Goal: Task Accomplishment & Management: Manage account settings

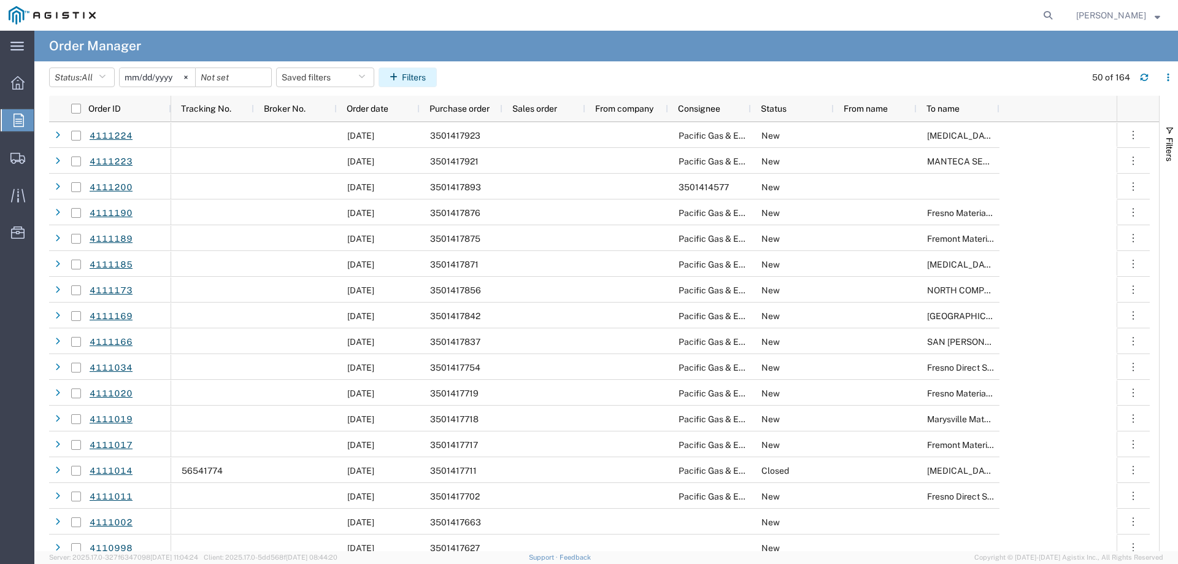
click at [421, 76] on button "Filters" at bounding box center [408, 77] width 58 height 20
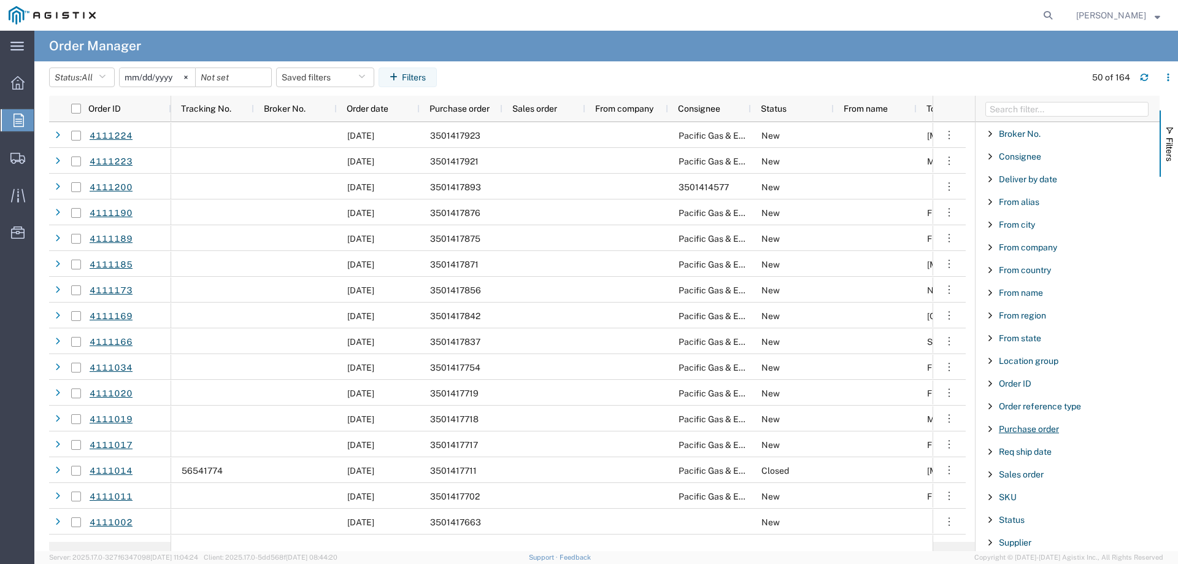
click at [1025, 431] on span "Purchase order" at bounding box center [1029, 429] width 60 height 10
click at [1014, 483] on input "Filter Value" at bounding box center [1071, 480] width 161 height 15
type input "3501460"
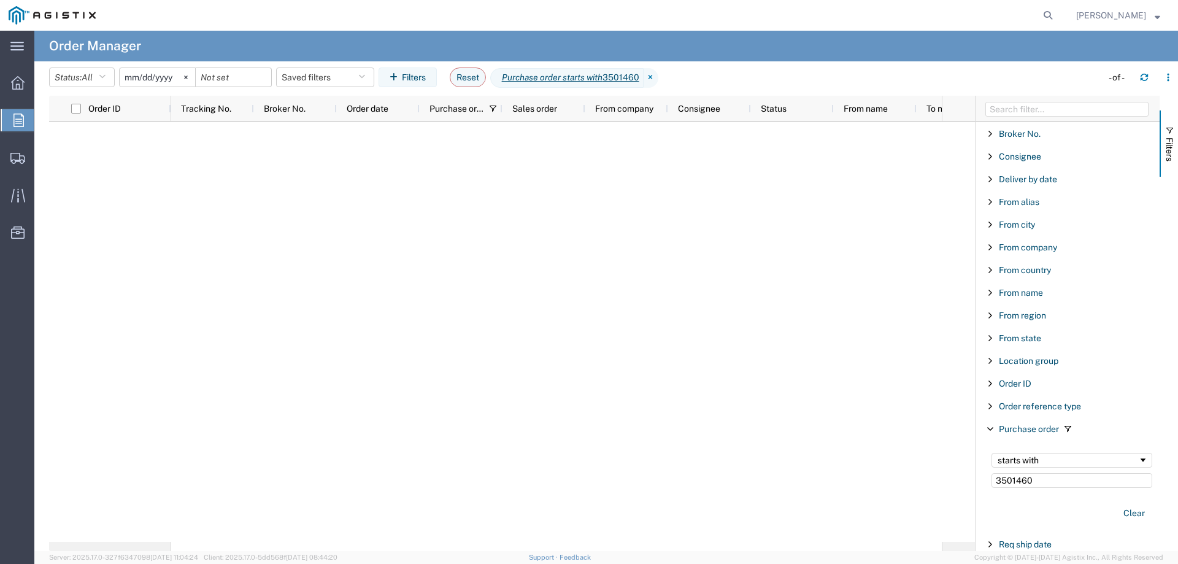
click at [155, 75] on input "[DATE]" at bounding box center [157, 77] width 75 height 18
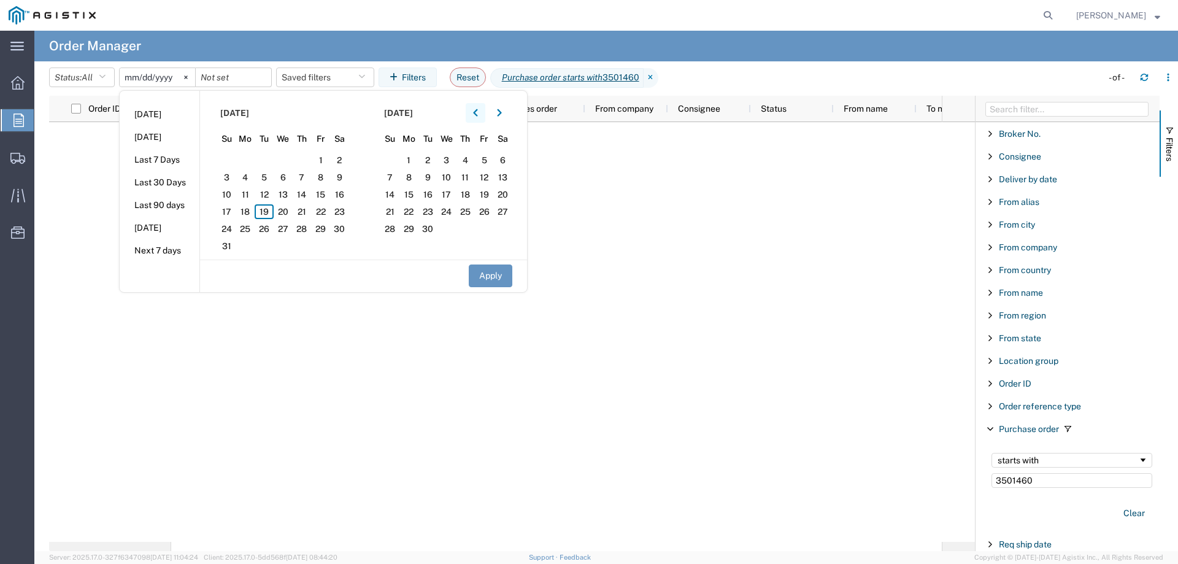
click at [485, 112] on button "button" at bounding box center [476, 113] width 20 height 20
click at [307, 155] on span "1" at bounding box center [302, 160] width 19 height 15
click at [506, 277] on button "Apply" at bounding box center [491, 275] width 44 height 23
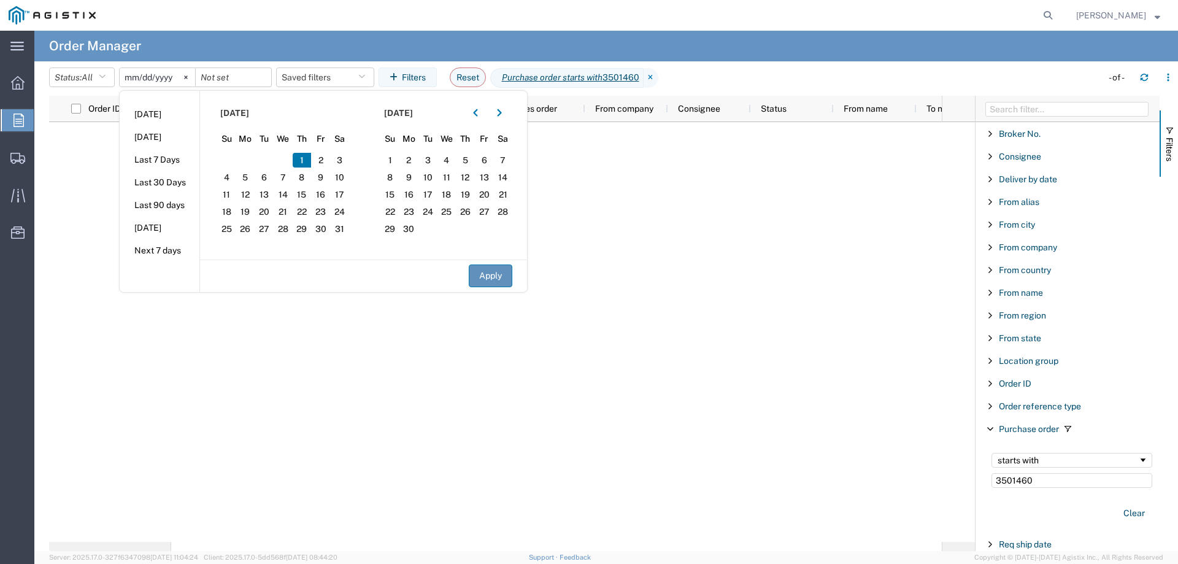
type input "2025-05-01"
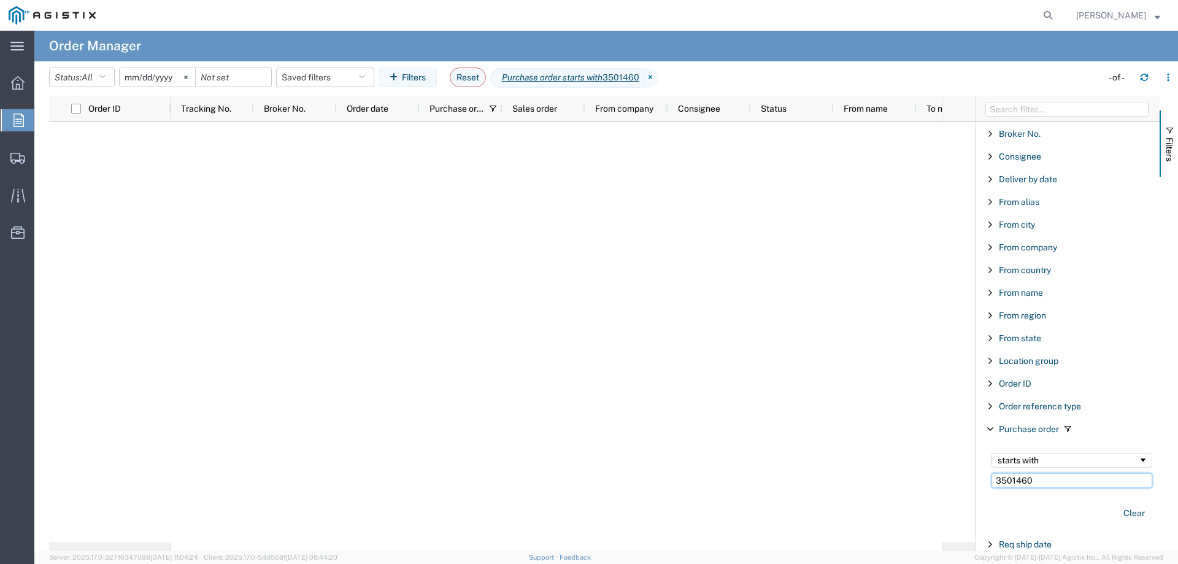
click at [1044, 480] on input "3501460" at bounding box center [1071, 480] width 161 height 15
type input "350146"
click at [167, 75] on input "2025-05-01" at bounding box center [157, 77] width 75 height 18
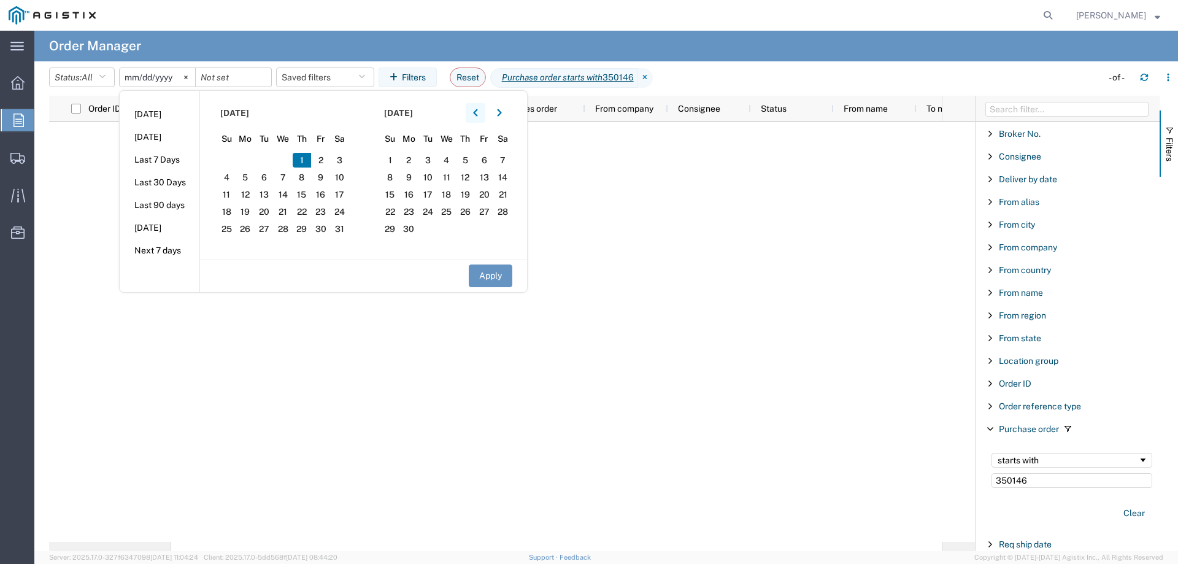
click at [478, 112] on icon "button" at bounding box center [475, 113] width 5 height 9
click at [263, 156] on span "1" at bounding box center [264, 160] width 19 height 15
click at [474, 115] on button "button" at bounding box center [476, 113] width 20 height 20
click at [343, 160] on span "1" at bounding box center [339, 160] width 19 height 15
click at [486, 267] on button "Apply" at bounding box center [491, 275] width 44 height 23
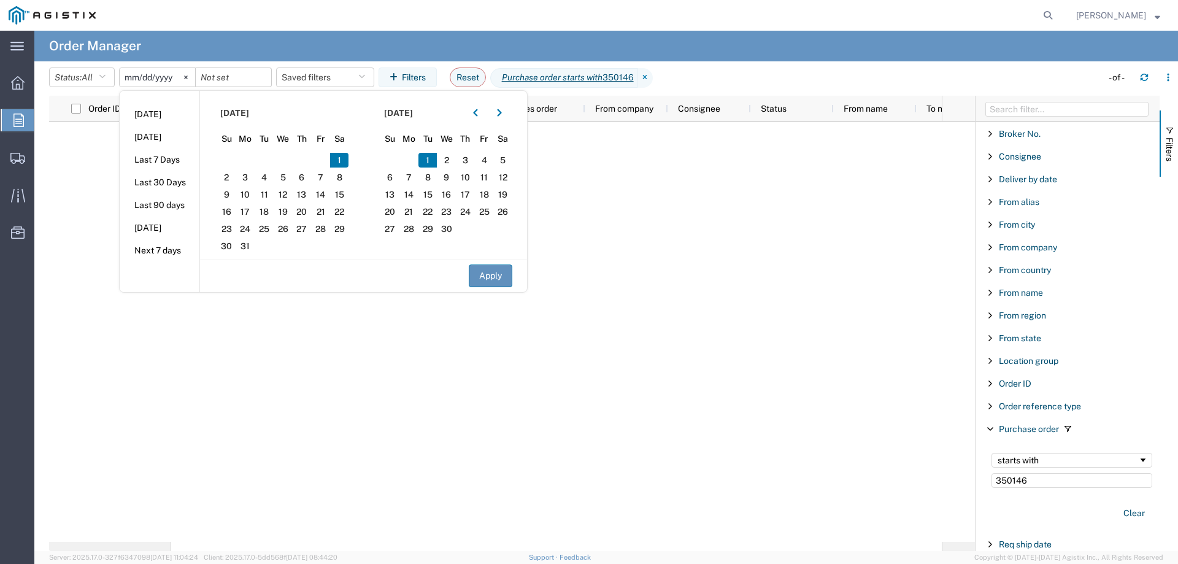
type input "2025-04-01"
type input "2025-03-01"
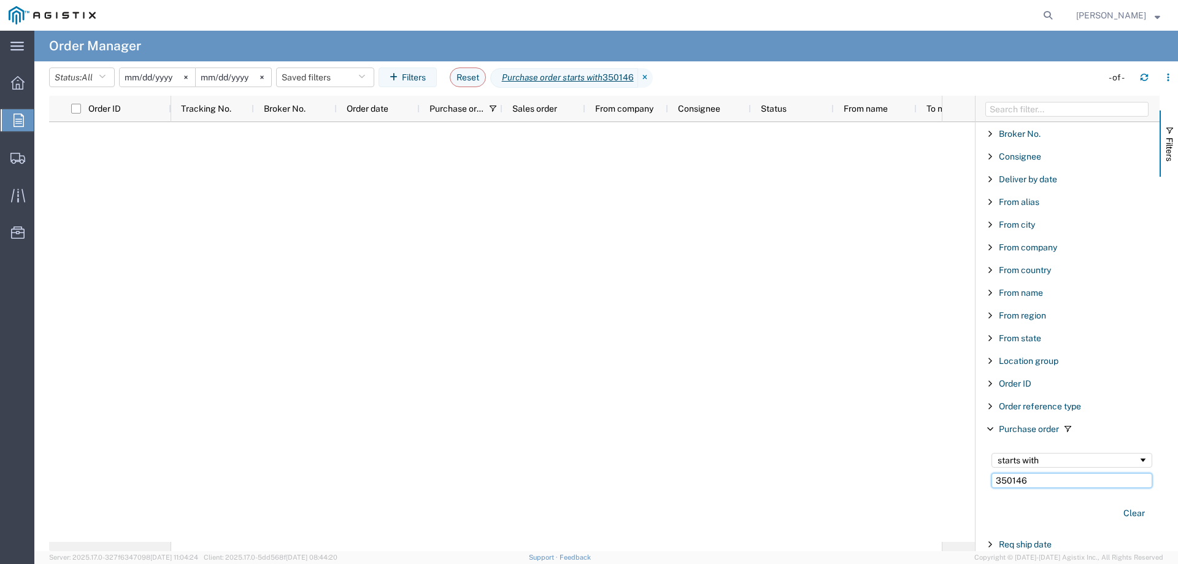
drag, startPoint x: 1053, startPoint y: 479, endPoint x: 914, endPoint y: 478, distance: 139.9
click at [914, 478] on div "Order ID Tracking No. Broker No. Order date Purchase order Sales order From com…" at bounding box center [613, 323] width 1129 height 455
type input "35014"
click at [647, 76] on icon at bounding box center [640, 78] width 15 height 20
click at [1013, 482] on input "Filter Value" at bounding box center [1071, 480] width 161 height 15
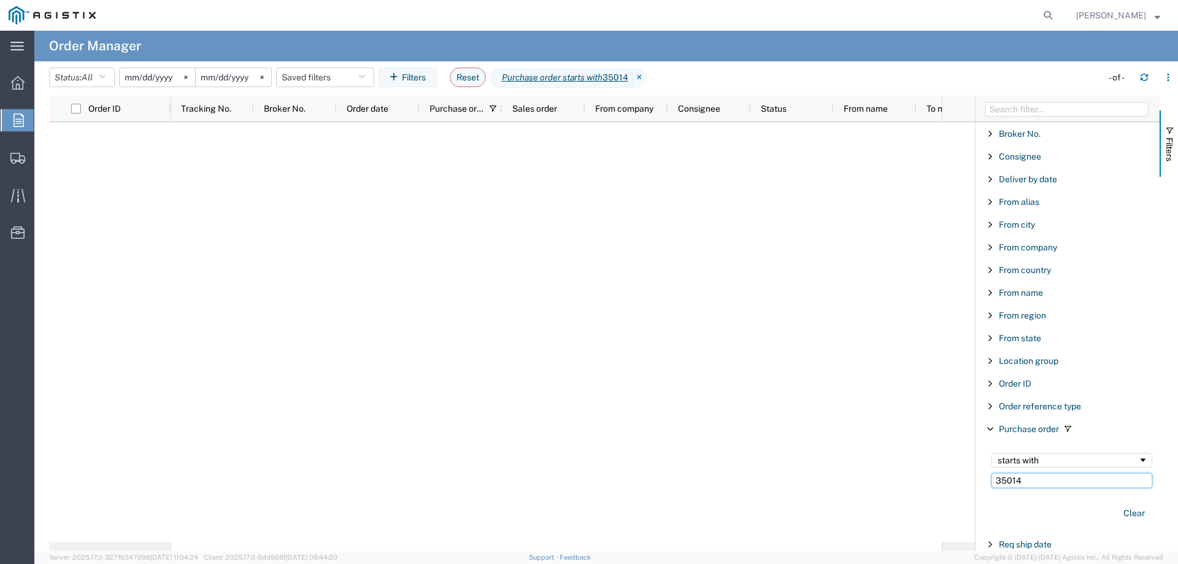
click at [1028, 480] on input "35014" at bounding box center [1071, 480] width 161 height 15
type input "350"
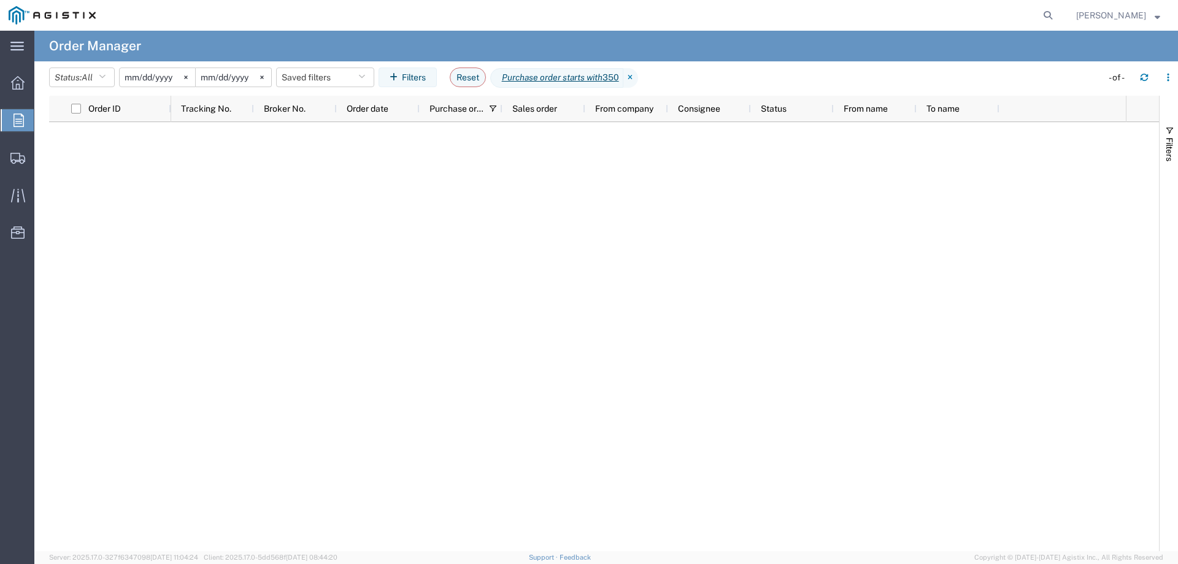
click at [148, 77] on input "2025-04-01" at bounding box center [157, 77] width 75 height 18
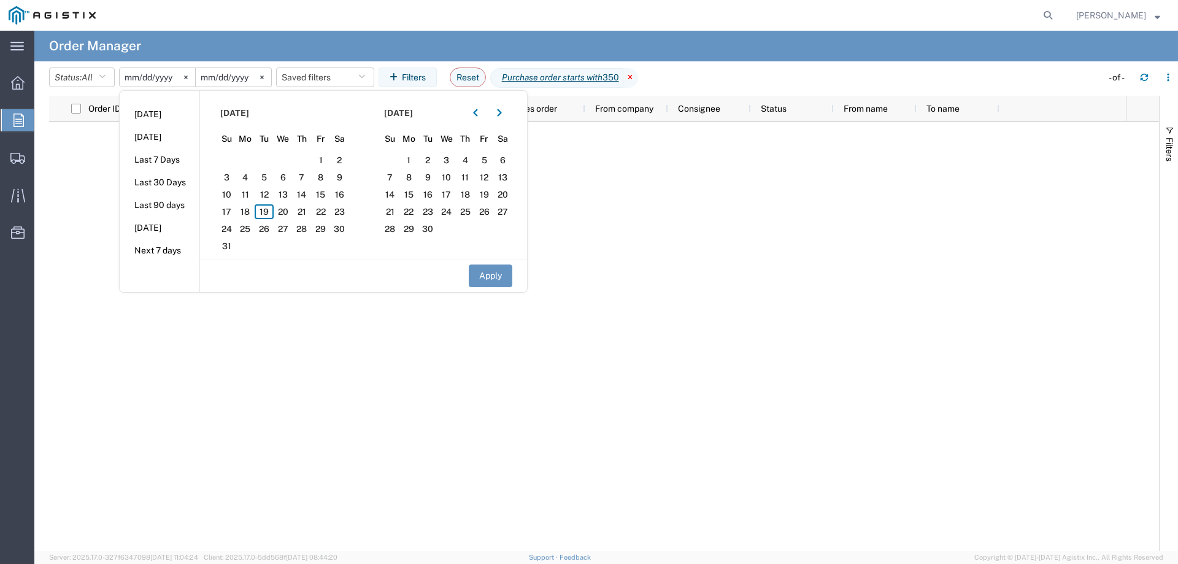
click at [638, 77] on icon at bounding box center [630, 78] width 15 height 20
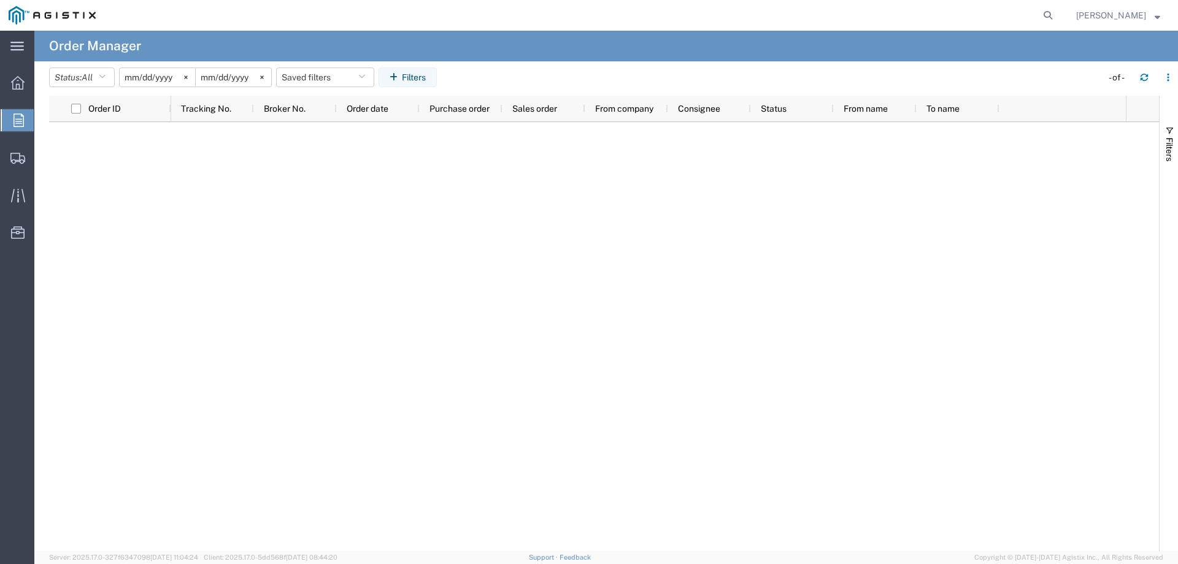
click at [152, 71] on input "2025-04-01" at bounding box center [157, 77] width 75 height 18
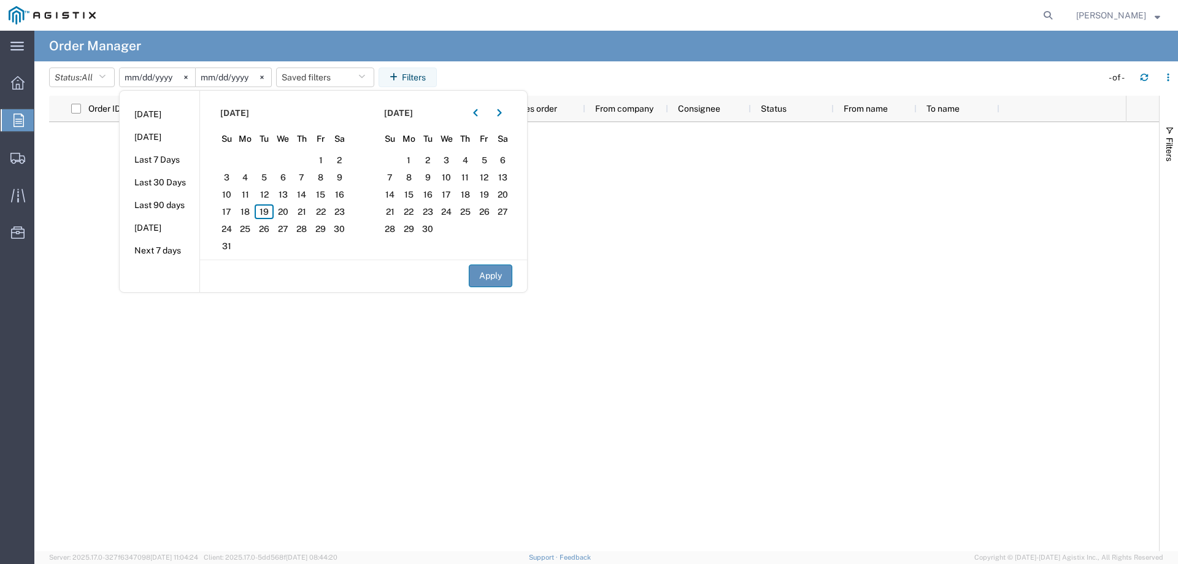
click at [491, 272] on button "Apply" at bounding box center [491, 275] width 44 height 23
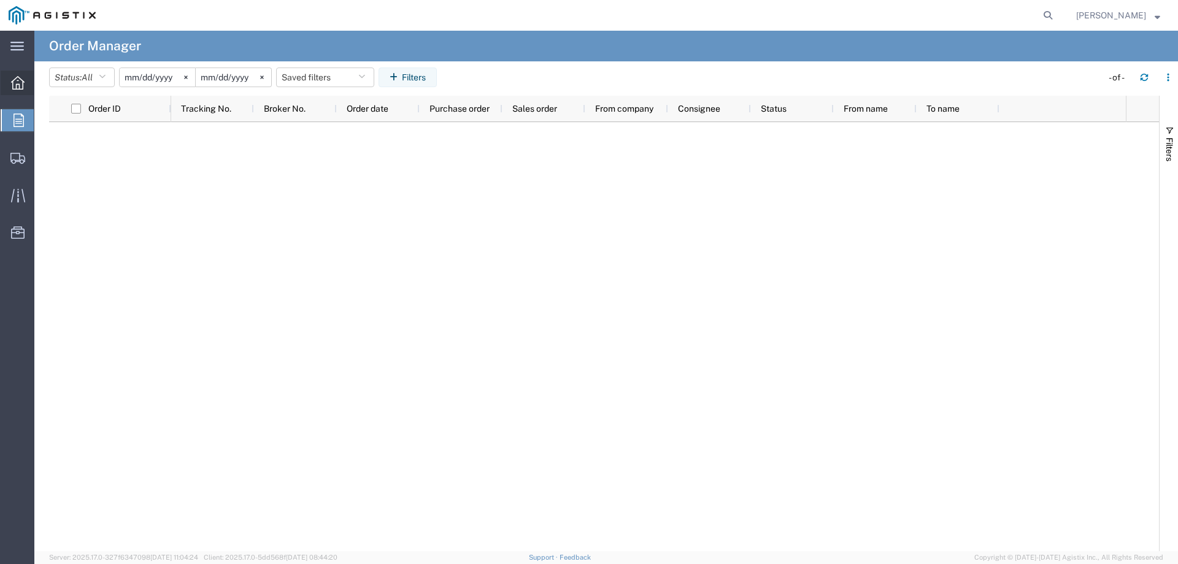
click at [17, 82] on icon at bounding box center [17, 82] width 13 height 13
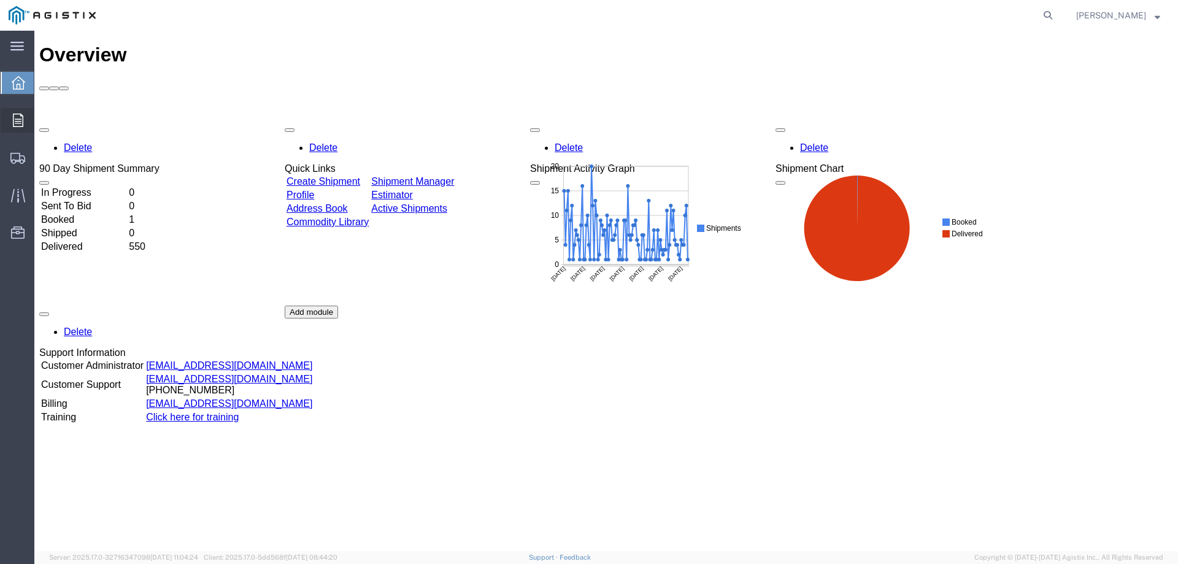
click at [14, 121] on icon at bounding box center [18, 119] width 10 height 13
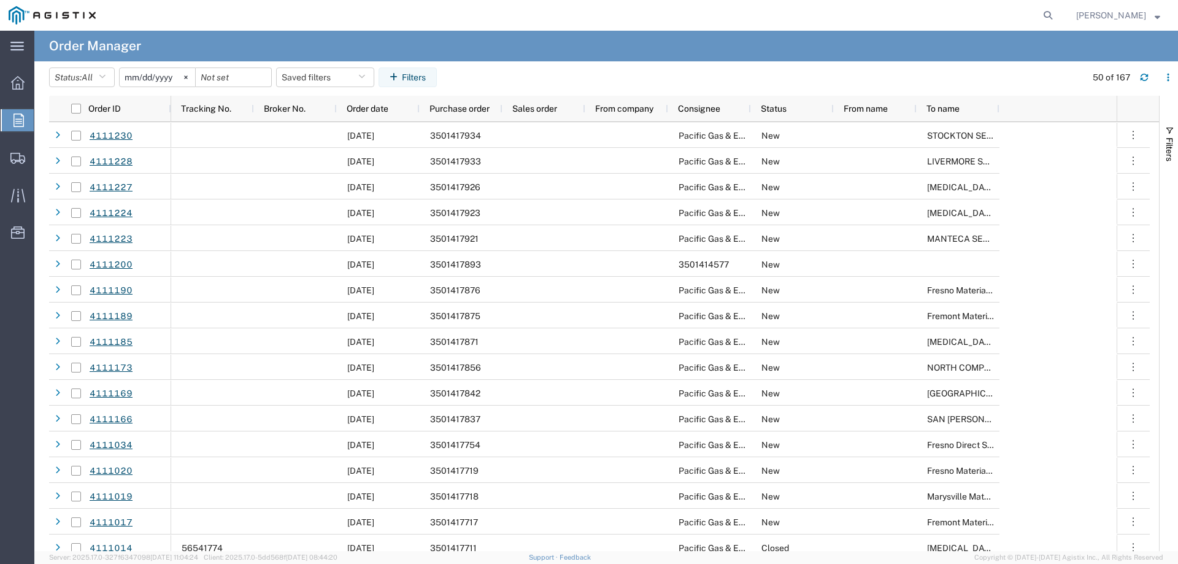
click at [161, 79] on input "[DATE]" at bounding box center [157, 77] width 75 height 18
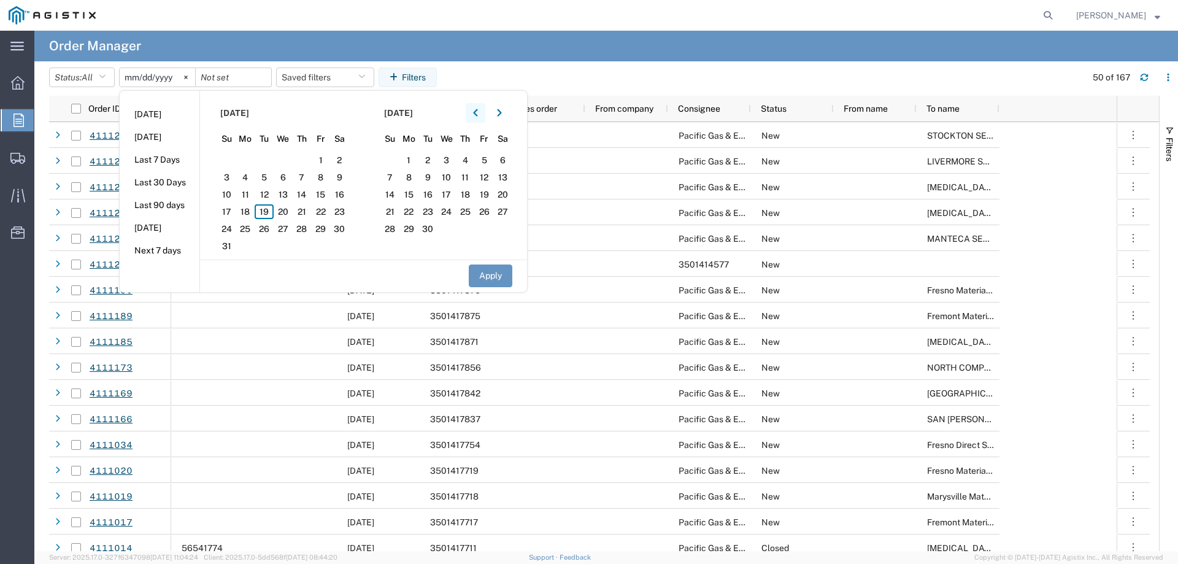
click at [477, 116] on icon "button" at bounding box center [475, 112] width 4 height 7
click at [478, 115] on icon "button" at bounding box center [475, 113] width 5 height 9
click at [231, 160] on span "1" at bounding box center [226, 160] width 19 height 15
click at [496, 271] on button "Apply" at bounding box center [491, 275] width 44 height 23
type input "2025-06-01"
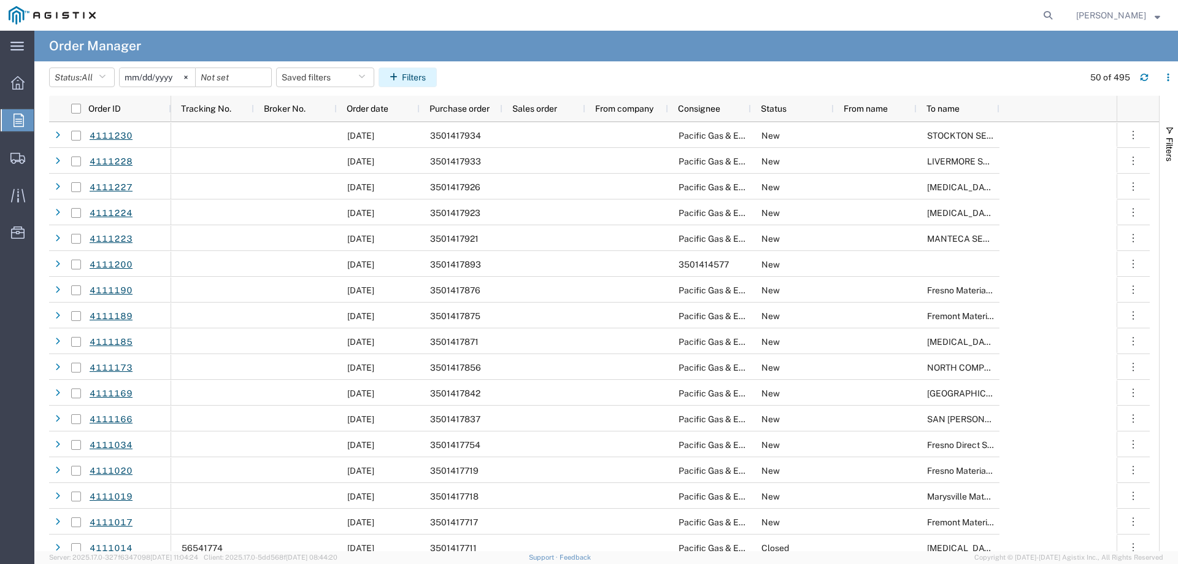
click at [416, 80] on button "Filters" at bounding box center [408, 77] width 58 height 20
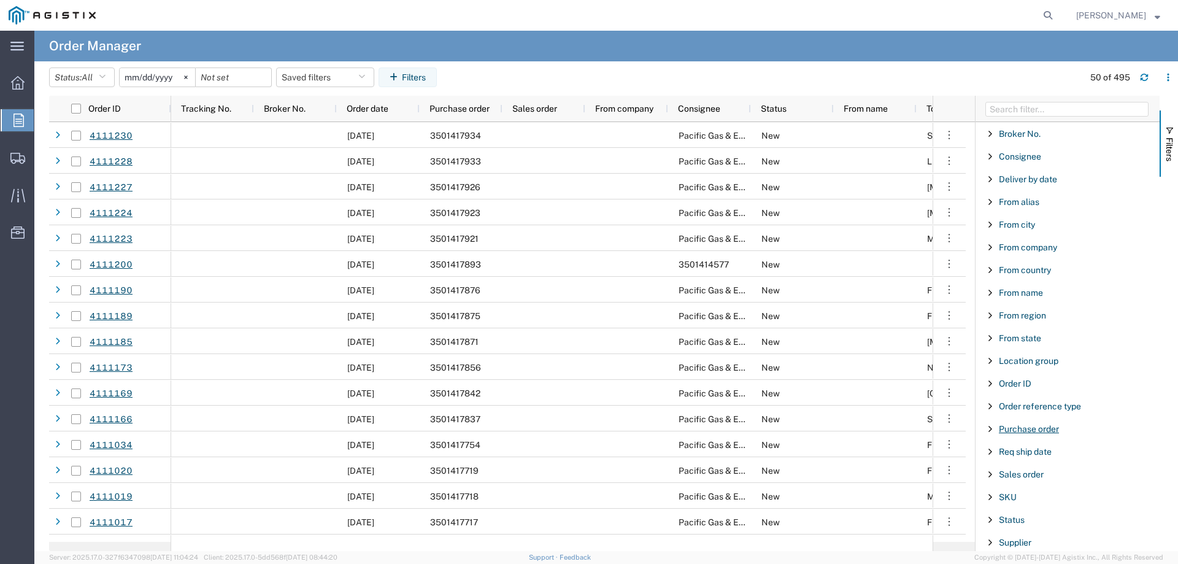
click at [1022, 430] on span "Purchase order" at bounding box center [1029, 429] width 60 height 10
click at [1022, 479] on input "Filter Value" at bounding box center [1071, 480] width 161 height 15
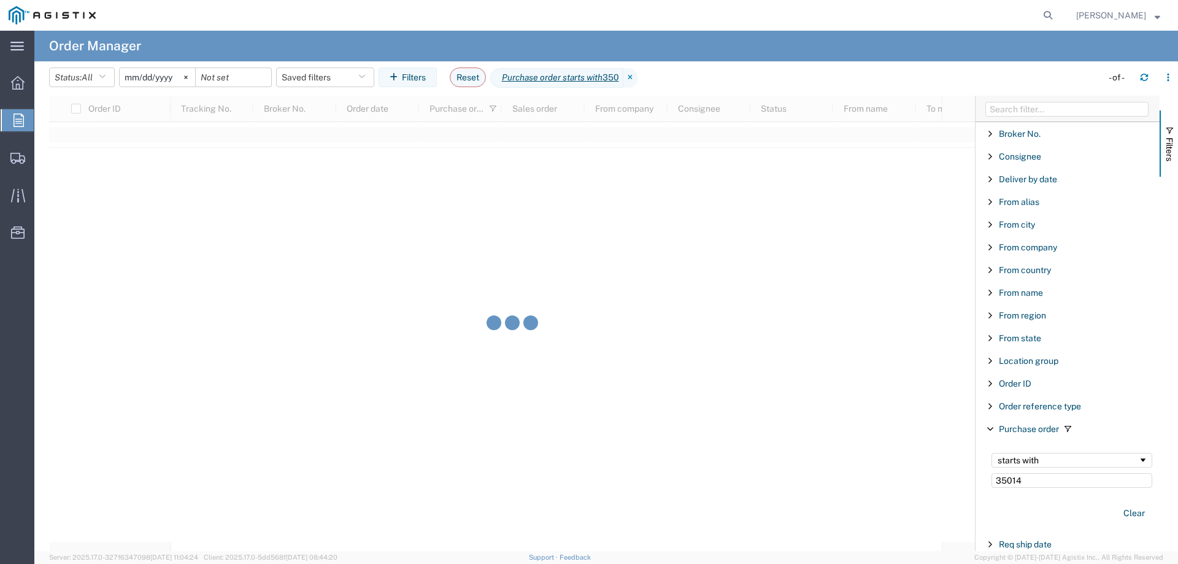
type input "35014"
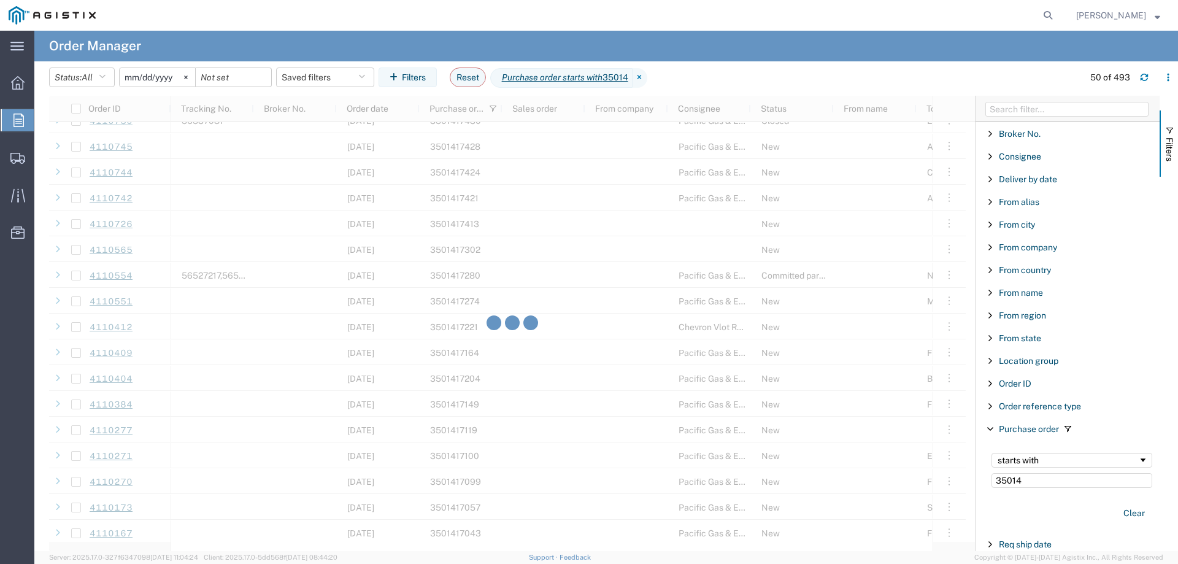
scroll to position [1104, 0]
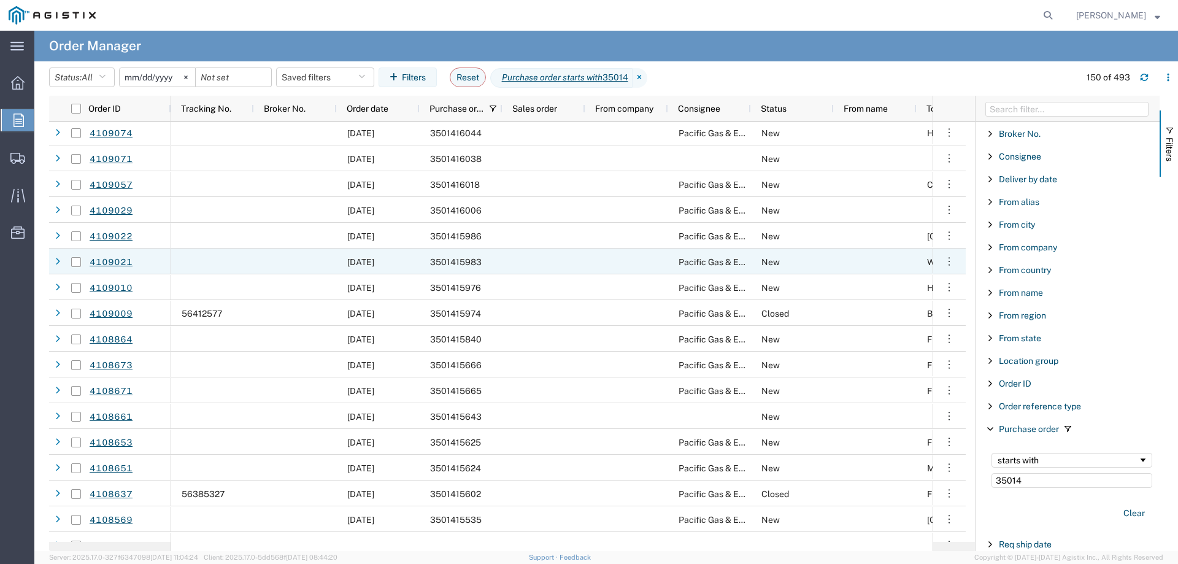
scroll to position [2025, 0]
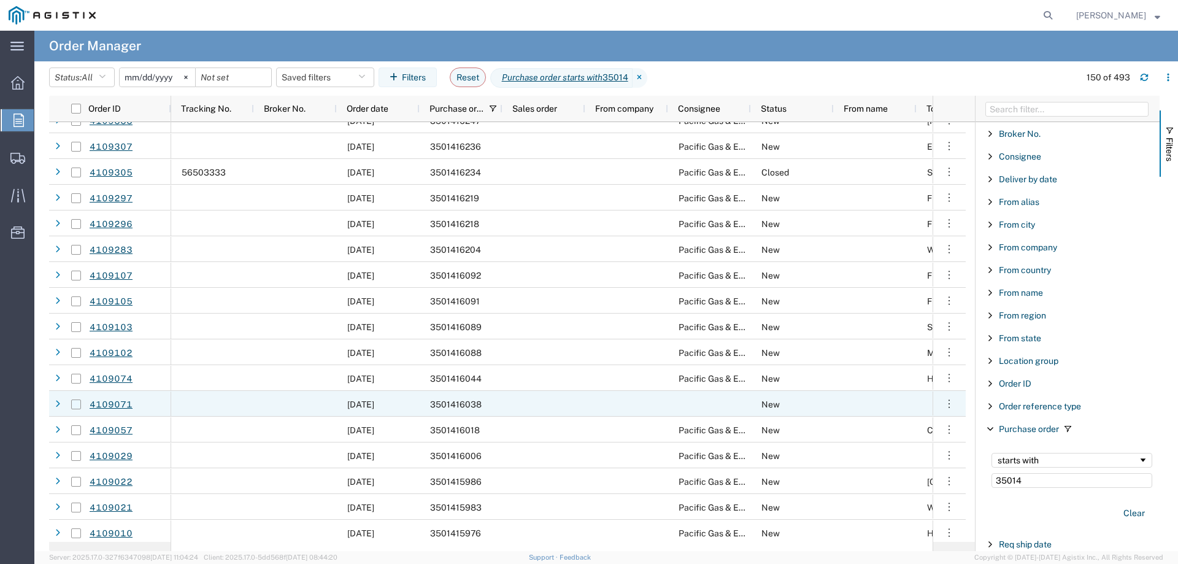
click at [75, 406] on input "Press Space to toggle row selection (unchecked)" at bounding box center [76, 404] width 10 height 10
checkbox input "true"
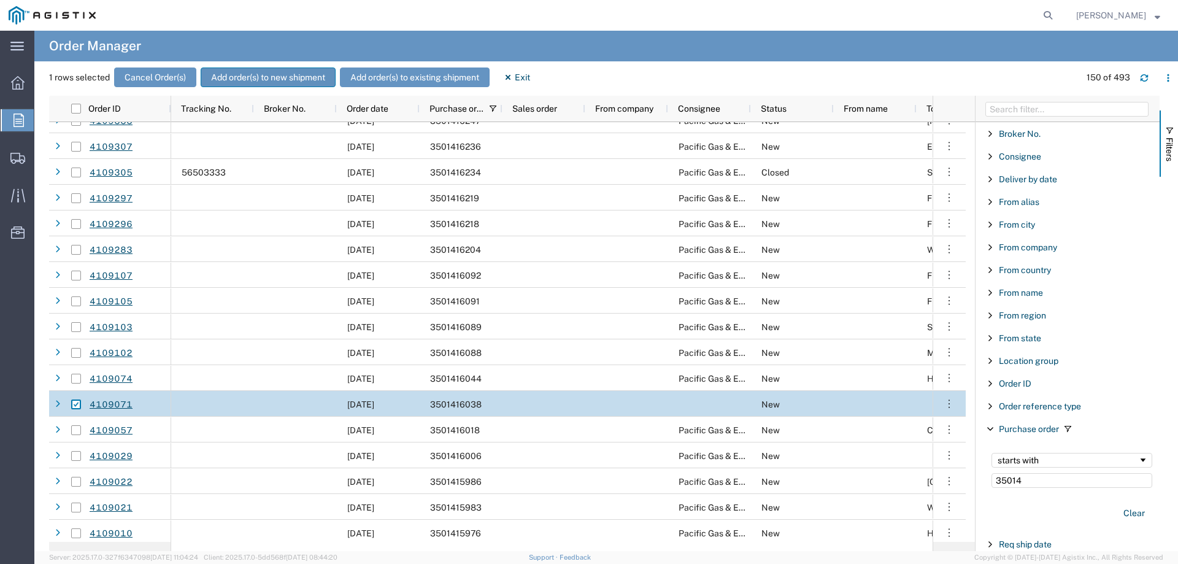
click at [308, 71] on button "Add order(s) to new shipment" at bounding box center [268, 77] width 135 height 20
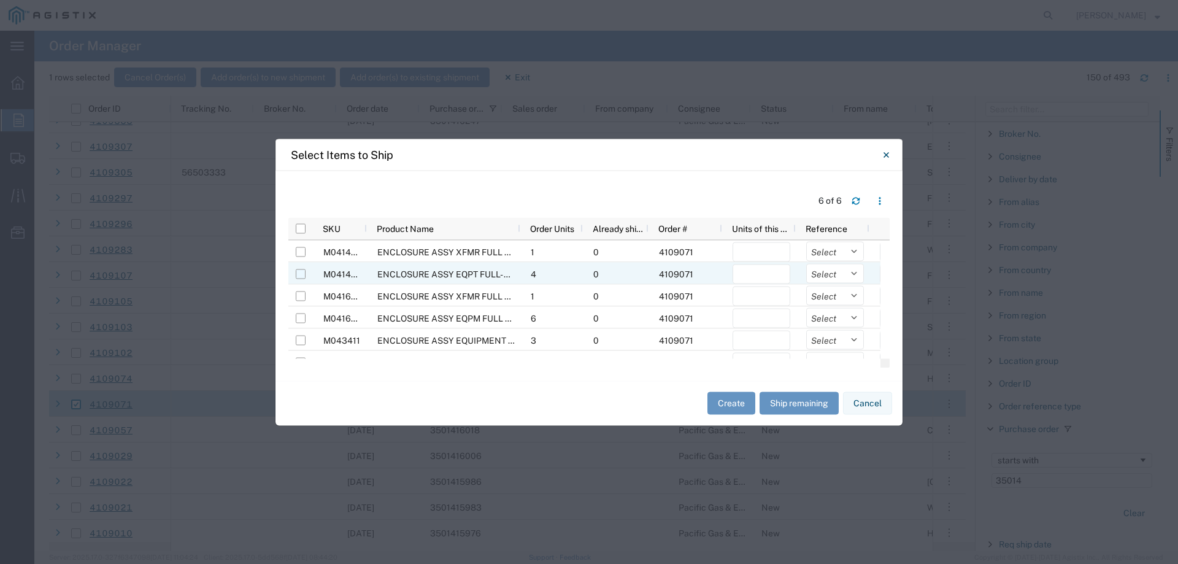
click at [303, 275] on input "Press Space to toggle row selection (unchecked)" at bounding box center [301, 274] width 10 height 10
checkbox input "true"
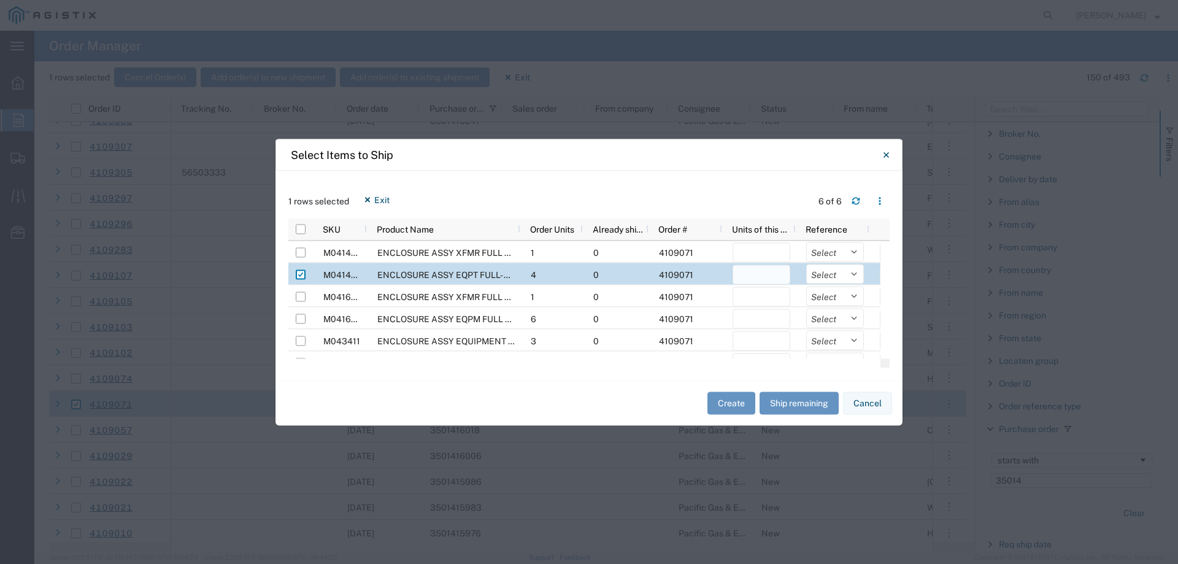
click at [768, 274] on input "number" at bounding box center [762, 274] width 58 height 20
type input "1"
click at [828, 279] on select "Select Purchase Order Delivery Number" at bounding box center [835, 274] width 58 height 20
select select "PURCHORD"
click at [806, 264] on select "Select Purchase Order Delivery Number" at bounding box center [835, 274] width 58 height 20
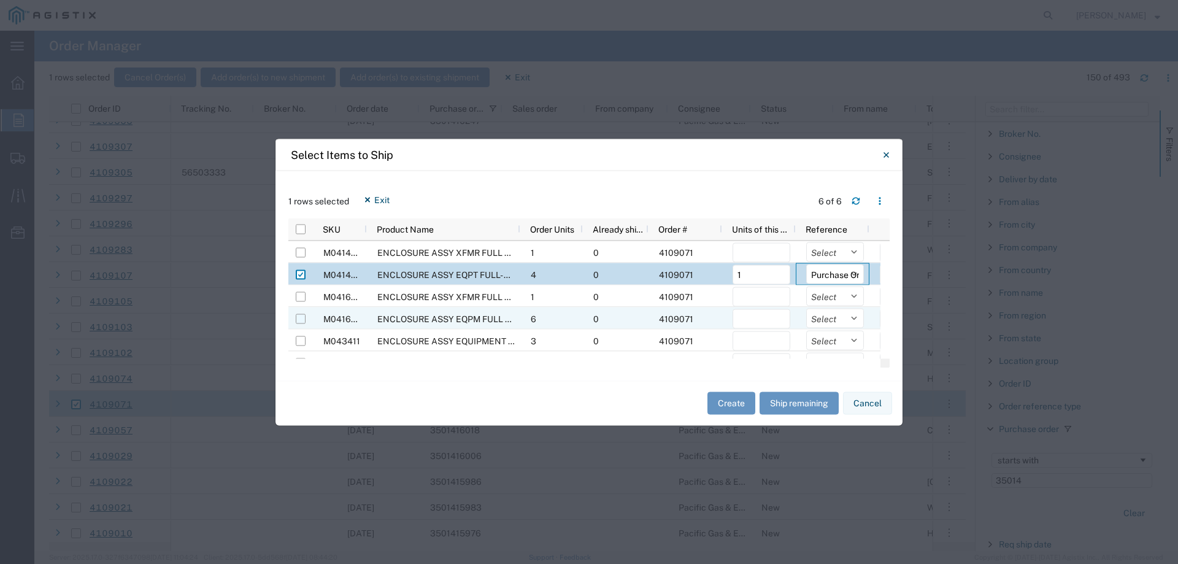
click at [302, 321] on input "Press Space to toggle row selection (unchecked)" at bounding box center [301, 318] width 10 height 10
checkbox input "true"
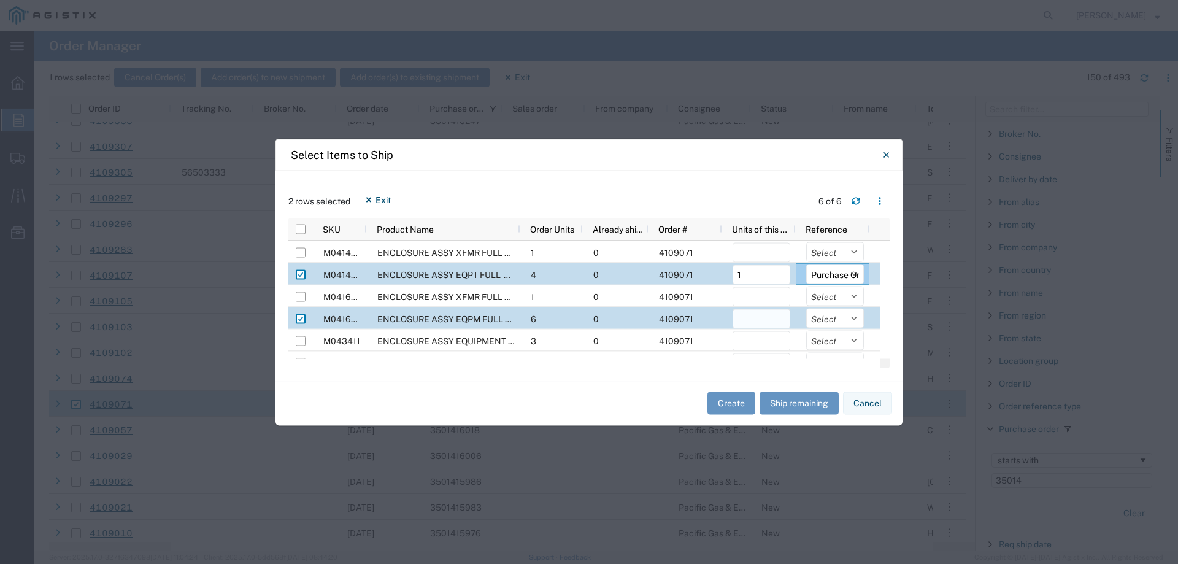
click at [767, 317] on input "number" at bounding box center [762, 319] width 58 height 20
type input "1"
click at [821, 315] on select "Select Purchase Order Delivery Number" at bounding box center [835, 318] width 58 height 20
select select "PURCHORD"
click at [806, 308] on select "Select Purchase Order Delivery Number" at bounding box center [835, 318] width 58 height 20
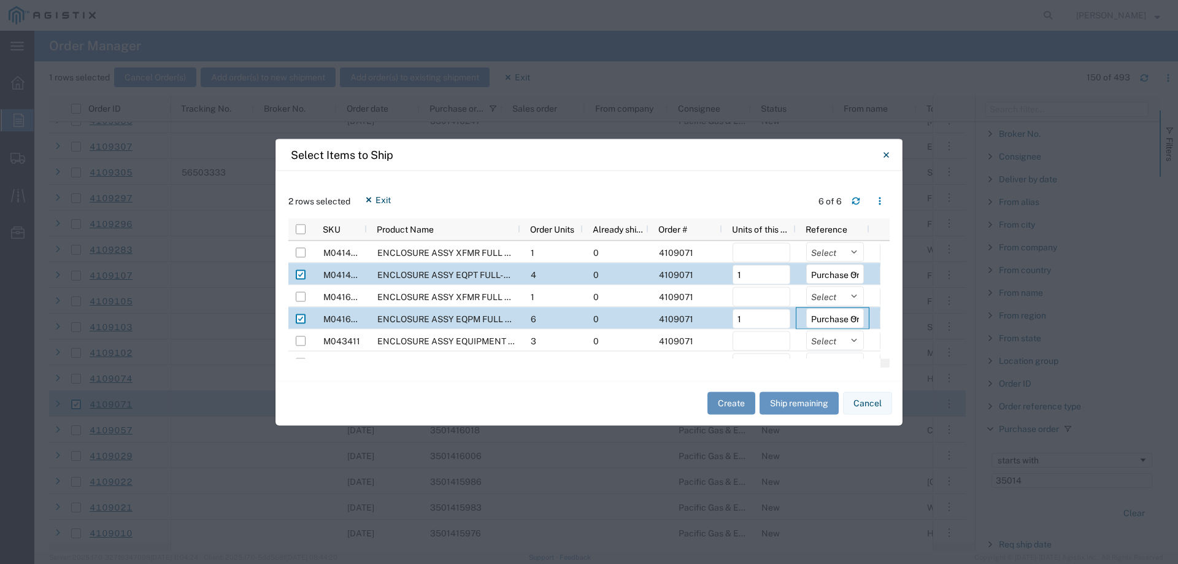
click at [741, 399] on button "Create" at bounding box center [731, 403] width 48 height 23
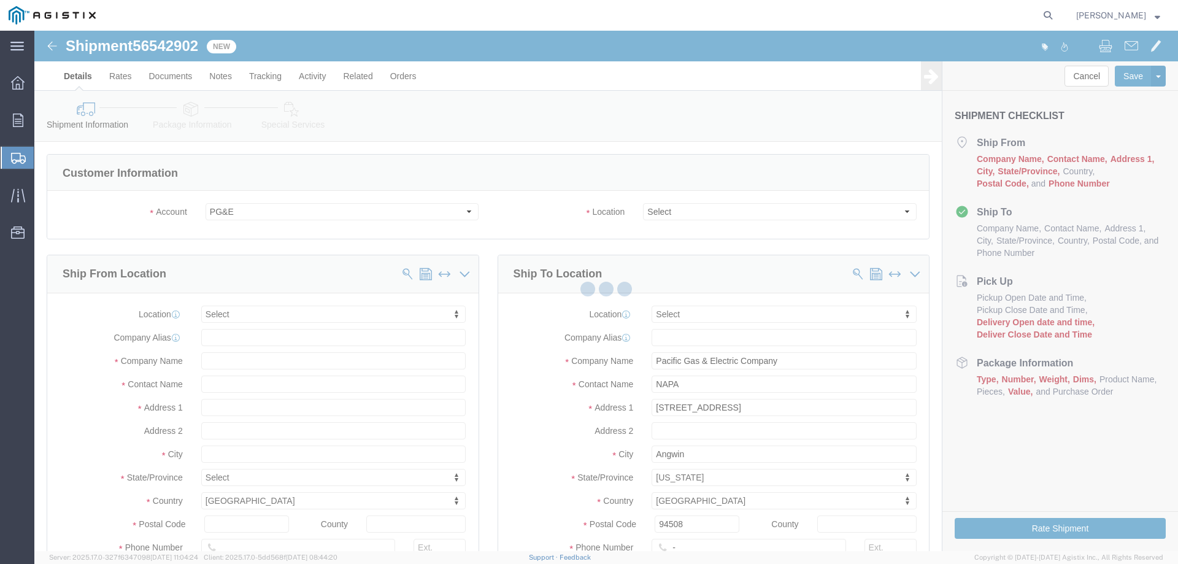
select select
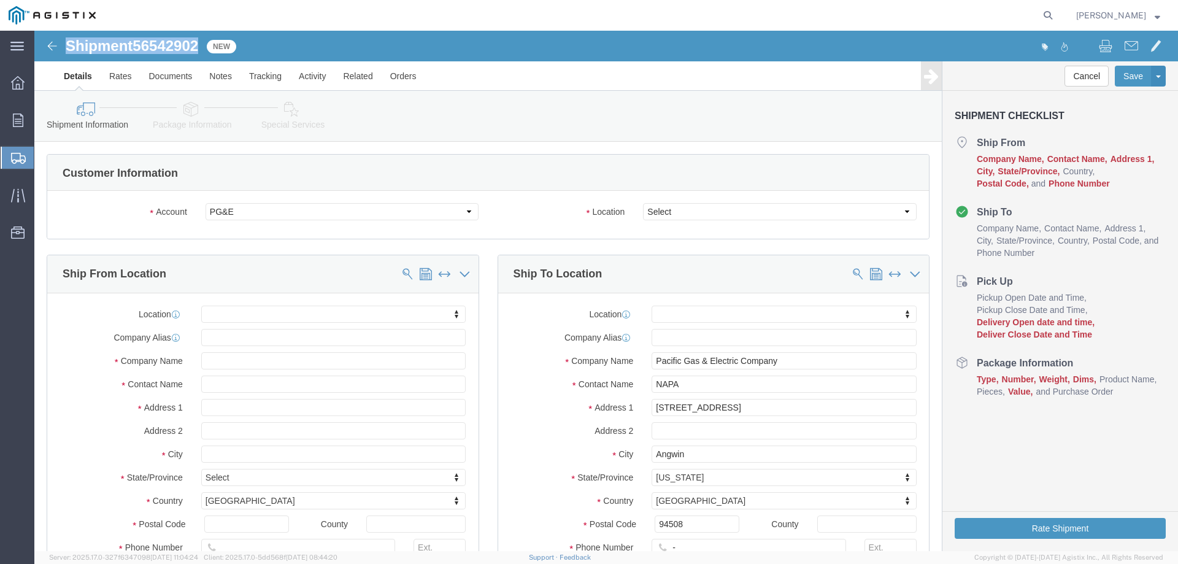
drag, startPoint x: 33, startPoint y: 16, endPoint x: 165, endPoint y: 19, distance: 132.6
click h1 "Shipment 56542902"
copy h1 "Shipment 56542902"
click select "Select All Others [GEOGRAPHIC_DATA] [GEOGRAPHIC_DATA] [GEOGRAPHIC_DATA] [GEOGRA…"
select select "23082"
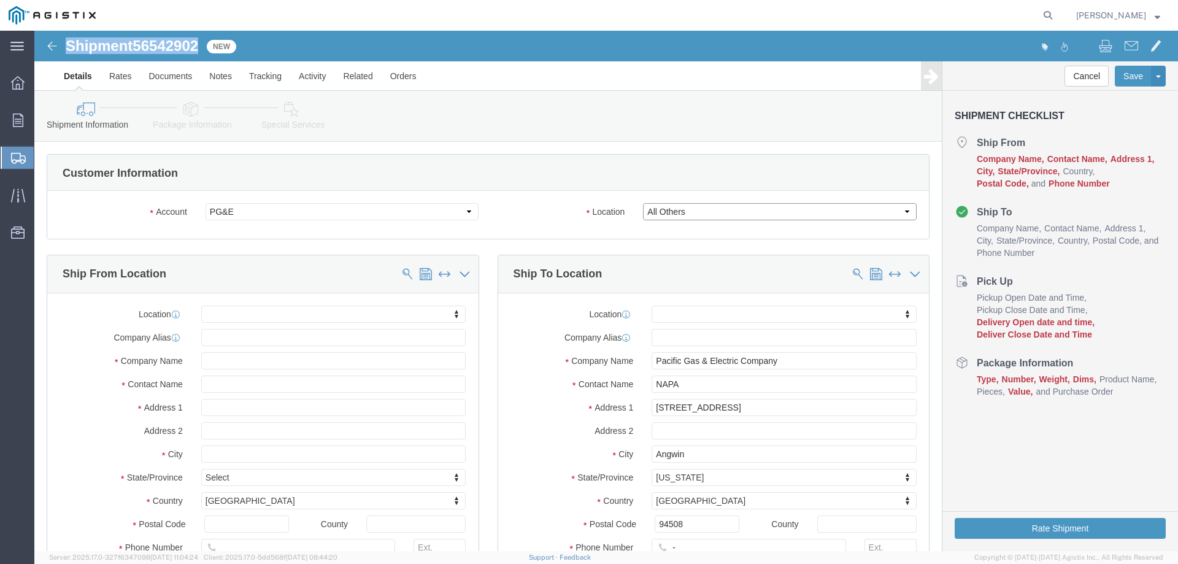
click select "Select All Others [GEOGRAPHIC_DATA] [GEOGRAPHIC_DATA] [GEOGRAPHIC_DATA] [GEOGRA…"
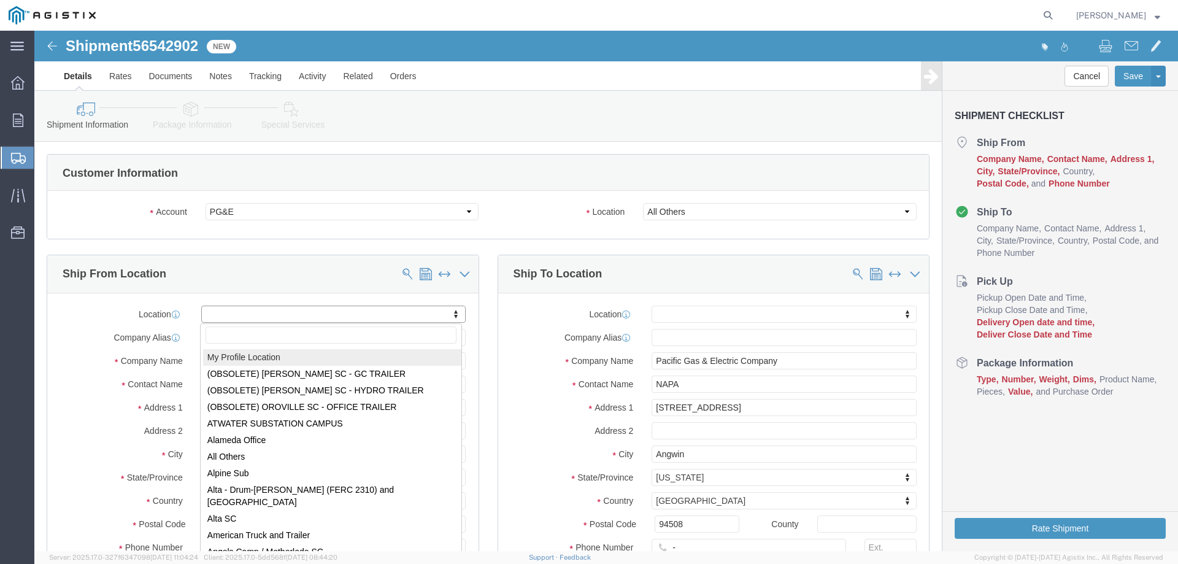
select select "MYPROFILE"
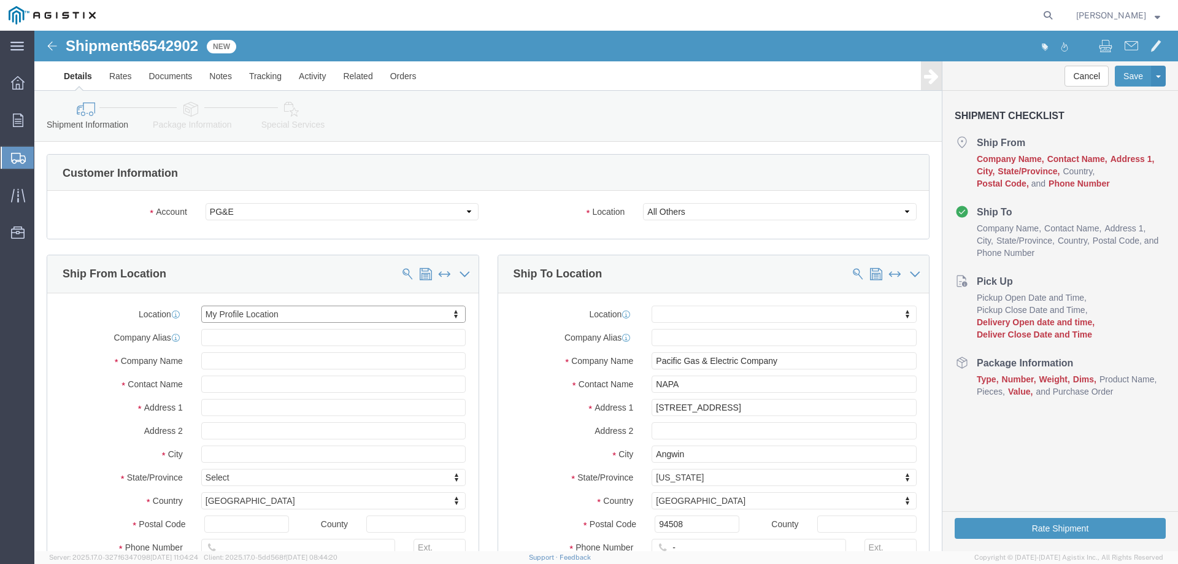
select select "CA"
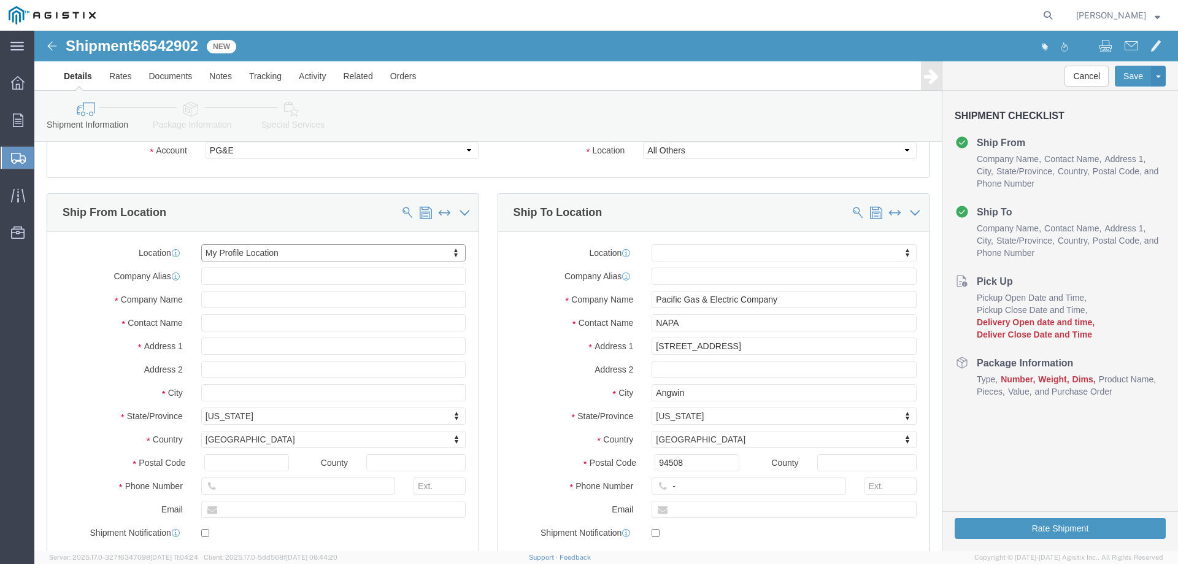
scroll to position [123, 0]
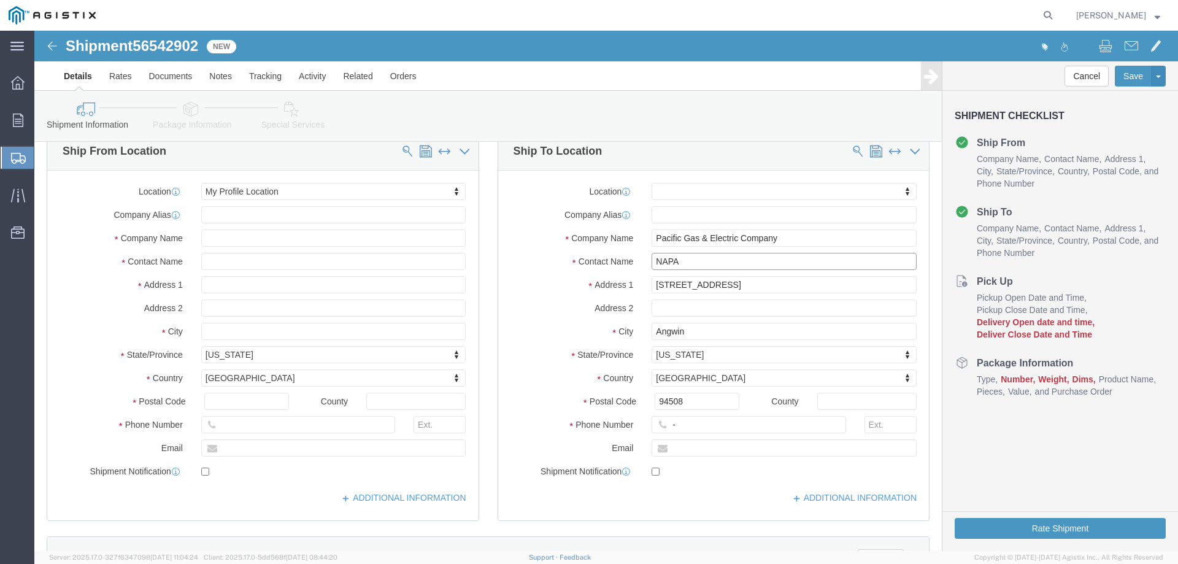
drag, startPoint x: 669, startPoint y: 233, endPoint x: 583, endPoint y: 229, distance: 86.6
click div "Contact Name NAPA"
type input "Saint Helena Job"
type input "[STREET_ADDRESS]"
type input "Saint Hlena"
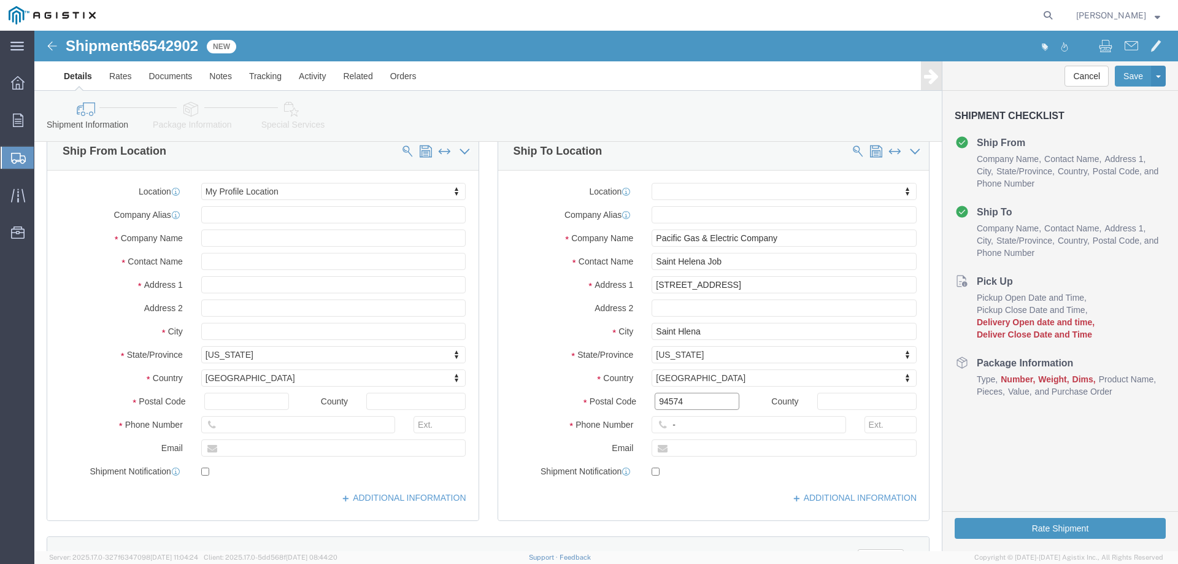
type input "94574"
type input "123-456-7891"
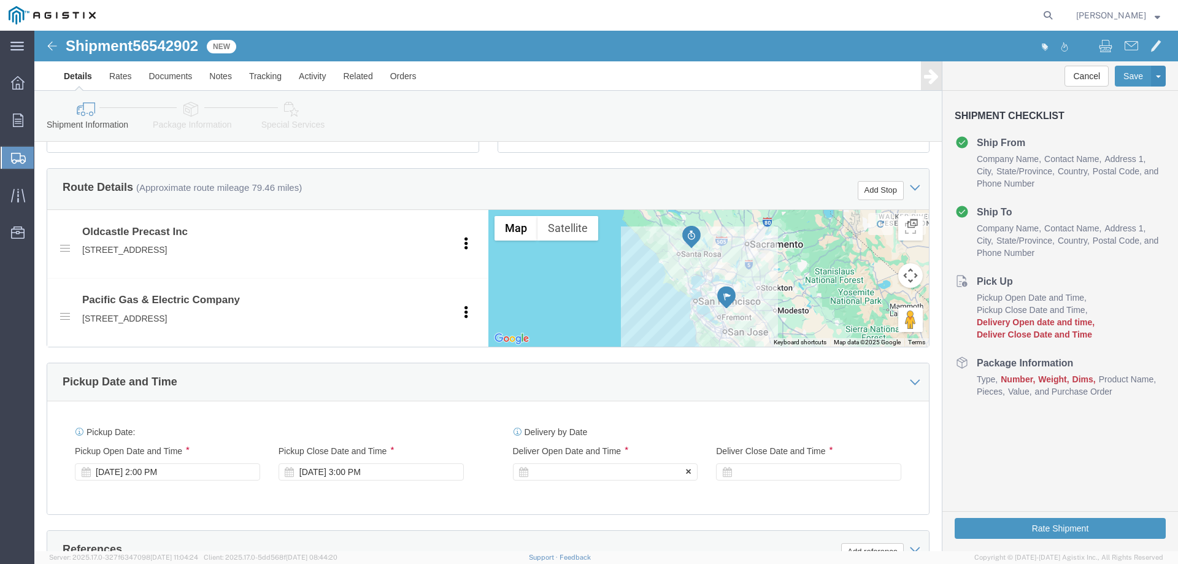
click div
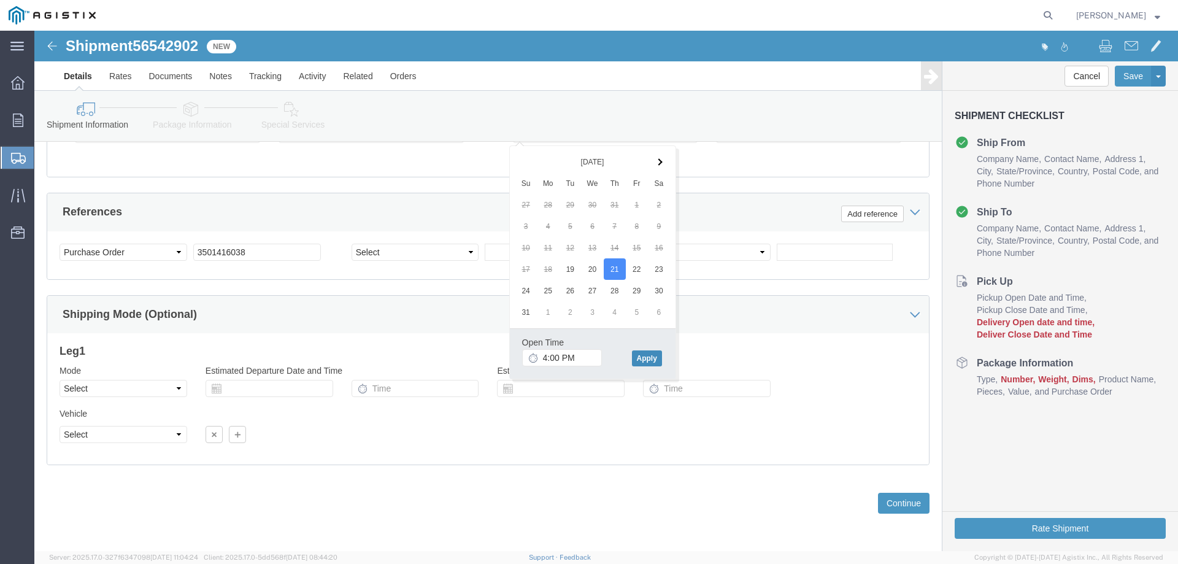
click button "Apply"
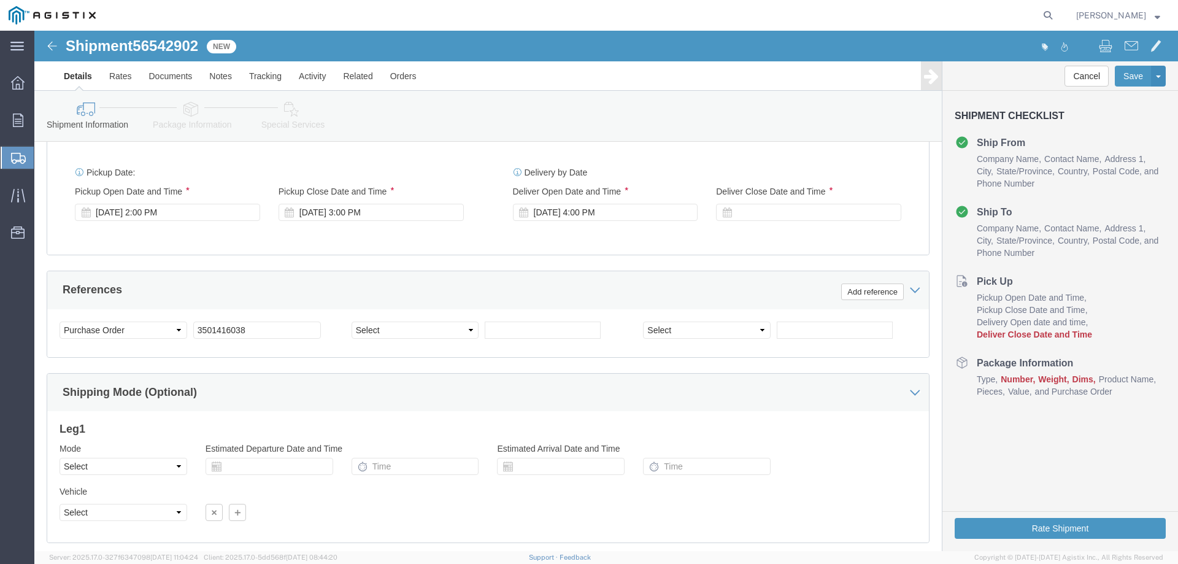
scroll to position [644, 0]
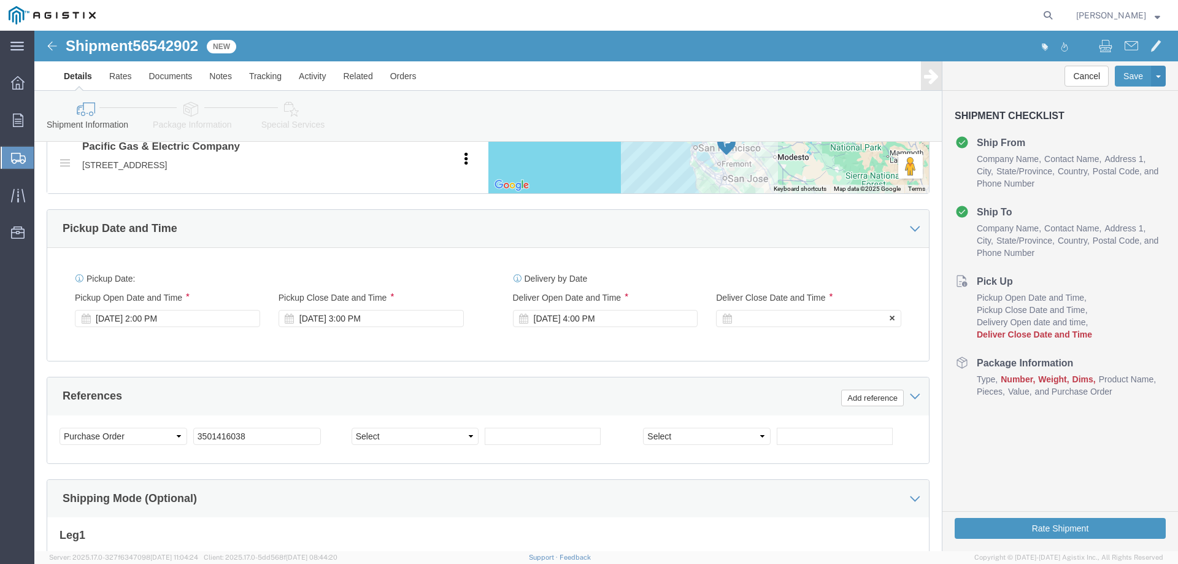
click div
click button "Apply"
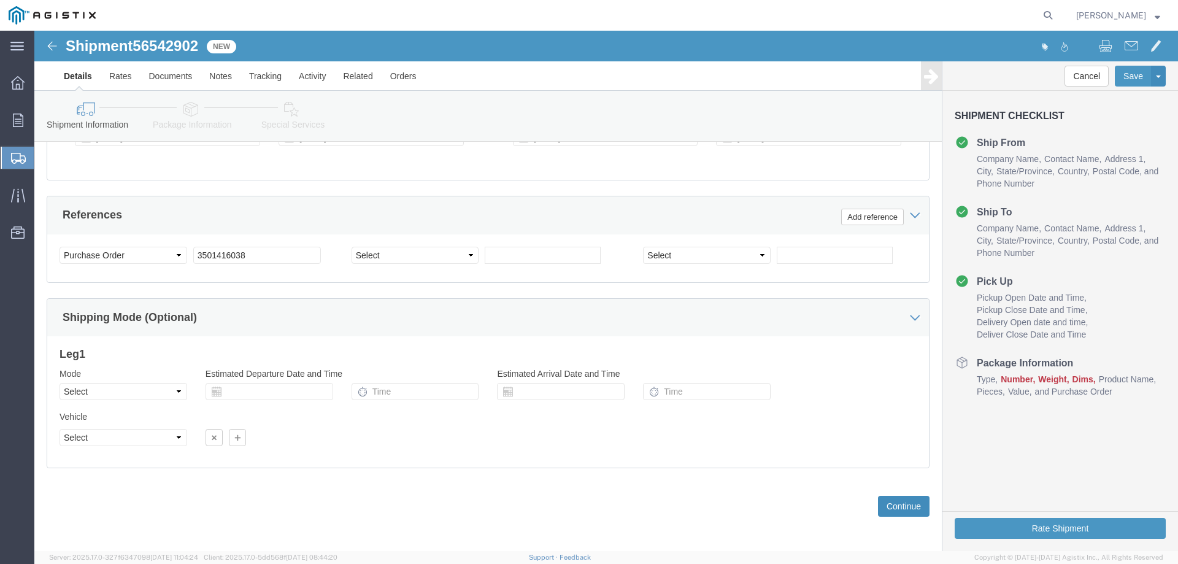
scroll to position [828, 0]
click button "Continue"
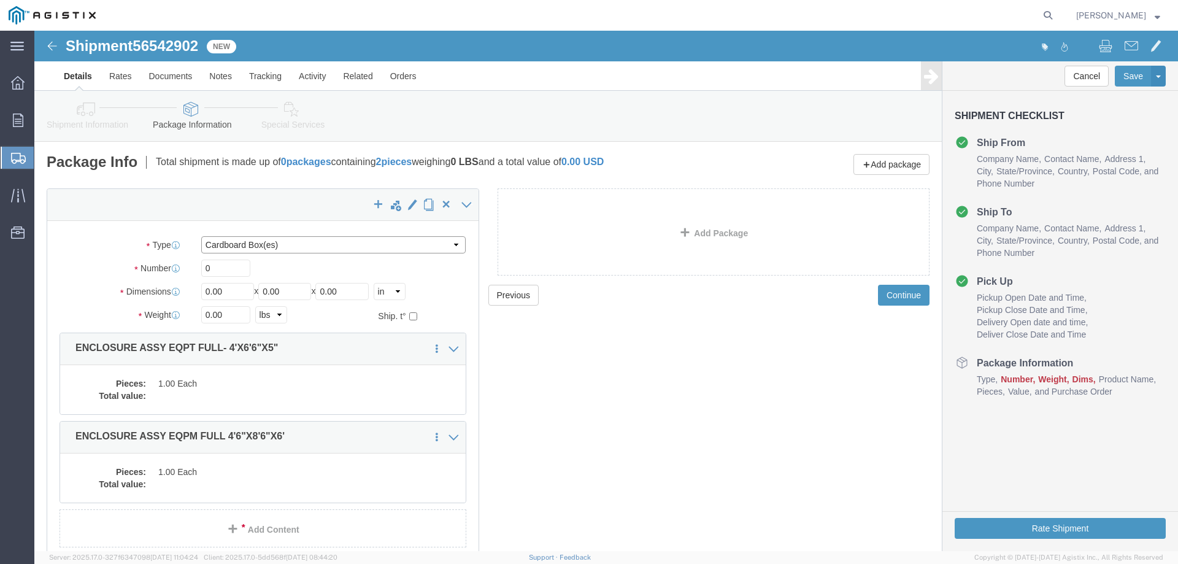
click select "Select Bulk Bundle(s) Cardboard Box(es) Carton(s) Crate(s) Drum(s) (Fiberboard)…"
select select "YRPK"
click select "Select Bulk Bundle(s) Cardboard Box(es) Carton(s) Crate(s) Drum(s) (Fiberboard)…"
drag, startPoint x: 187, startPoint y: 239, endPoint x: 123, endPoint y: 232, distance: 64.2
click div "Number 0"
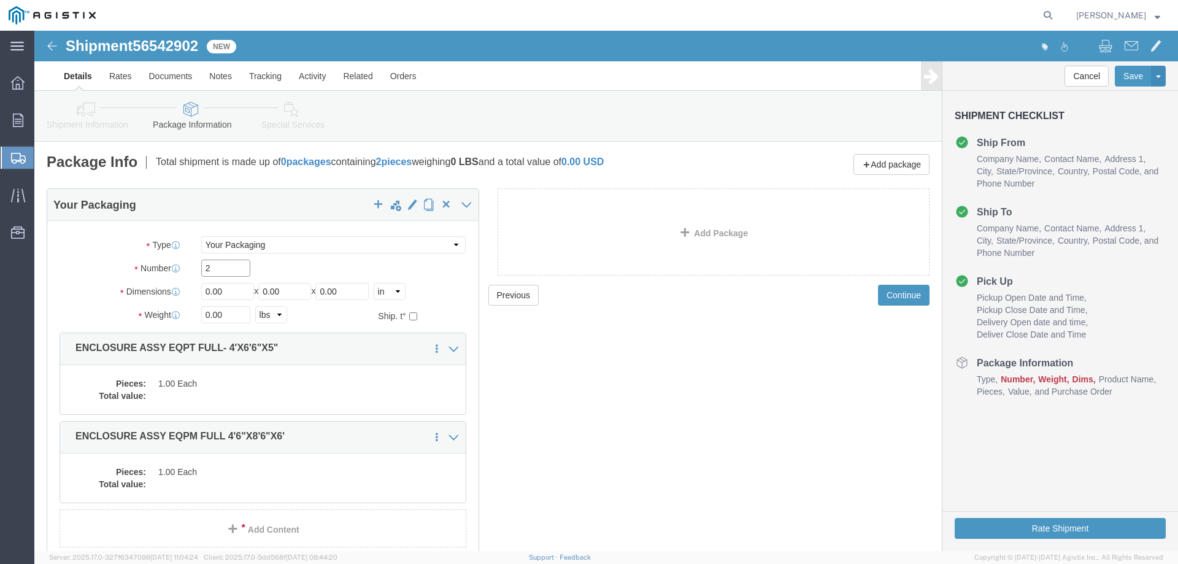
type input "2"
type input "54"
type input "102"
type input "72"
click input "0.00"
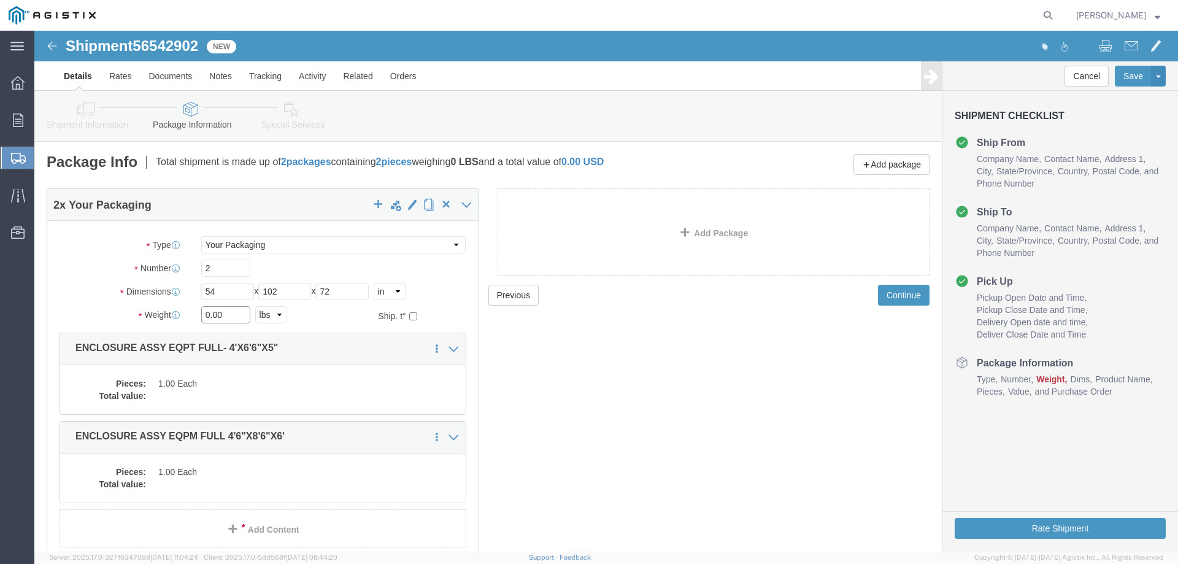
drag, startPoint x: 190, startPoint y: 283, endPoint x: 136, endPoint y: 277, distance: 54.3
click div "Weight 0.00 Select kgs lbs Ship. t°"
type input "31693"
click dd
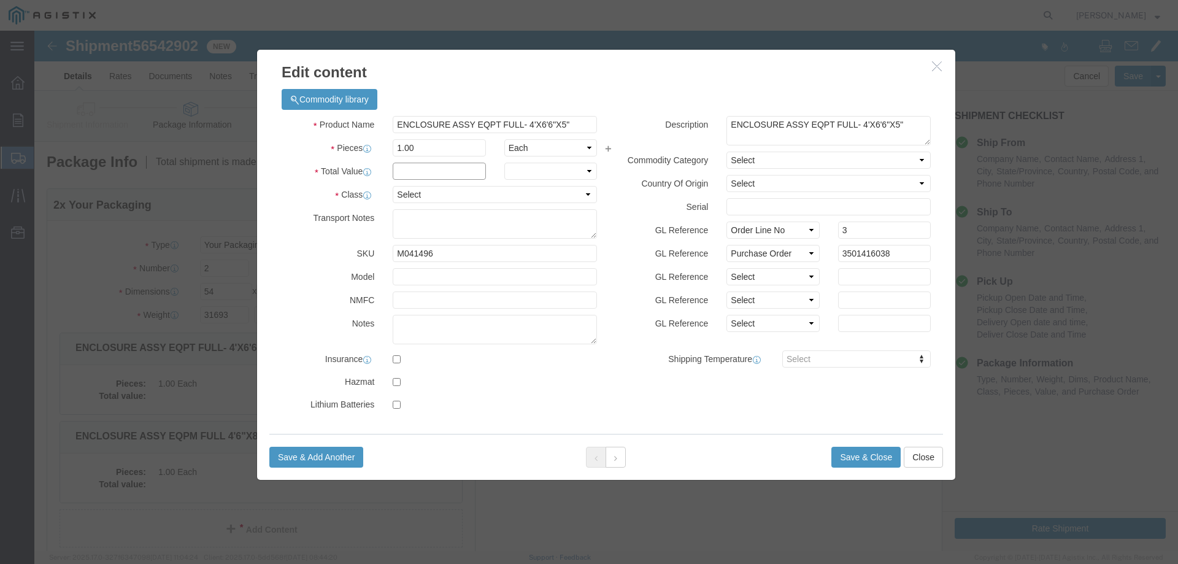
click input "text"
type input "1"
click select "Select 50 55 60 65 70 85 92.5 100 125 175 250 300 400"
select select "55"
click select "Select 50 55 60 65 70 85 92.5 100 125 175 250 300 400"
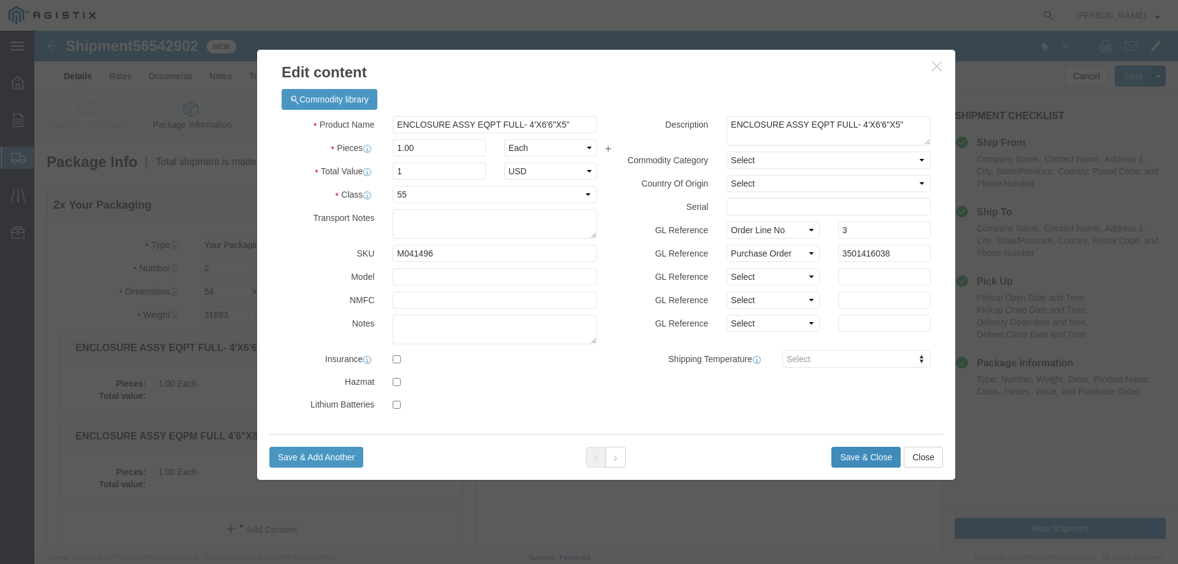
click button "Save & Close"
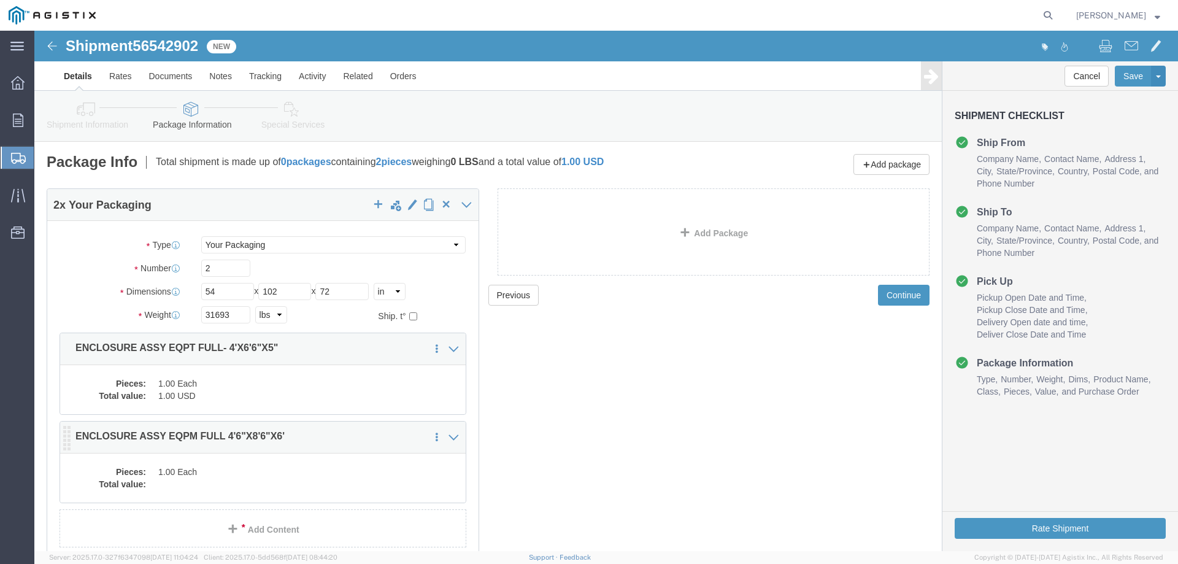
click dd "1.00 Each"
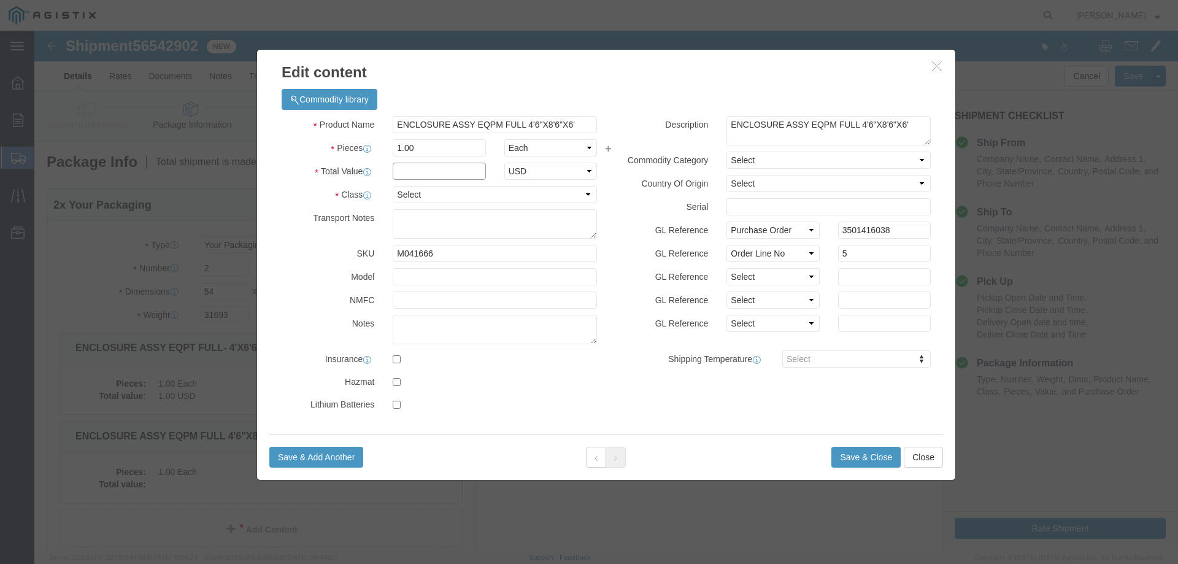
click input "text"
type input "1"
click select "Select 50 55 60 65 70 85 92.5 100 125 175 250 300 400"
select select "55"
click select "Select 50 55 60 65 70 85 92.5 100 125 175 250 300 400"
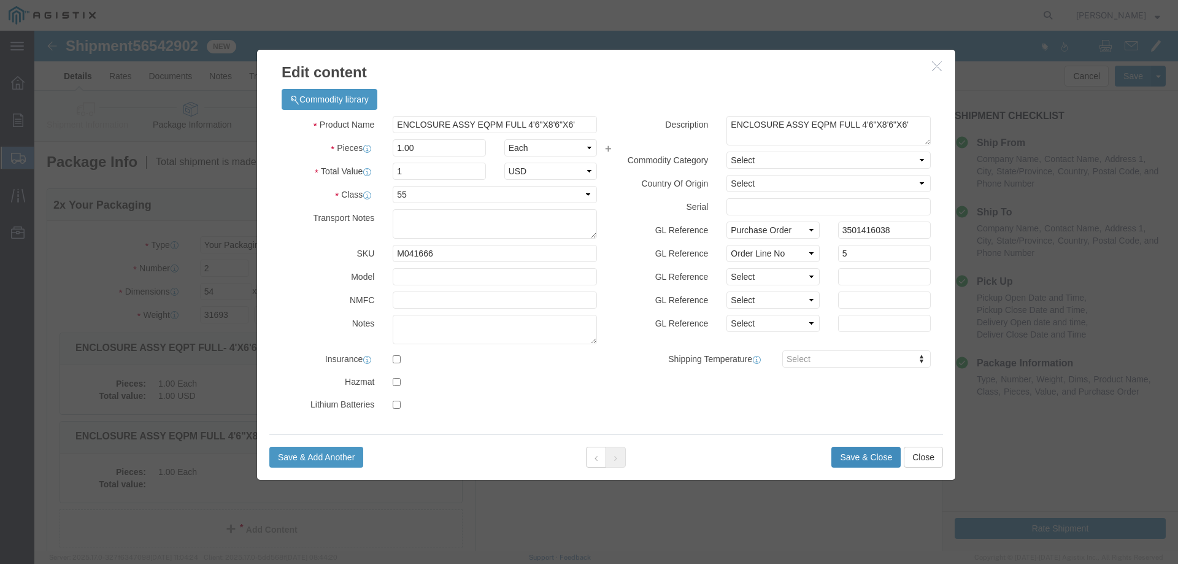
click button "Save & Close"
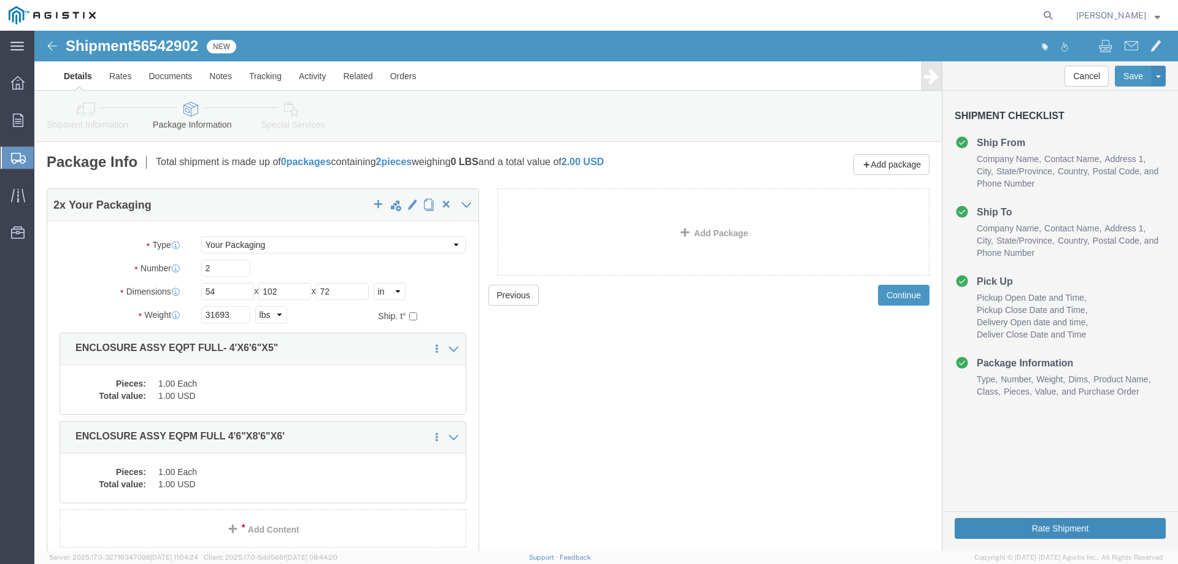
click button "Rate Shipment"
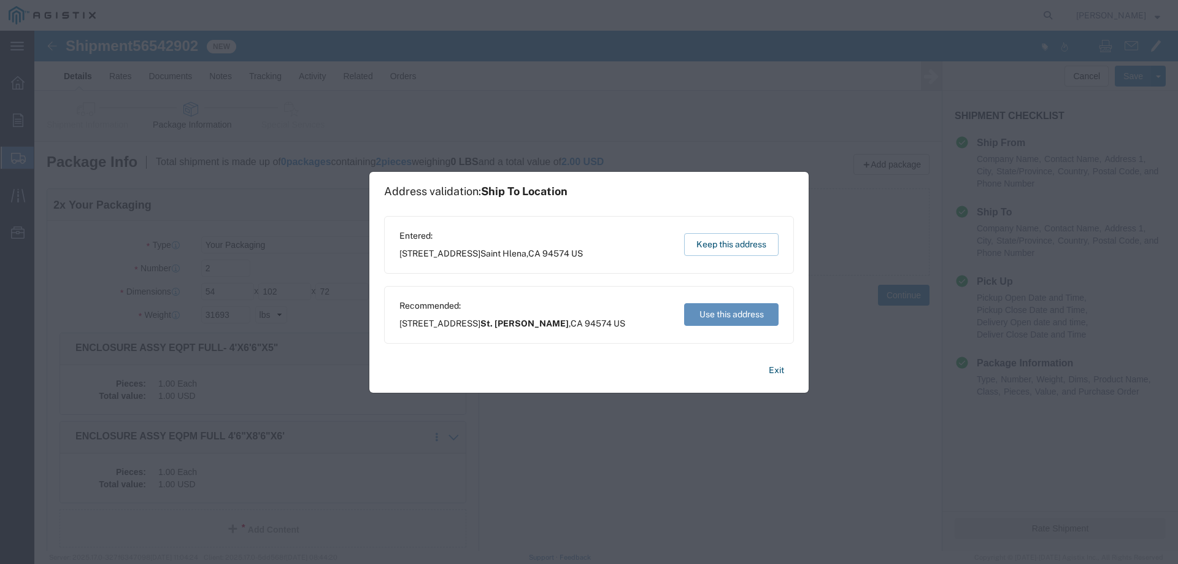
click at [719, 313] on button "Use this address" at bounding box center [731, 314] width 94 height 23
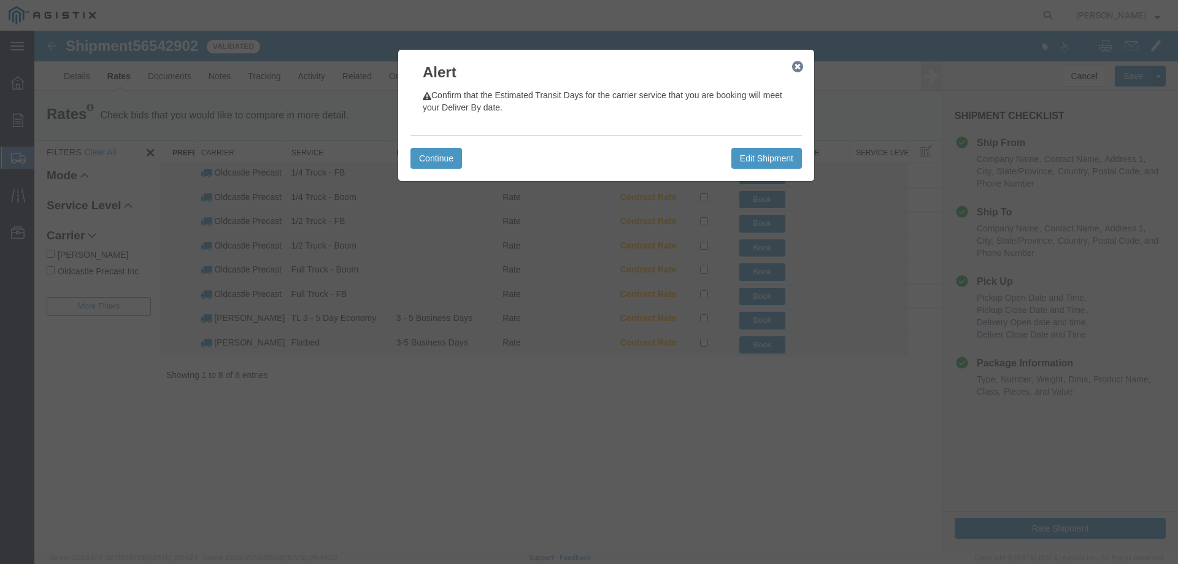
click at [798, 65] on icon "button" at bounding box center [797, 67] width 11 height 10
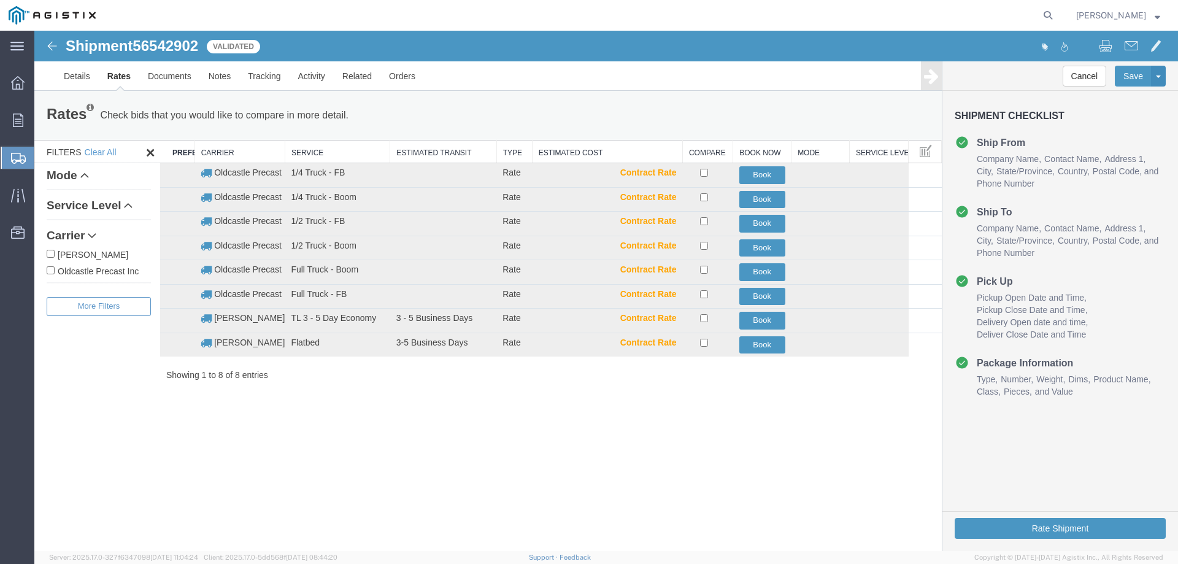
click at [108, 275] on label "Oldcastle Precast Inc" at bounding box center [99, 270] width 104 height 13
click at [55, 274] on input "Oldcastle Precast Inc" at bounding box center [51, 270] width 8 height 8
checkbox input "true"
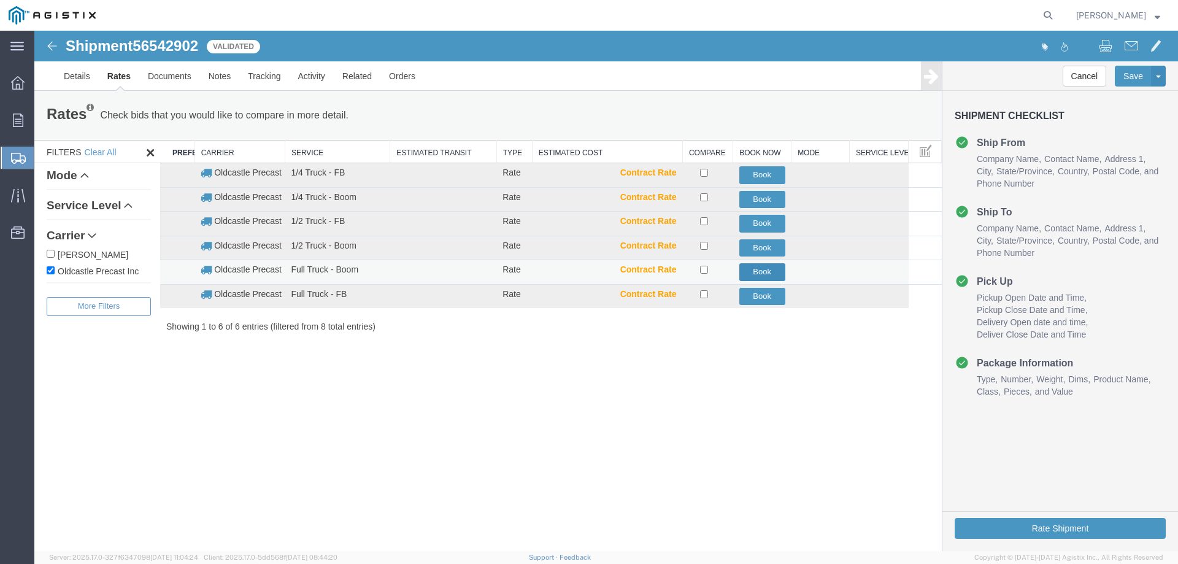
click at [764, 275] on button "Book" at bounding box center [762, 272] width 46 height 18
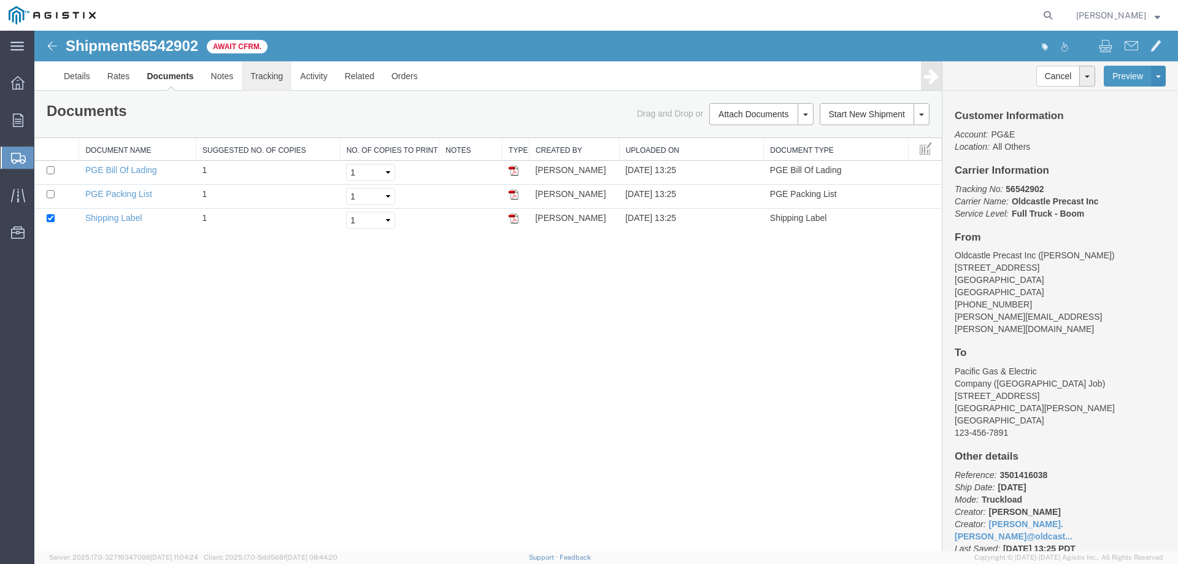
click at [260, 77] on link "Tracking" at bounding box center [267, 75] width 50 height 29
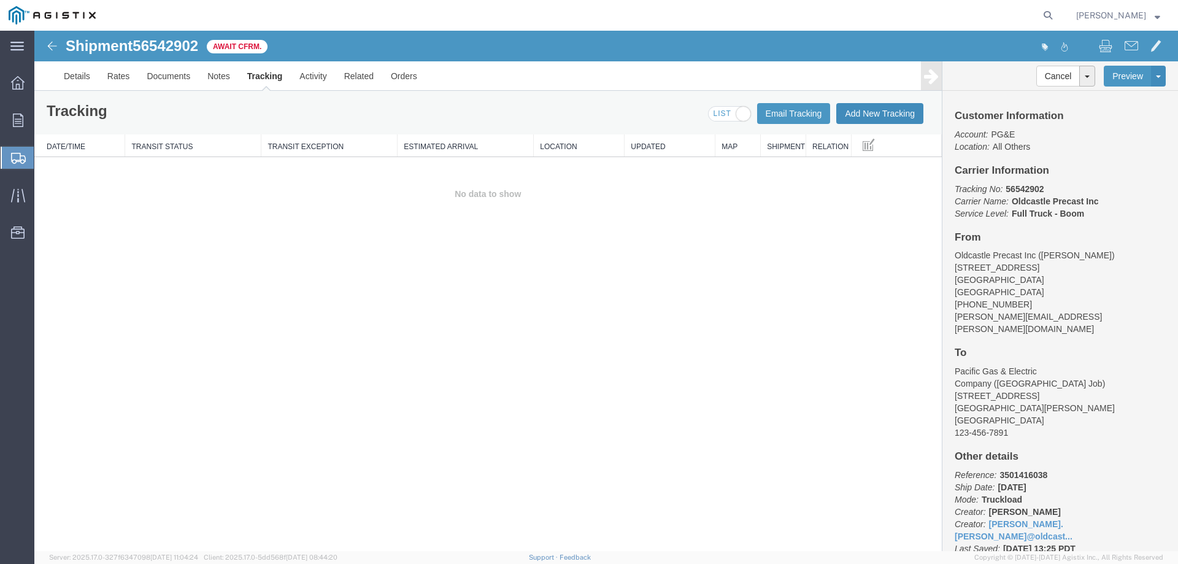
click at [859, 118] on button "Add New Tracking" at bounding box center [879, 113] width 87 height 21
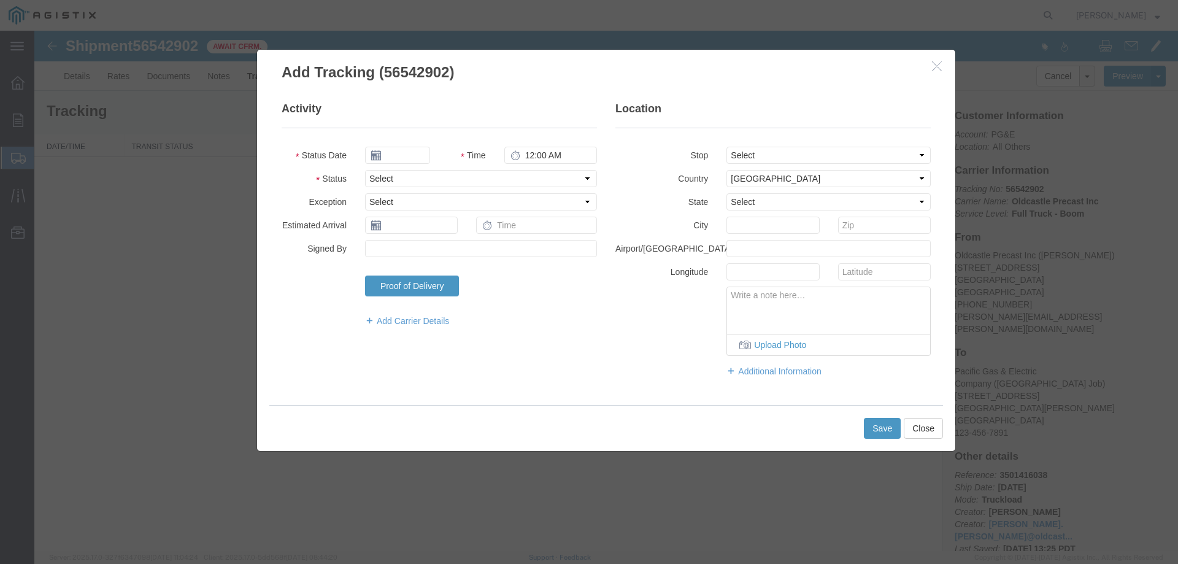
type input "[DATE]"
type input "2:00 PM"
click at [388, 179] on select "Select Arrival Notice Available Arrival Notice Imported Arrive at Delivery Loca…" at bounding box center [481, 178] width 232 height 17
select select "DELIVRED"
click at [365, 170] on select "Select Arrival Notice Available Arrival Notice Imported Arrive at Delivery Loca…" at bounding box center [481, 178] width 232 height 17
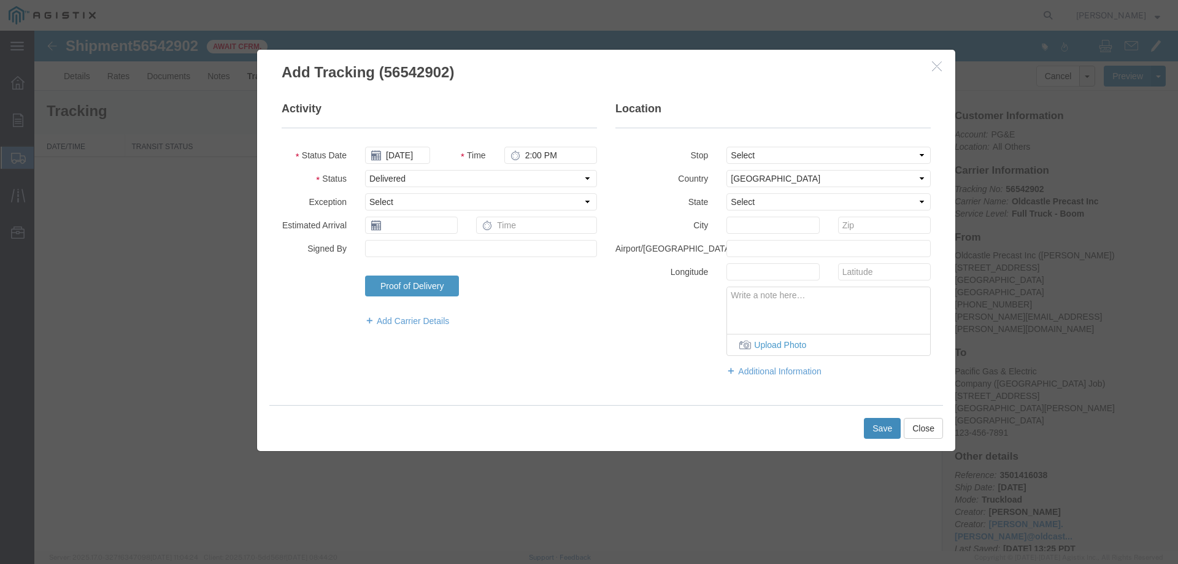
click at [886, 433] on button "Save" at bounding box center [882, 428] width 37 height 21
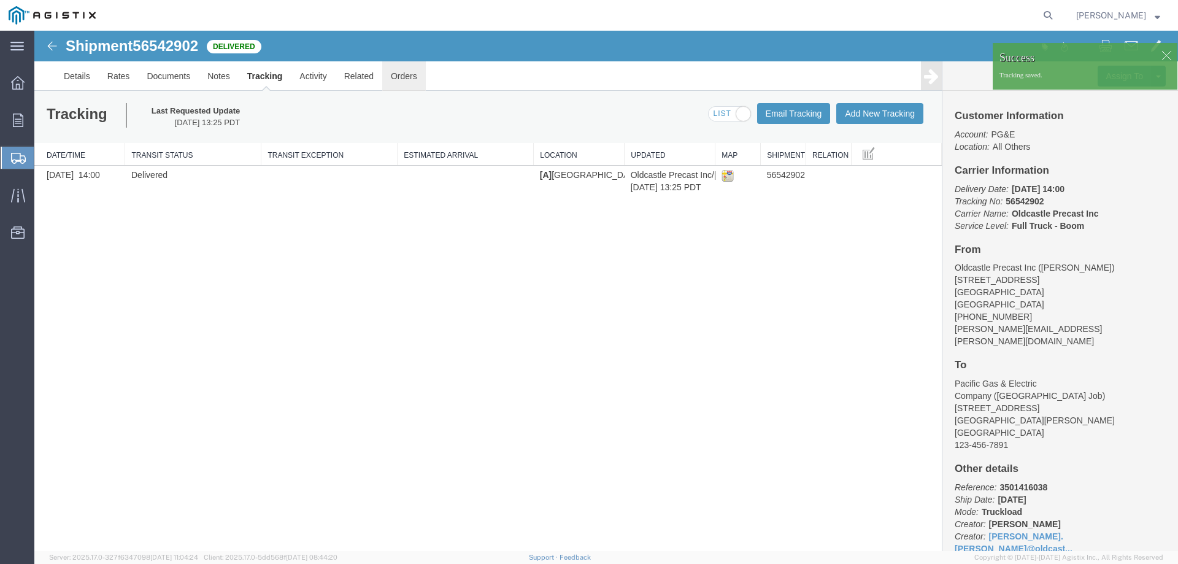
click at [399, 73] on link "Orders" at bounding box center [404, 75] width 44 height 29
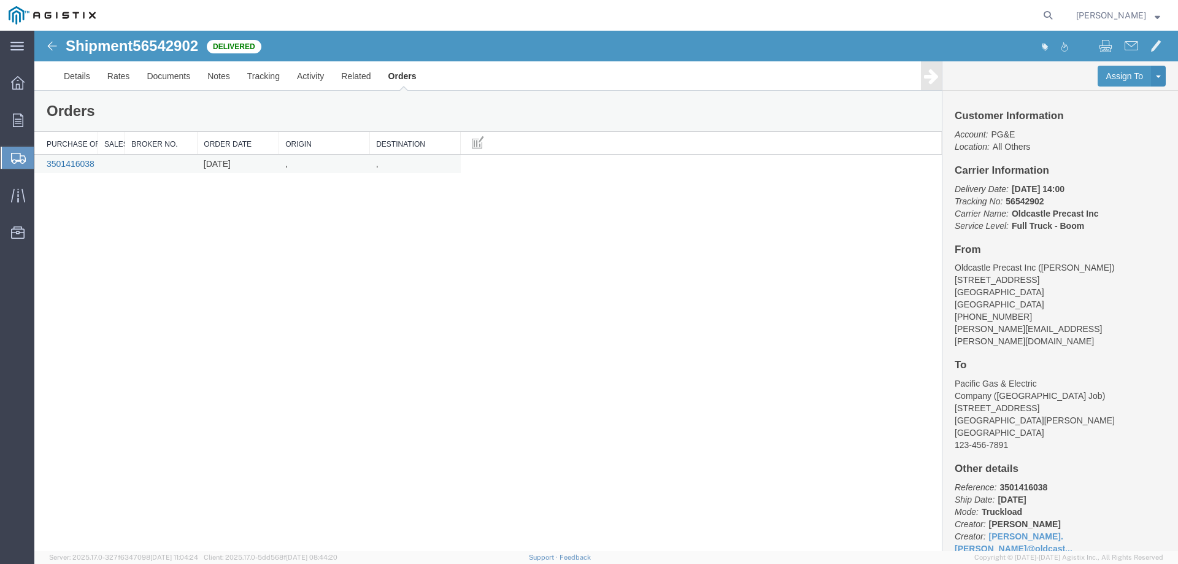
click at [72, 166] on link "3501416038" at bounding box center [71, 164] width 48 height 10
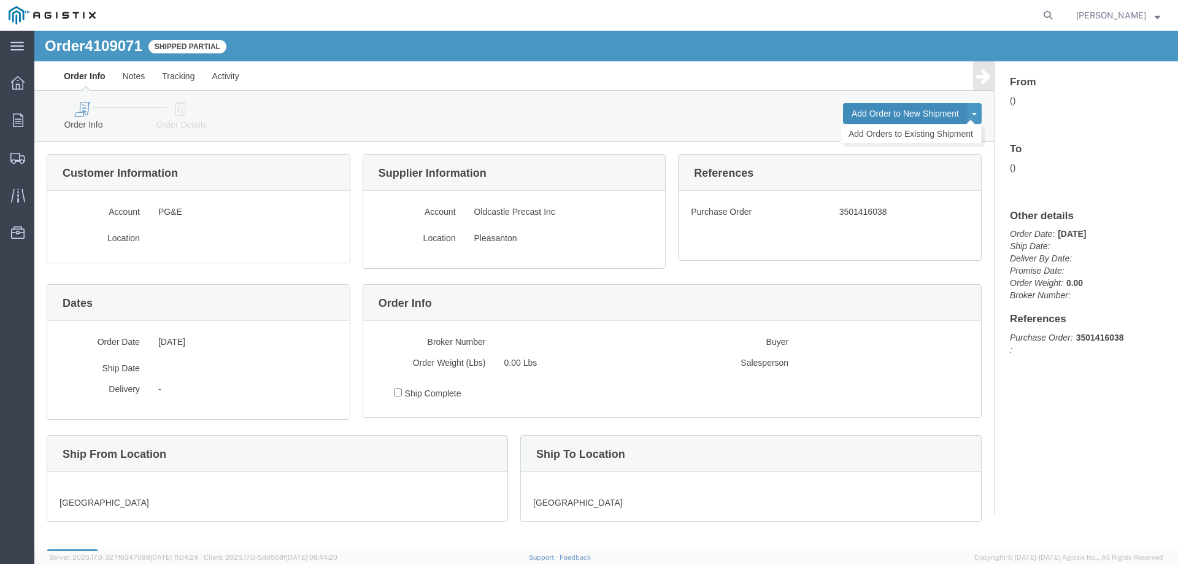
click at [879, 117] on button "Add Order to New Shipment" at bounding box center [905, 113] width 125 height 21
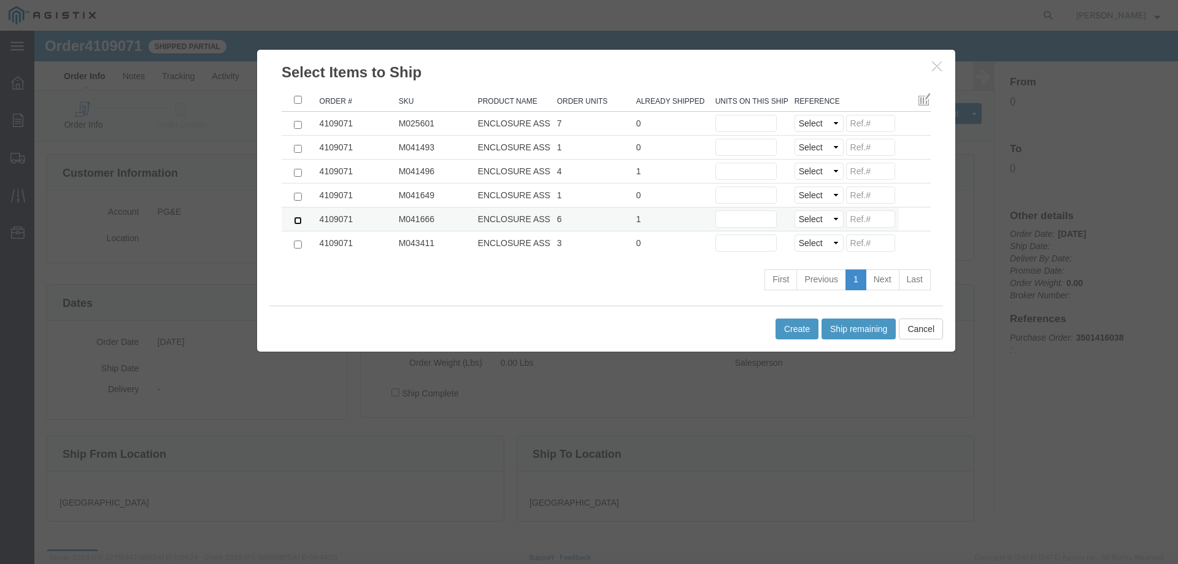
click at [294, 221] on input "checkbox" at bounding box center [298, 221] width 8 height 8
checkbox input "true"
click at [758, 221] on input "text" at bounding box center [745, 218] width 61 height 17
type input "2"
click at [803, 221] on select "Select Purchase Order Delivery Number" at bounding box center [818, 218] width 49 height 17
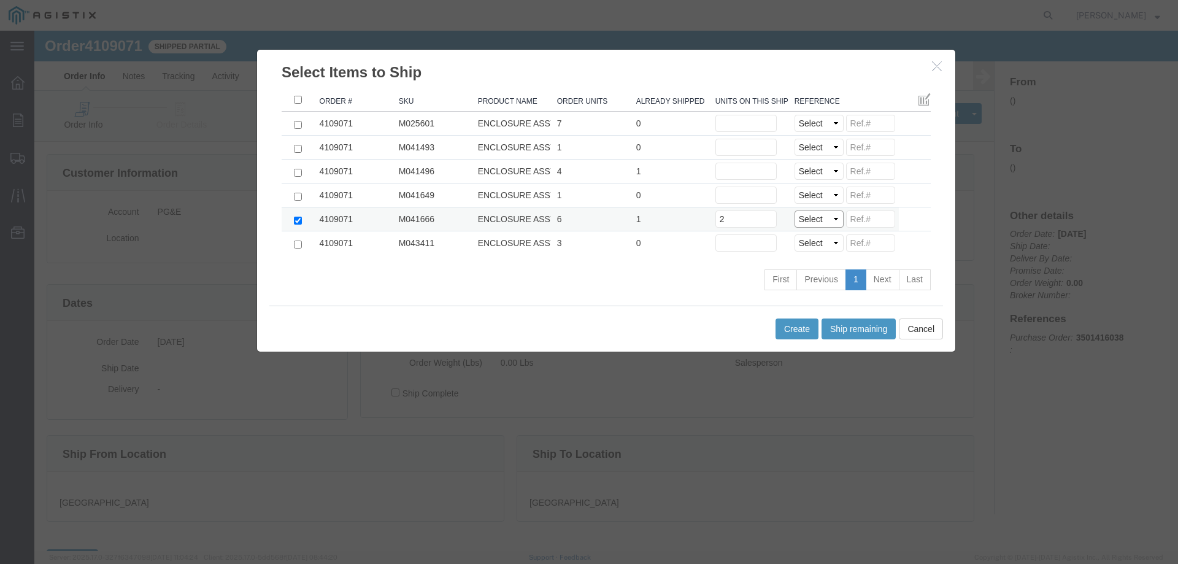
select select "PO"
click at [794, 210] on select "Select Purchase Order Delivery Number" at bounding box center [818, 218] width 49 height 17
click at [791, 328] on button "Create" at bounding box center [796, 328] width 43 height 21
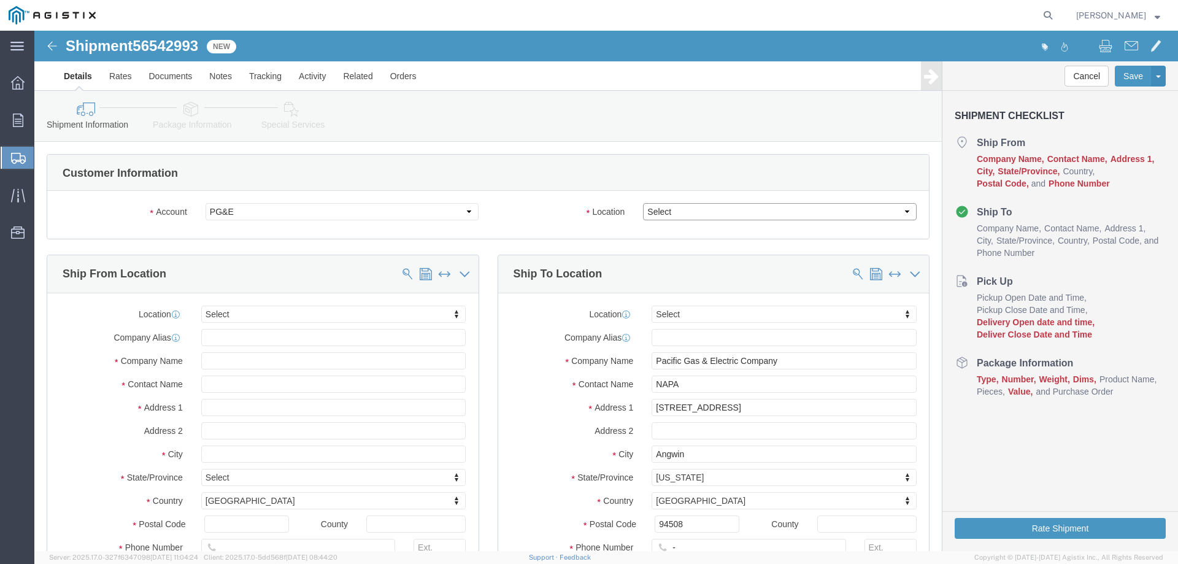
drag, startPoint x: 675, startPoint y: 212, endPoint x: 640, endPoint y: 181, distance: 46.1
click select "Select All Others [GEOGRAPHIC_DATA] [GEOGRAPHIC_DATA] [GEOGRAPHIC_DATA] [GEOGRA…"
select select "23082"
click select "Select All Others [GEOGRAPHIC_DATA] [GEOGRAPHIC_DATA] [GEOGRAPHIC_DATA] [GEOGRA…"
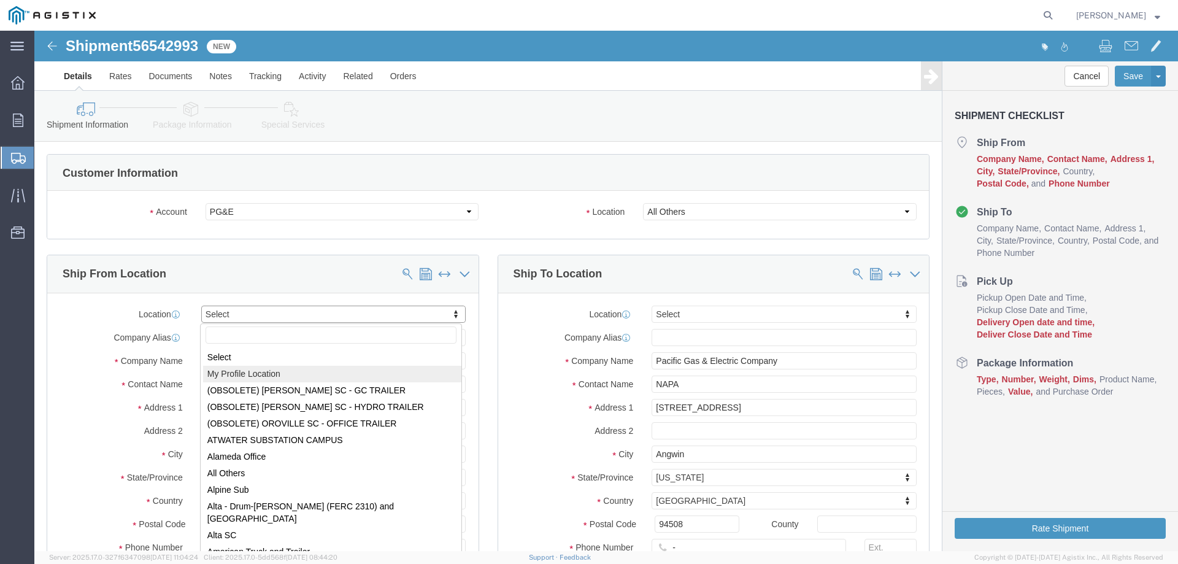
select select "MYPROFILE"
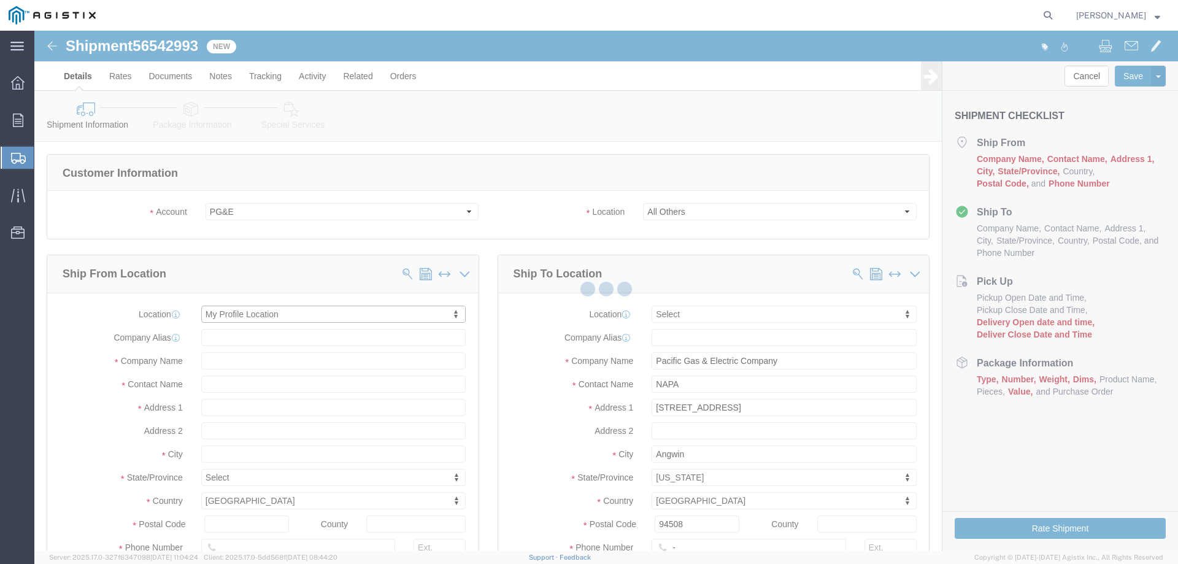
type input "Oldcastle Precast Inc"
type input "[PERSON_NAME]"
type input "[STREET_ADDRESS]"
type input "PLEASANTON"
type input "94566"
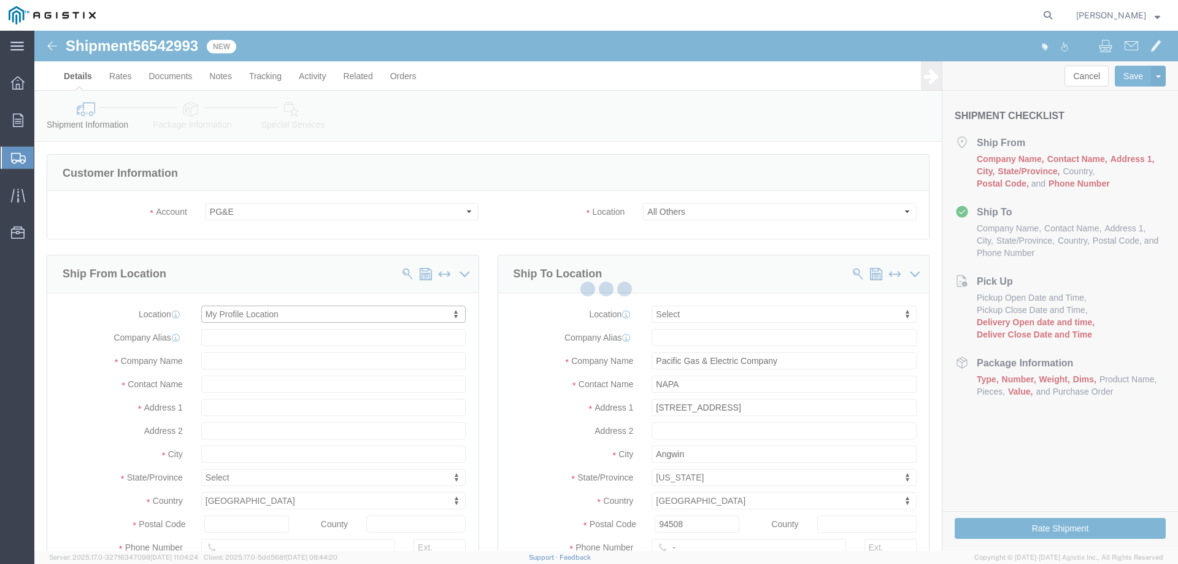
type input "[PHONE_NUMBER]"
type input "[PERSON_NAME][EMAIL_ADDRESS][PERSON_NAME][DOMAIN_NAME]"
checkbox input "true"
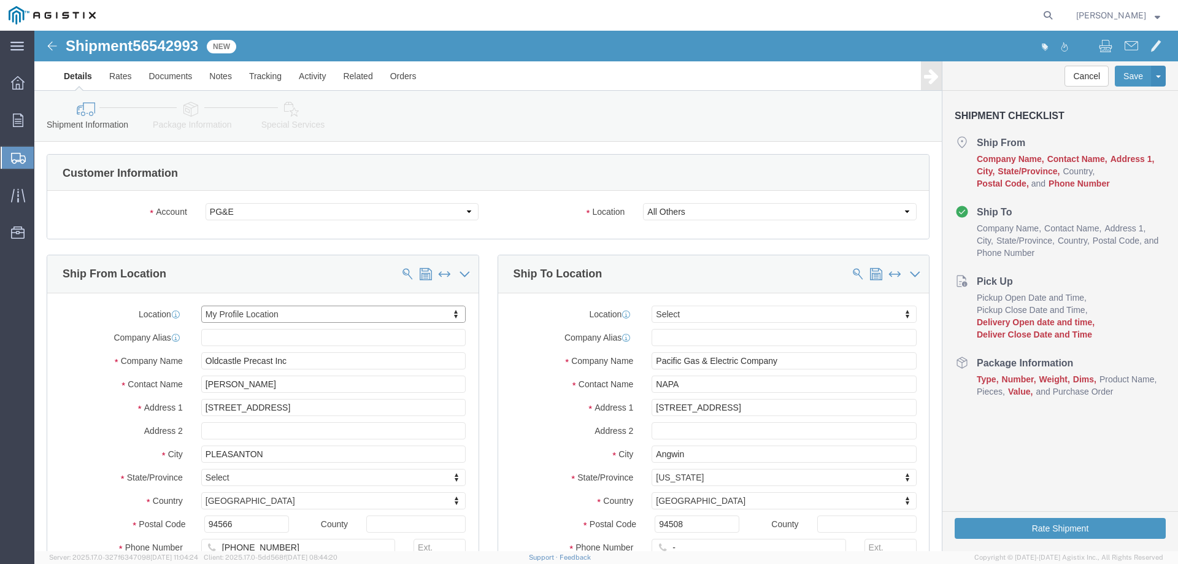
select select "CA"
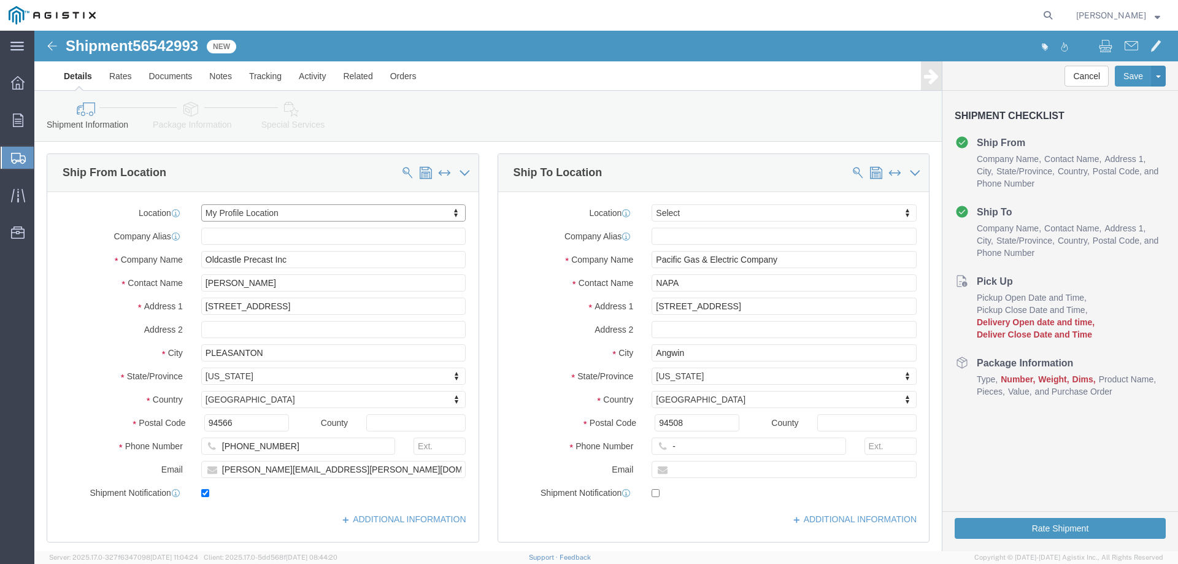
scroll to position [123, 0]
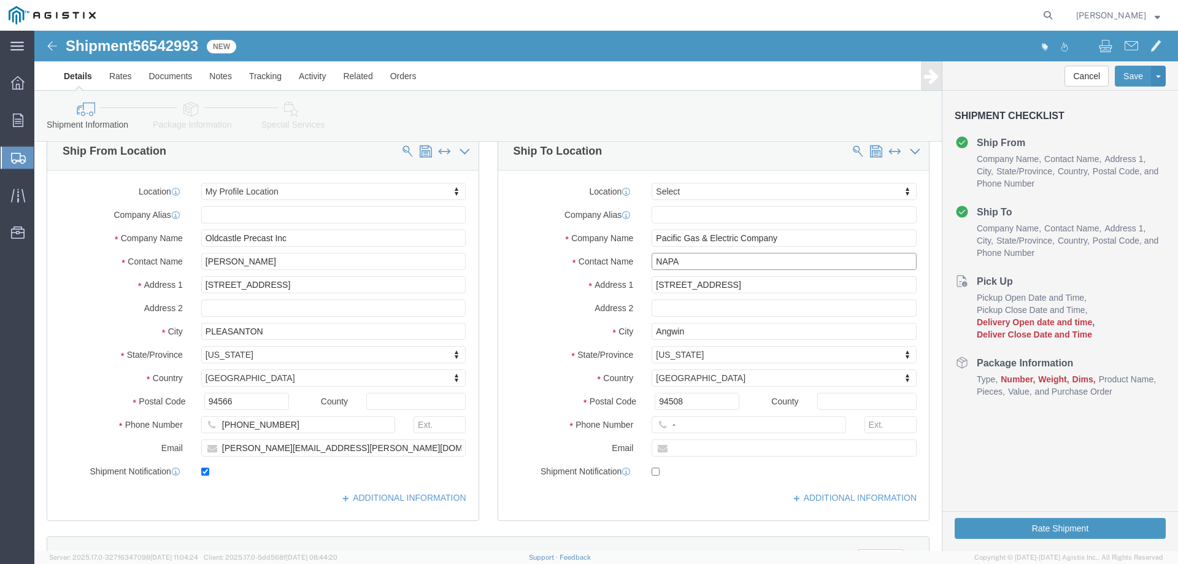
drag, startPoint x: 670, startPoint y: 229, endPoint x: 569, endPoint y: 226, distance: 100.7
click div "Contact Name NAPA"
type input "Saint Helena Job"
click input "217 Deer Pard"
type input "[STREET_ADDRESS]"
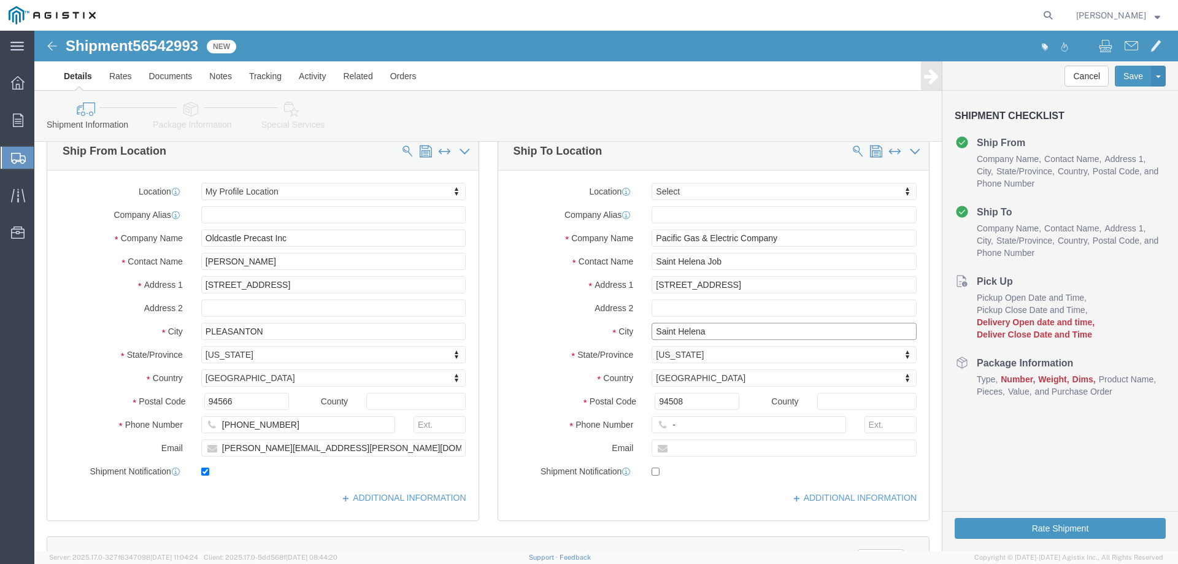
type input "Saint Helena"
type input "94574"
type input "123-456-7891"
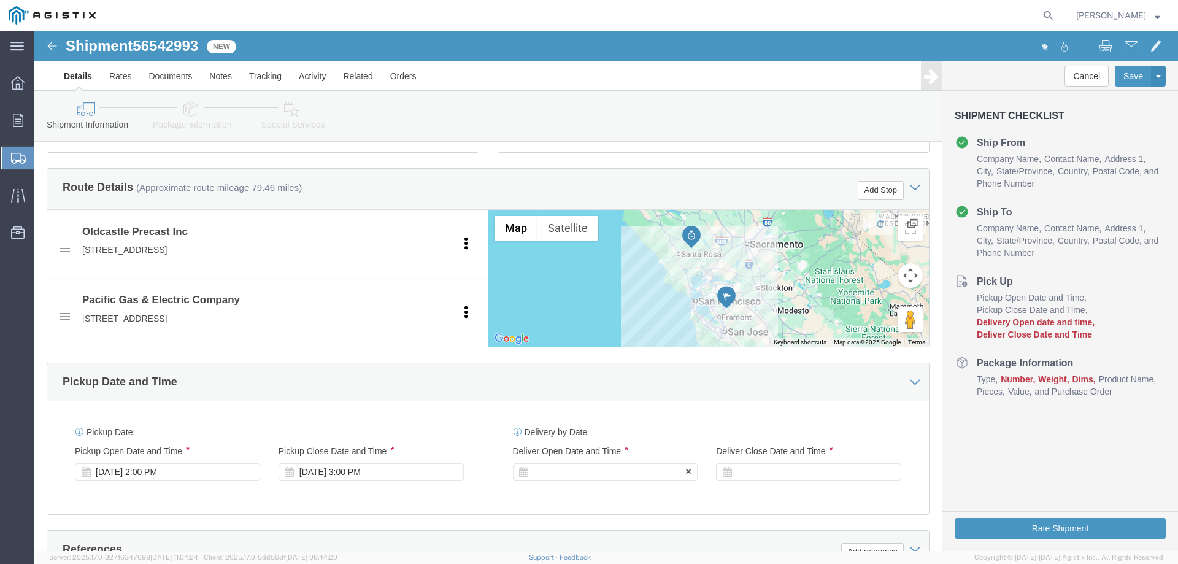
click div
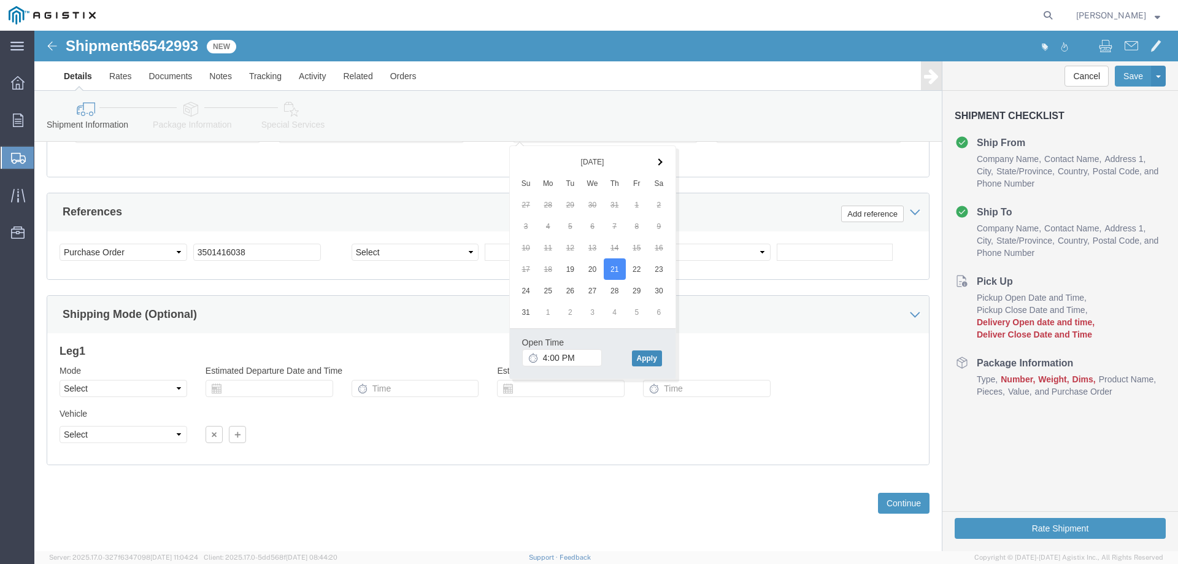
click button "Apply"
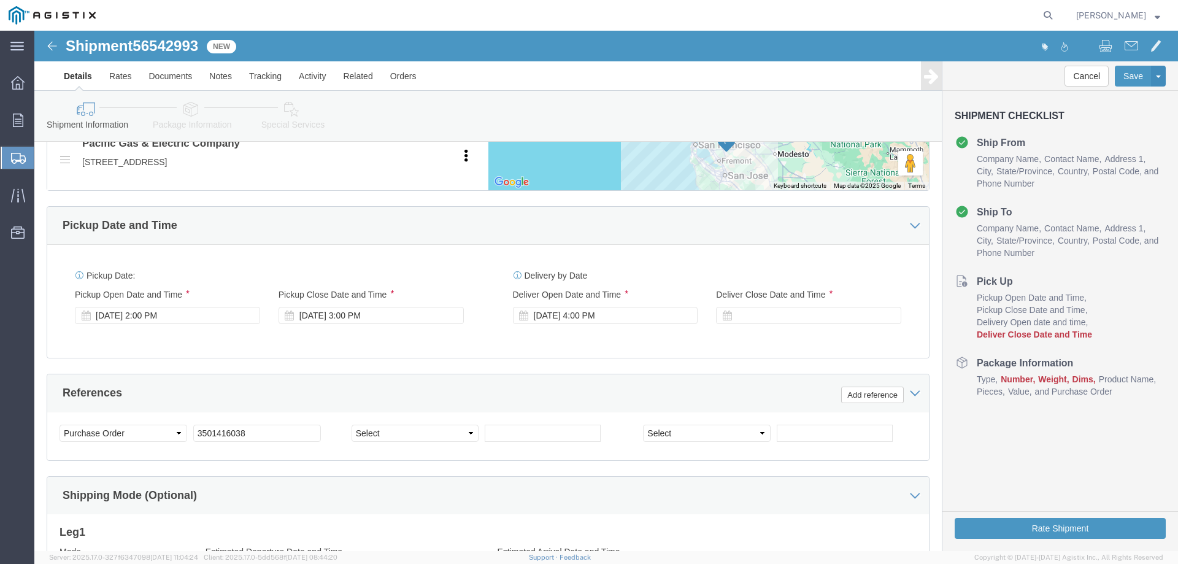
scroll to position [644, 0]
click div
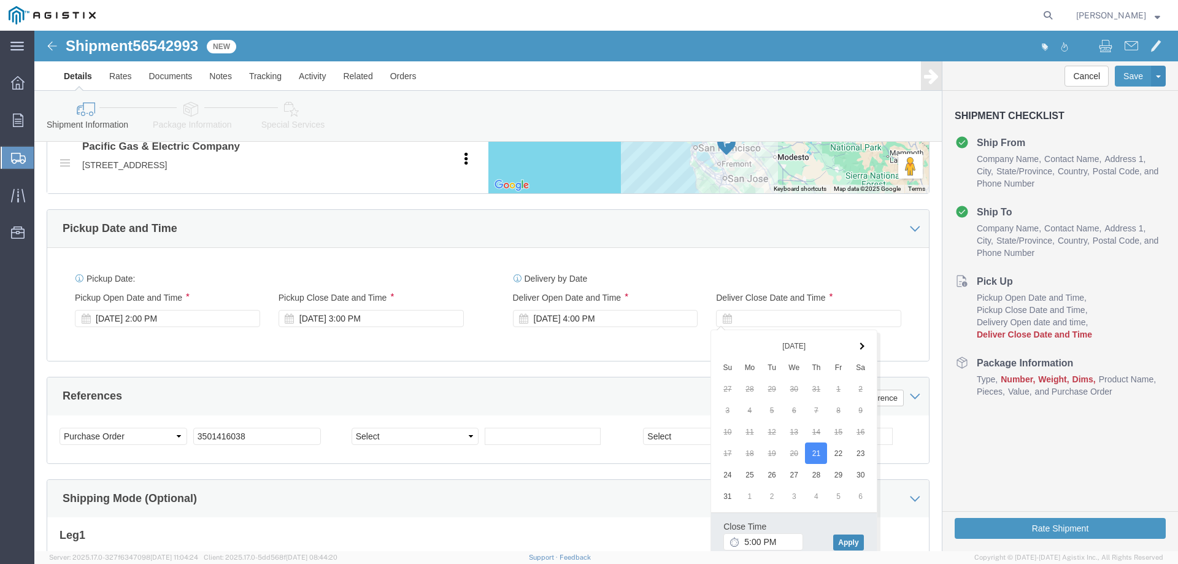
click button "Apply"
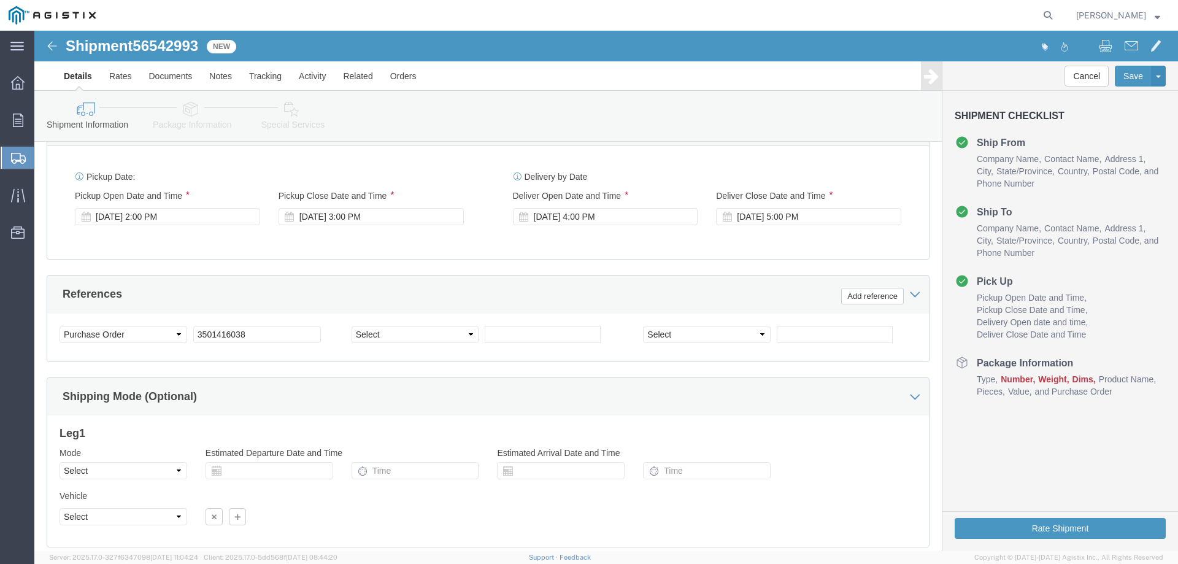
scroll to position [828, 0]
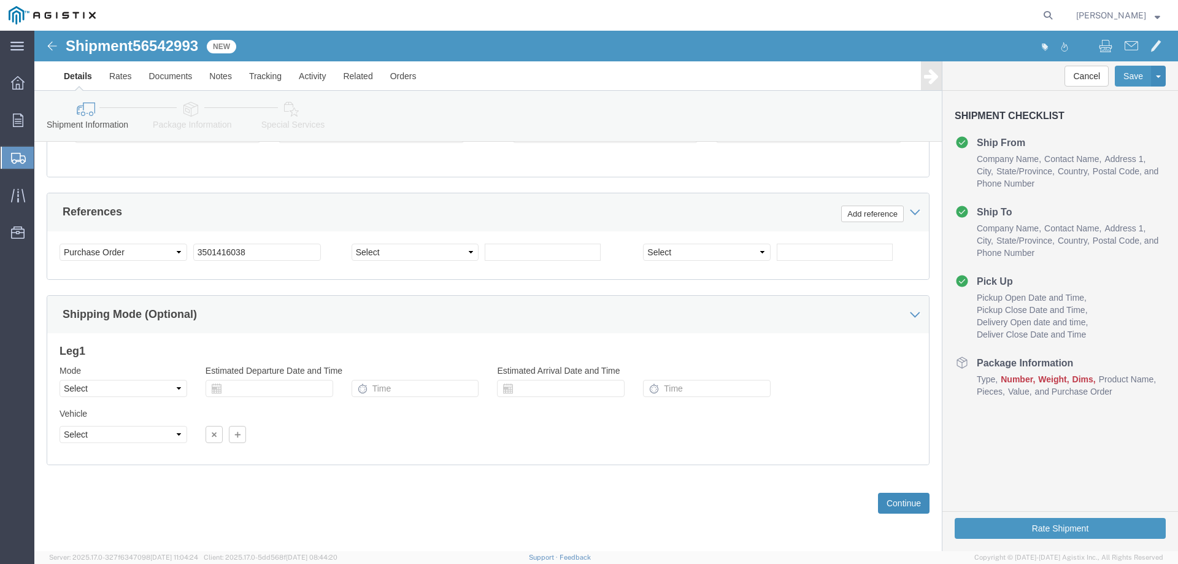
click button "Continue"
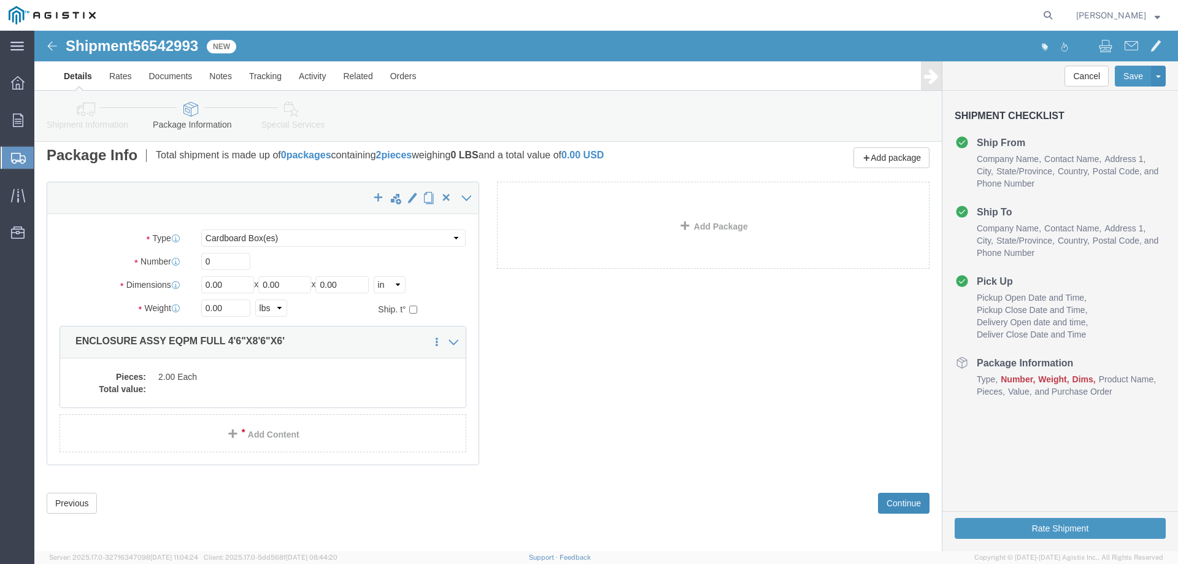
scroll to position [0, 0]
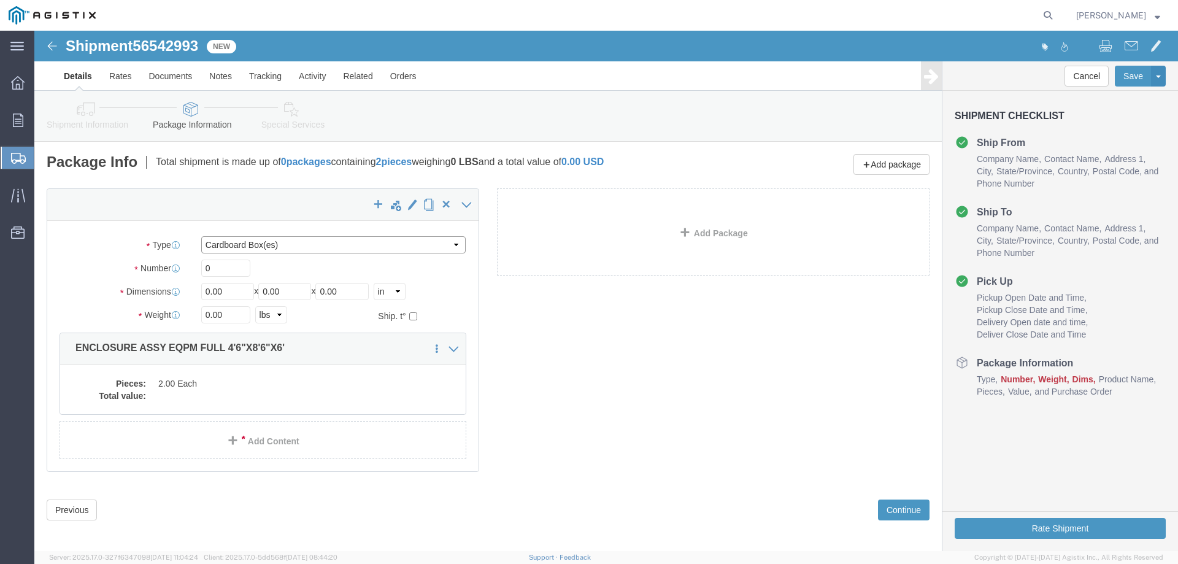
click select "Select Bulk Bundle(s) Cardboard Box(es) Carton(s) Crate(s) Drum(s) (Fiberboard)…"
select select "YRPK"
click select "Select Bulk Bundle(s) Cardboard Box(es) Carton(s) Crate(s) Drum(s) (Fiberboard)…"
click input "0"
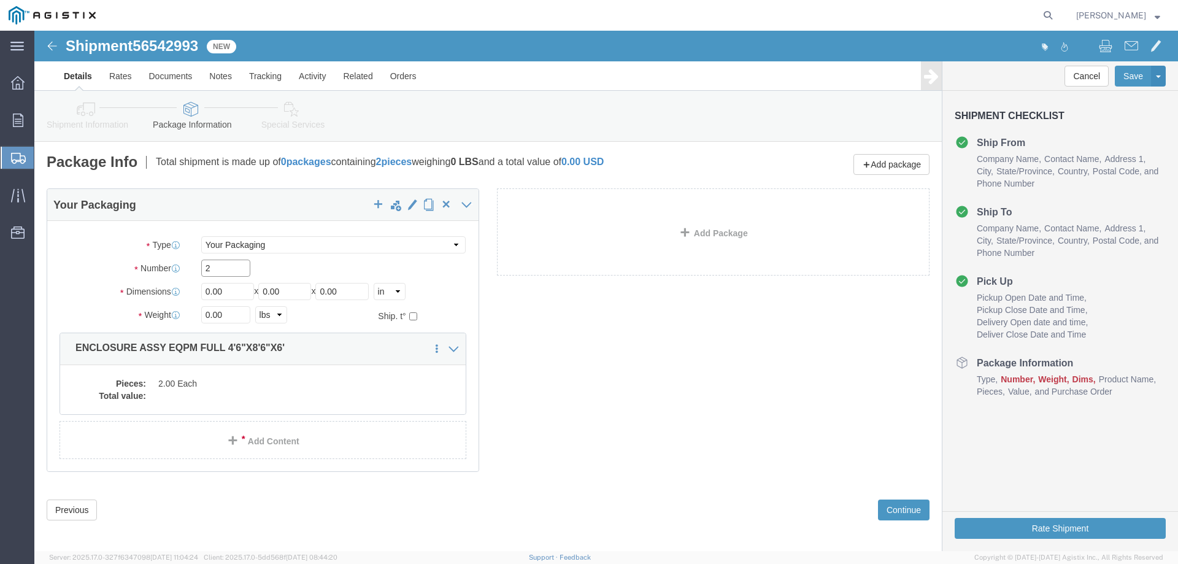
type input "2"
type input "54"
type input "102"
type input "72"
type input "37824"
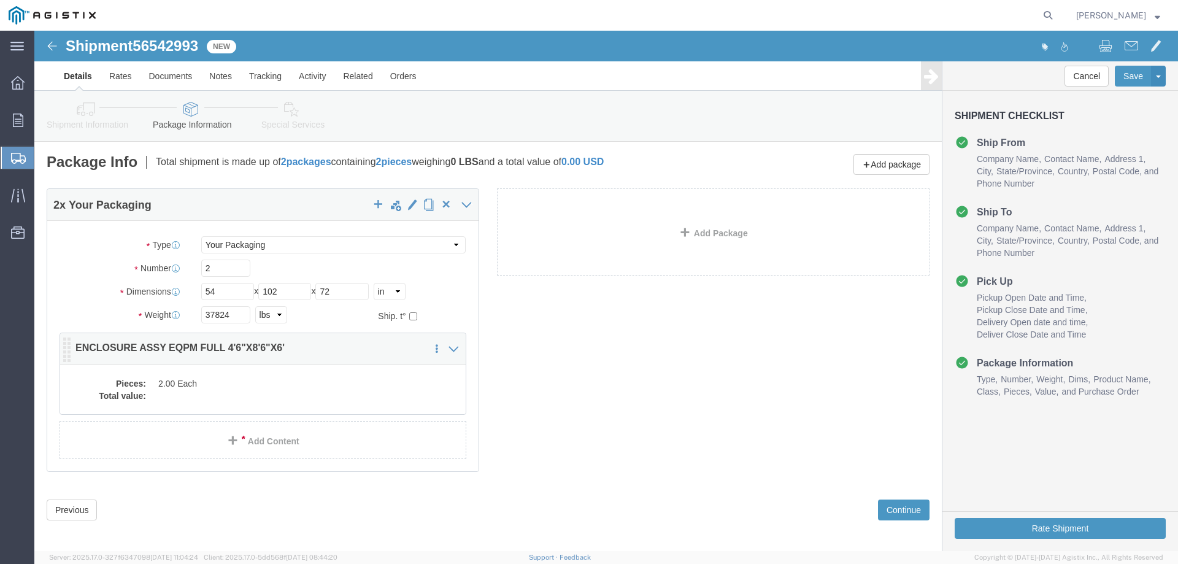
click dd "2.00 Each"
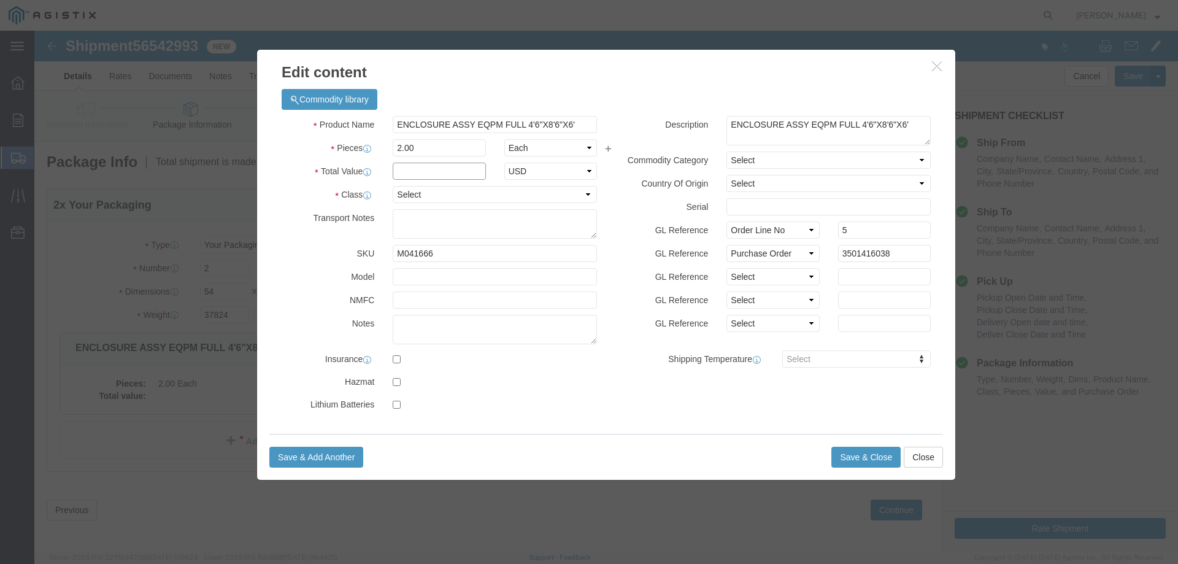
click input "text"
type input "1"
click select "Select 50 55 60 65 70 85 92.5 100 125 175 250 300 400"
select select "55"
click select "Select 50 55 60 65 70 85 92.5 100 125 175 250 300 400"
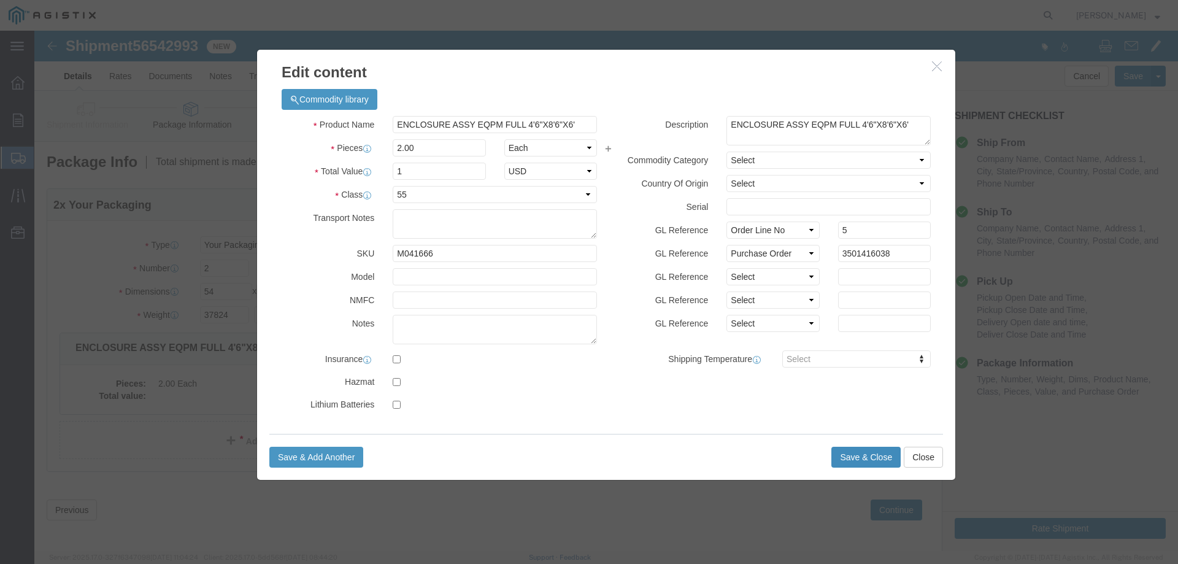
click button "Save & Close"
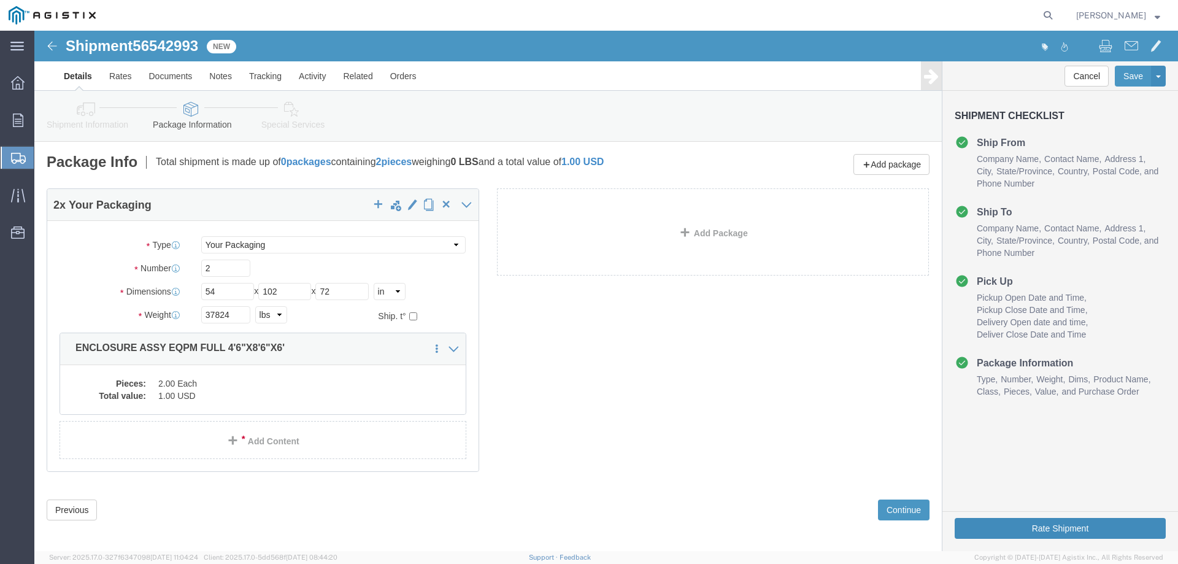
click button "Rate Shipment"
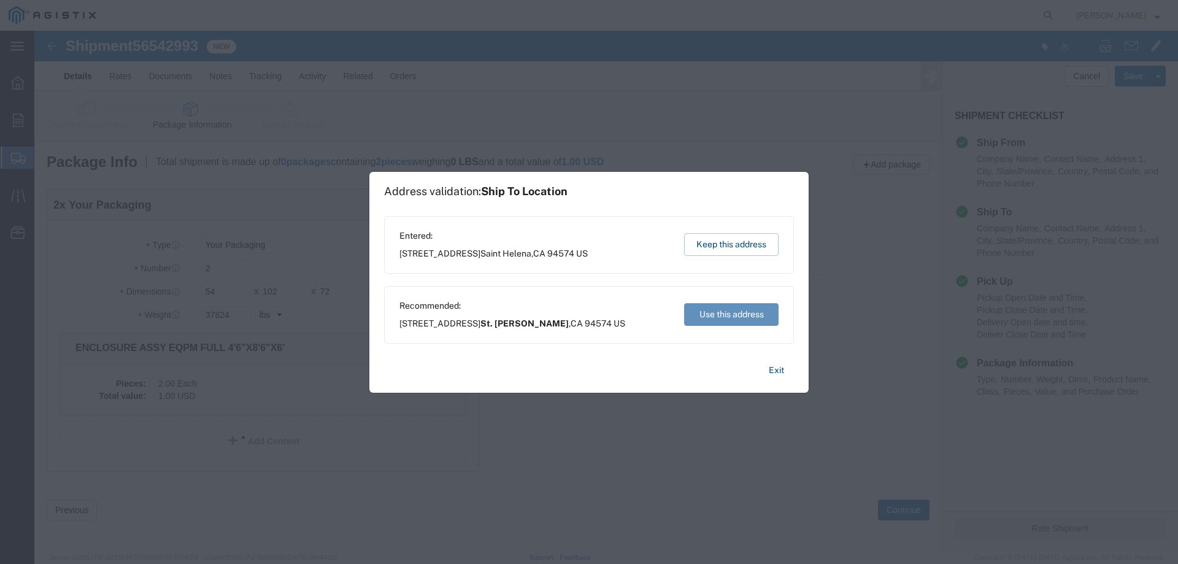
click at [712, 314] on button "Use this address" at bounding box center [731, 314] width 94 height 23
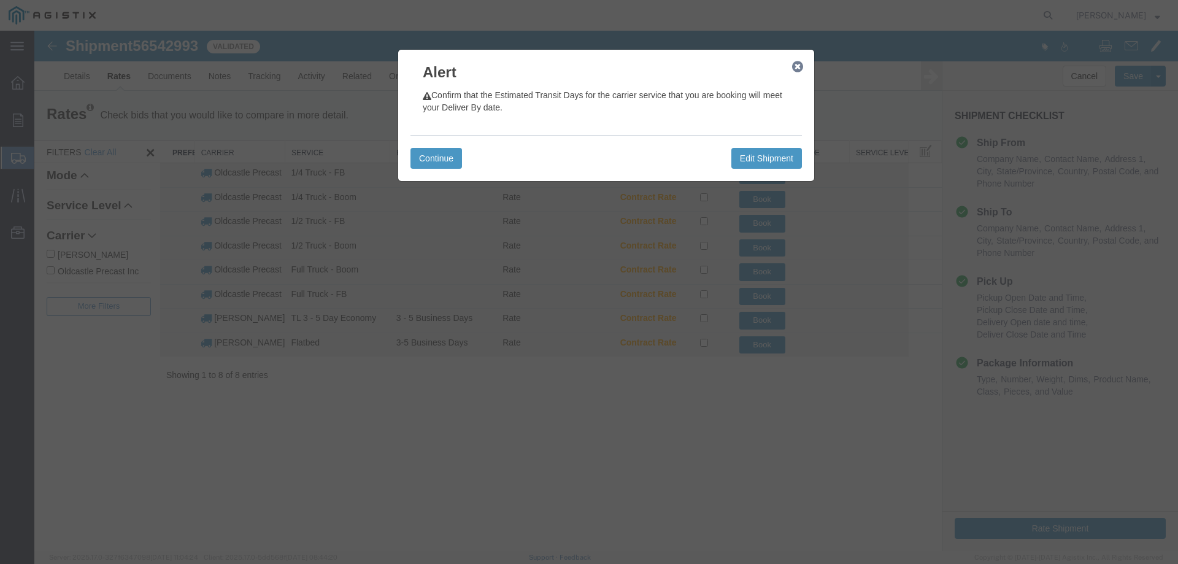
click at [796, 66] on icon "button" at bounding box center [797, 67] width 11 height 10
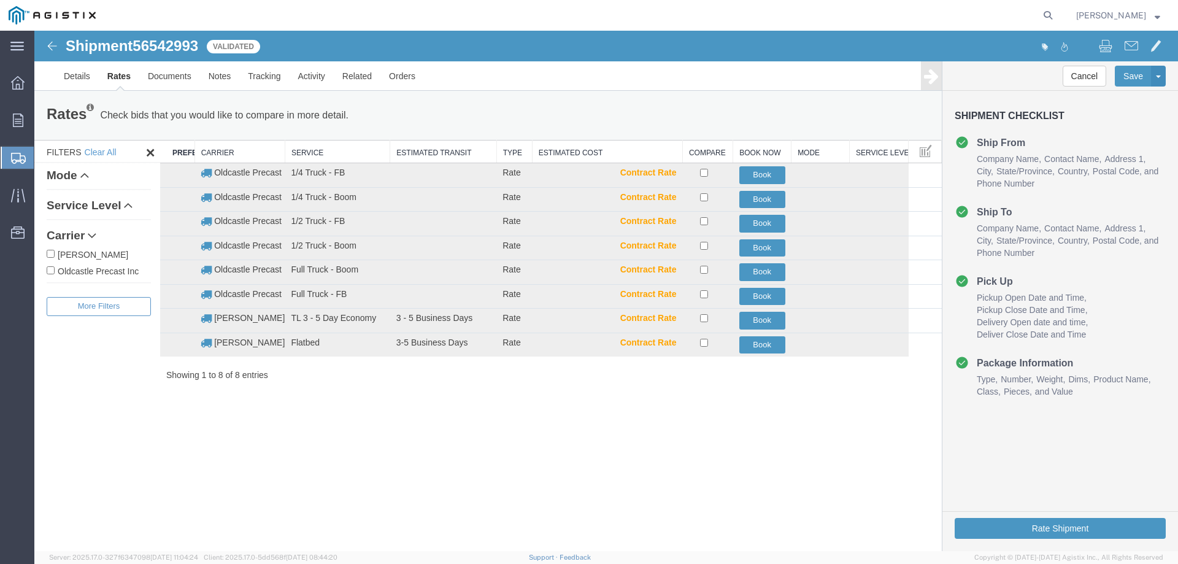
click at [82, 268] on label "Oldcastle Precast Inc" at bounding box center [99, 270] width 104 height 13
click at [55, 268] on input "Oldcastle Precast Inc" at bounding box center [51, 270] width 8 height 8
checkbox input "true"
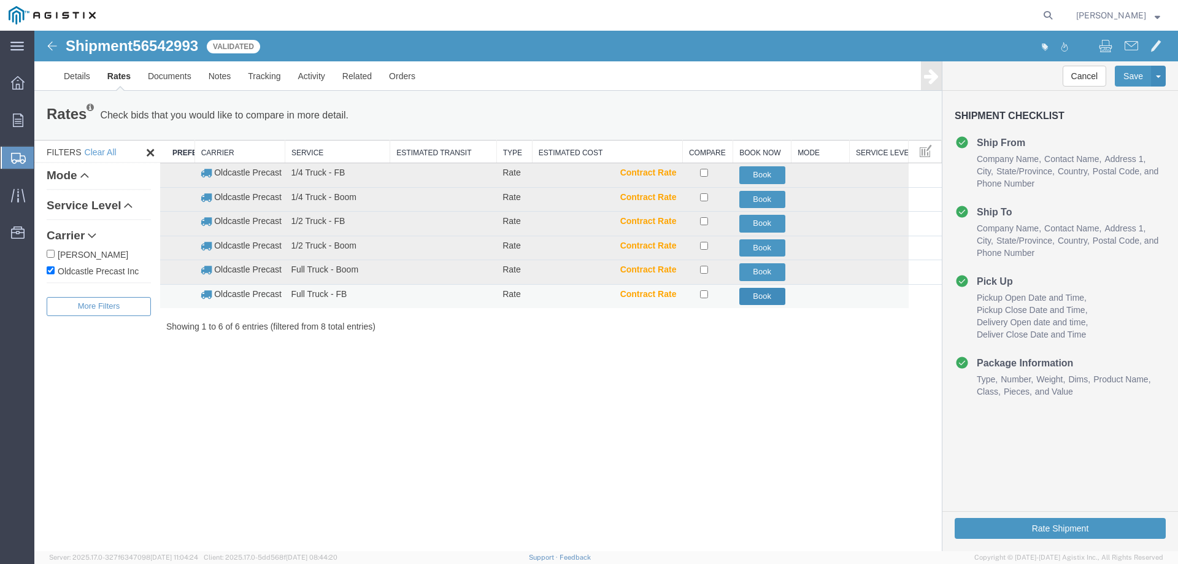
click at [753, 296] on button "Book" at bounding box center [762, 297] width 46 height 18
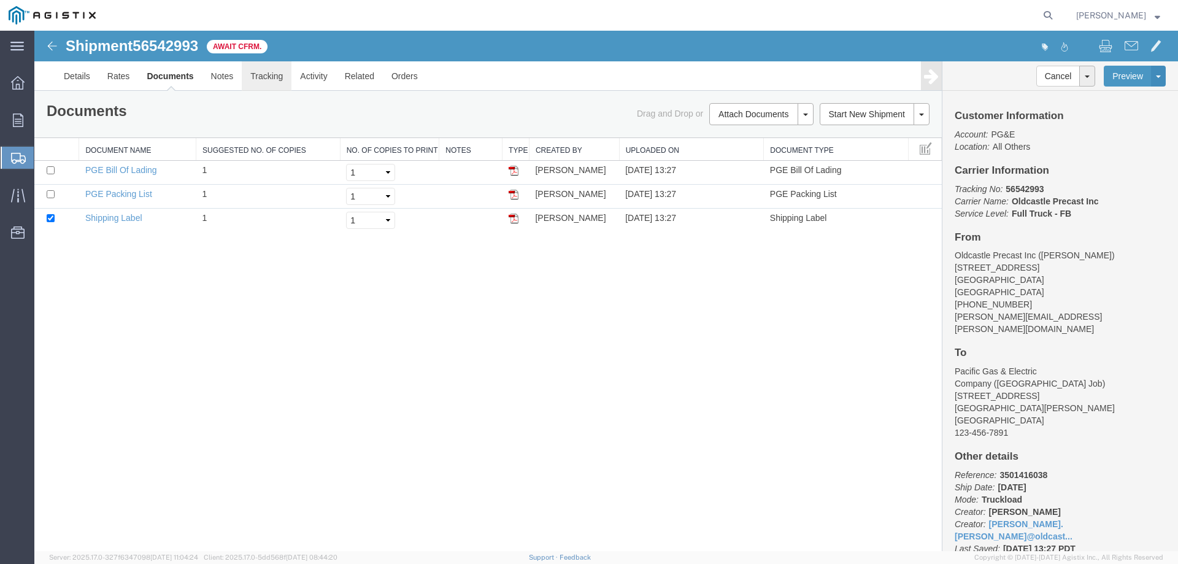
click at [256, 73] on link "Tracking" at bounding box center [267, 75] width 50 height 29
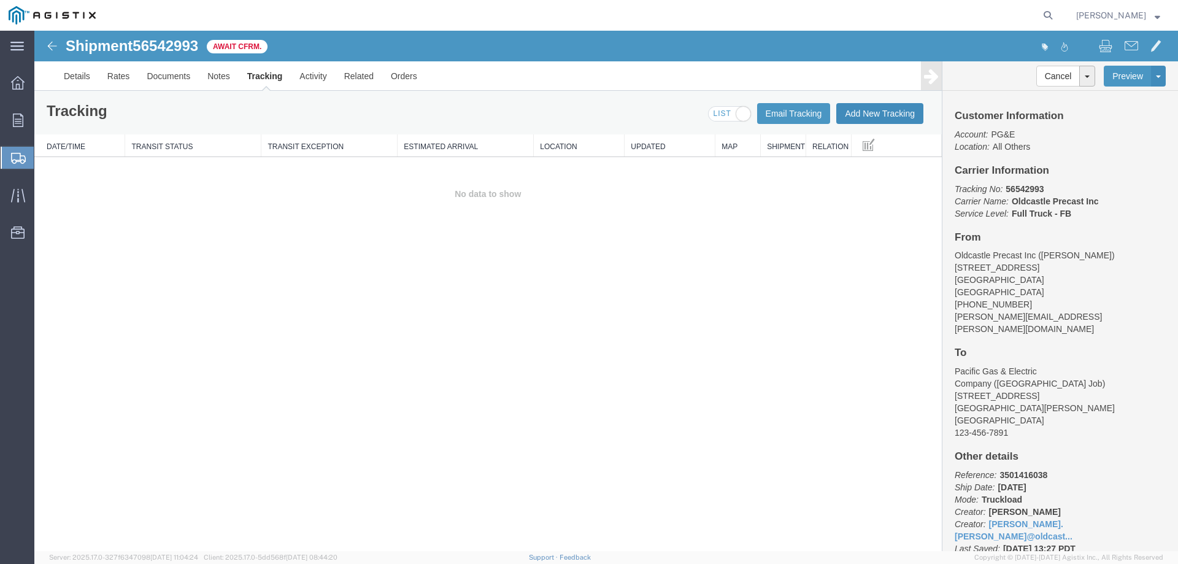
click at [856, 113] on button "Add New Tracking" at bounding box center [879, 113] width 87 height 21
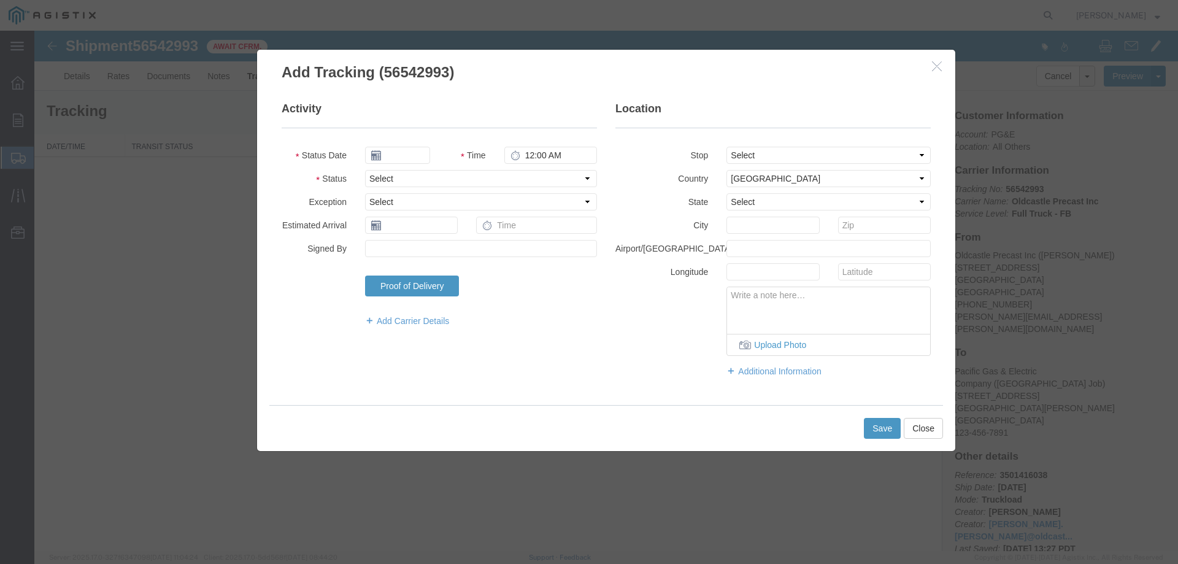
type input "[DATE]"
type input "2:00 PM"
click at [402, 180] on select "Select Arrival Notice Available Arrival Notice Imported Arrive at Delivery Loca…" at bounding box center [481, 178] width 232 height 17
select select "DELIVRED"
click at [365, 170] on select "Select Arrival Notice Available Arrival Notice Imported Arrive at Delivery Loca…" at bounding box center [481, 178] width 232 height 17
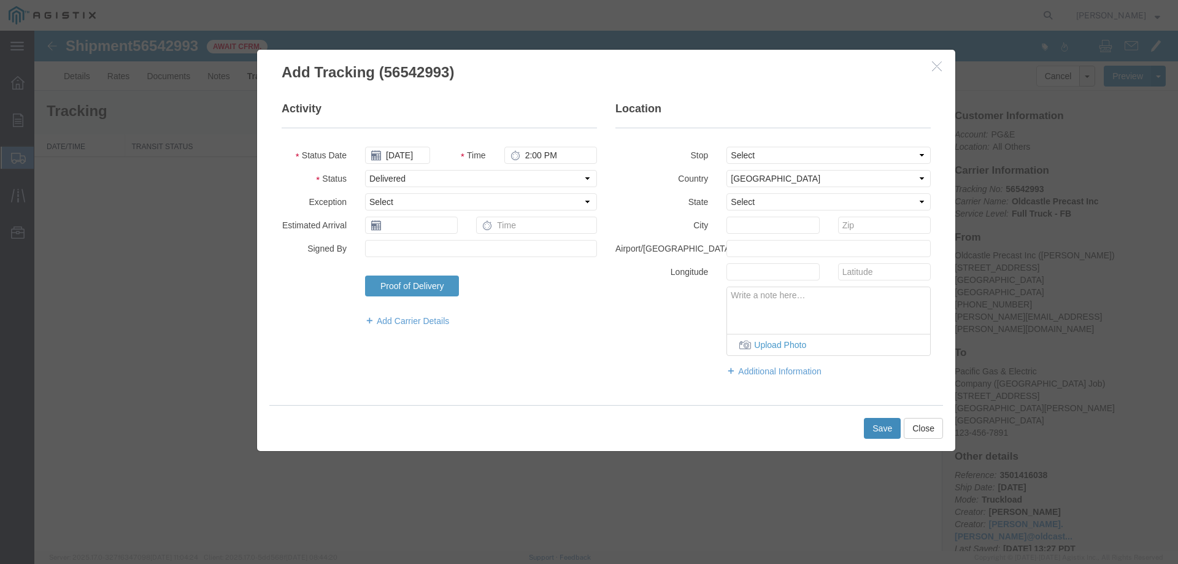
click at [868, 428] on button "Save" at bounding box center [882, 428] width 37 height 21
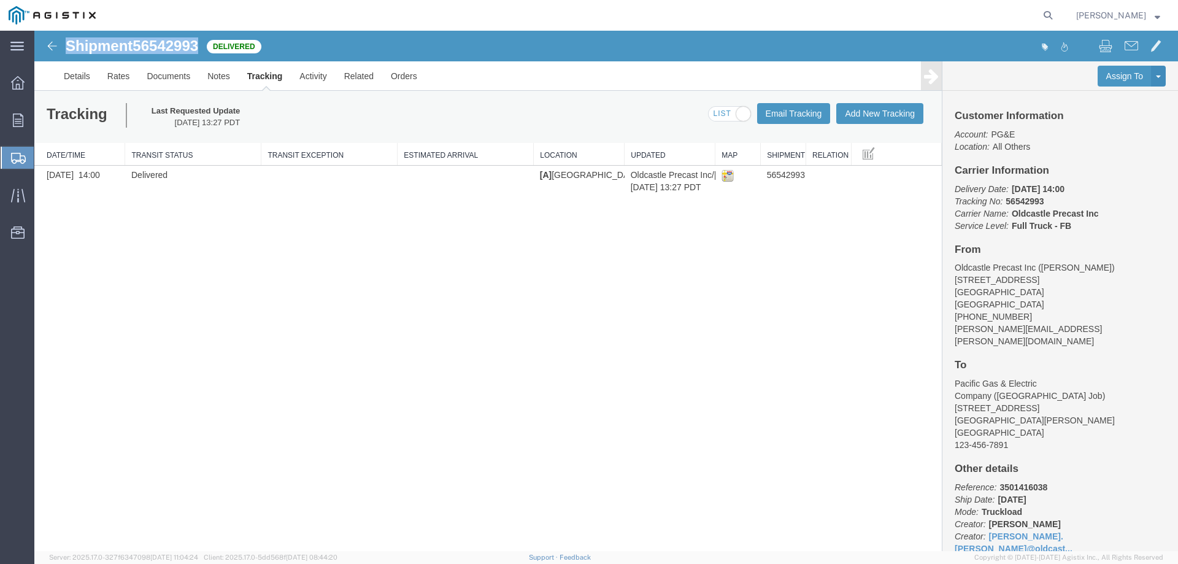
drag, startPoint x: 69, startPoint y: 45, endPoint x: 202, endPoint y: 44, distance: 133.1
click at [202, 44] on div "Shipment 56542993 1 of 1 Delivered" at bounding box center [321, 49] width 571 height 23
copy h1 "Shipment 56542993"
click at [417, 74] on link "Orders" at bounding box center [404, 75] width 44 height 29
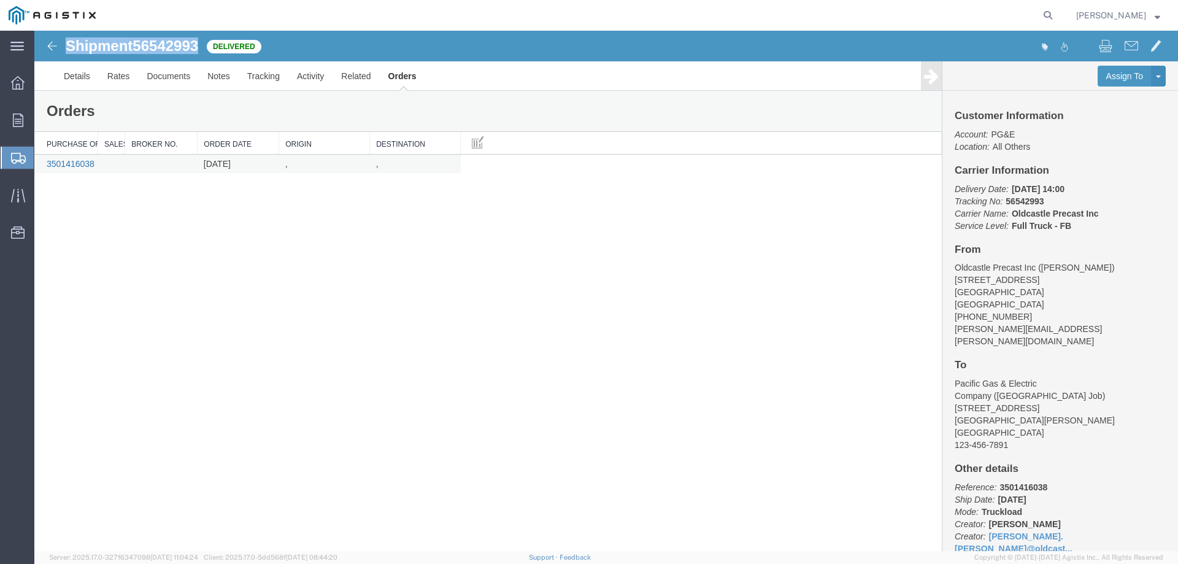
click at [74, 163] on link "3501416038" at bounding box center [71, 164] width 48 height 10
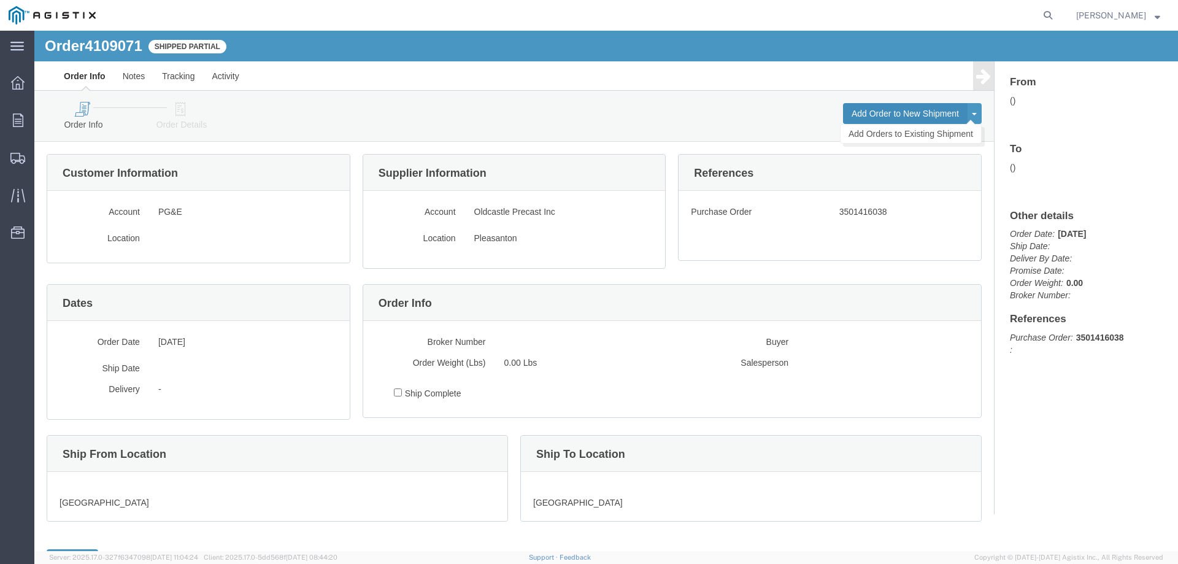
click at [863, 112] on button "Add Order to New Shipment" at bounding box center [905, 113] width 125 height 21
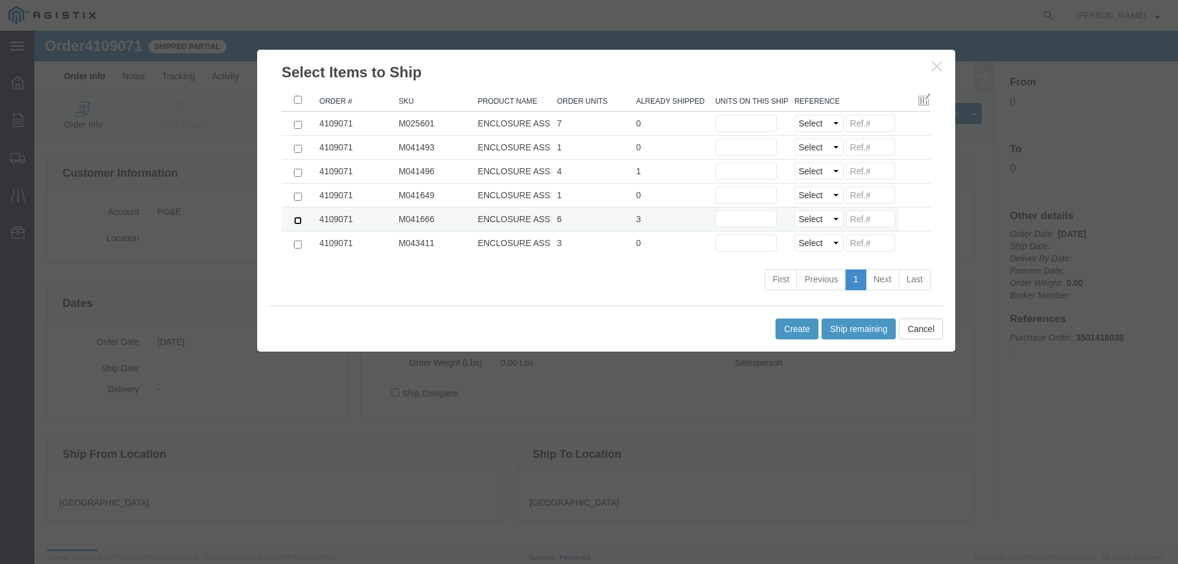
click at [294, 220] on input "checkbox" at bounding box center [298, 221] width 8 height 8
checkbox input "true"
click at [750, 221] on input "text" at bounding box center [745, 218] width 61 height 17
type input "2"
click at [817, 219] on select "Select Purchase Order Delivery Number" at bounding box center [818, 218] width 49 height 17
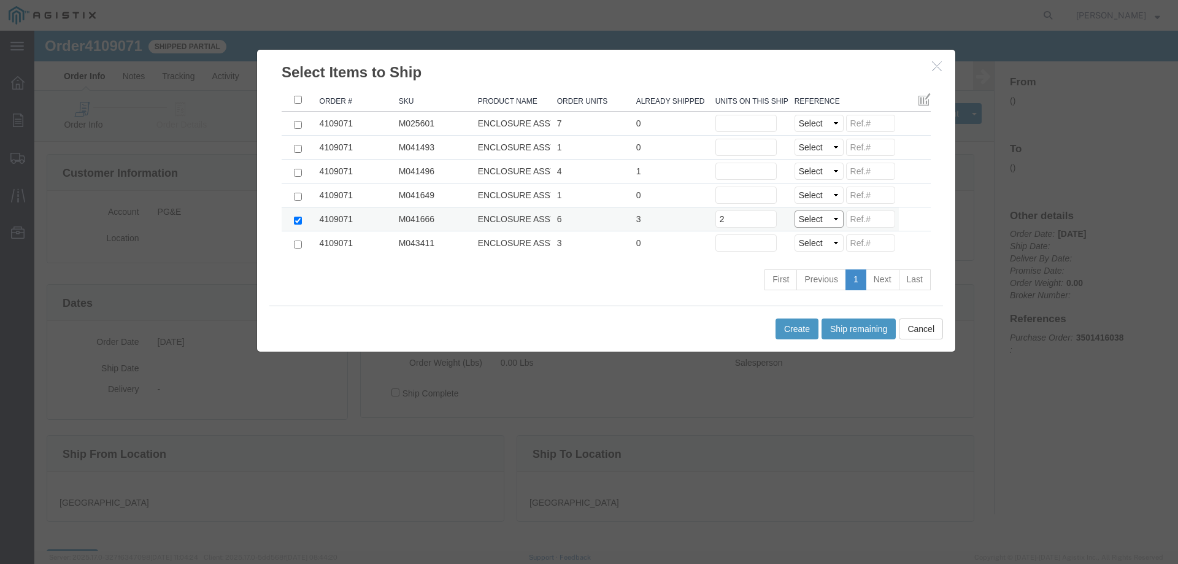
select select "PO"
click at [794, 210] on select "Select Purchase Order Delivery Number" at bounding box center [818, 218] width 49 height 17
click at [795, 331] on button "Create" at bounding box center [796, 328] width 43 height 21
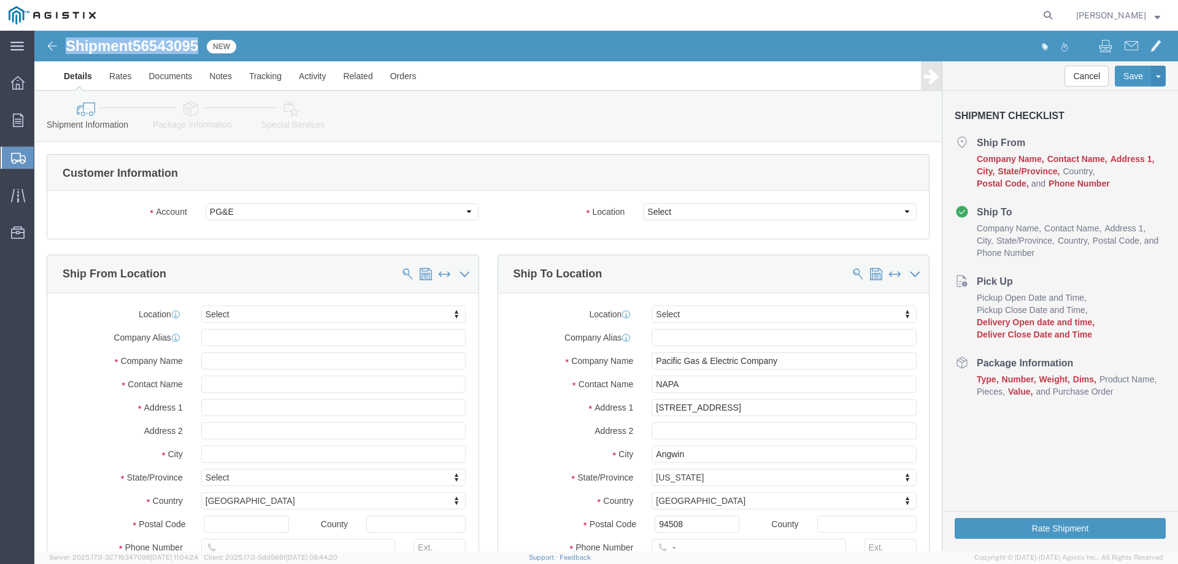
drag, startPoint x: 42, startPoint y: 13, endPoint x: 170, endPoint y: 13, distance: 128.2
click div "Shipment 56543095 New"
copy h1 "Shipment 56543095"
click select "Select All Others [GEOGRAPHIC_DATA] [GEOGRAPHIC_DATA] [GEOGRAPHIC_DATA] [GEOGRA…"
select select "23082"
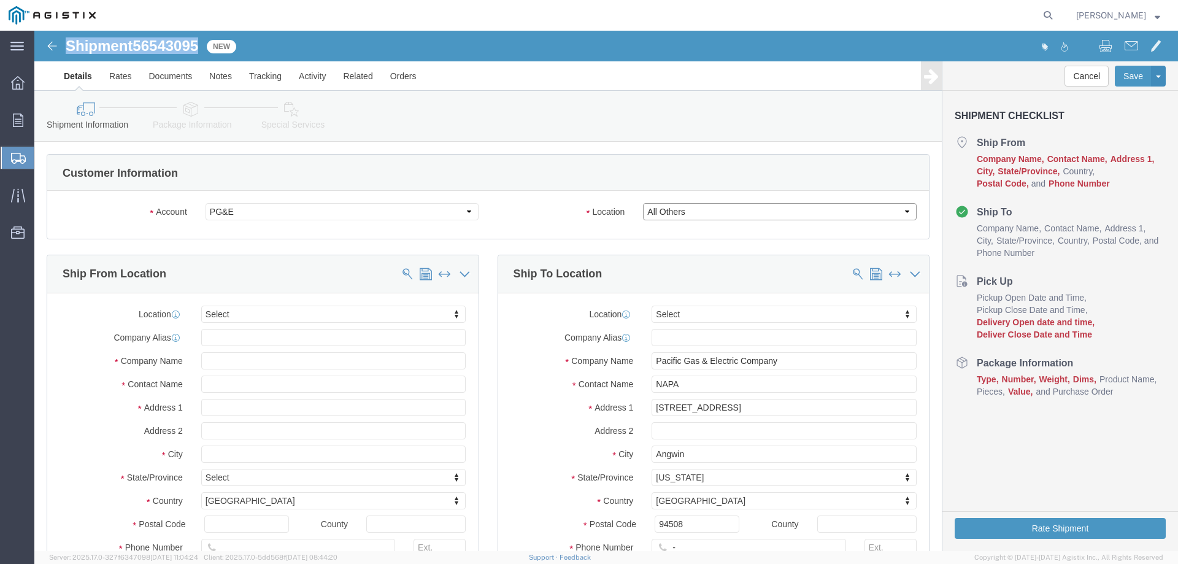
click select "Select All Others [GEOGRAPHIC_DATA] [GEOGRAPHIC_DATA] [GEOGRAPHIC_DATA] [GEOGRA…"
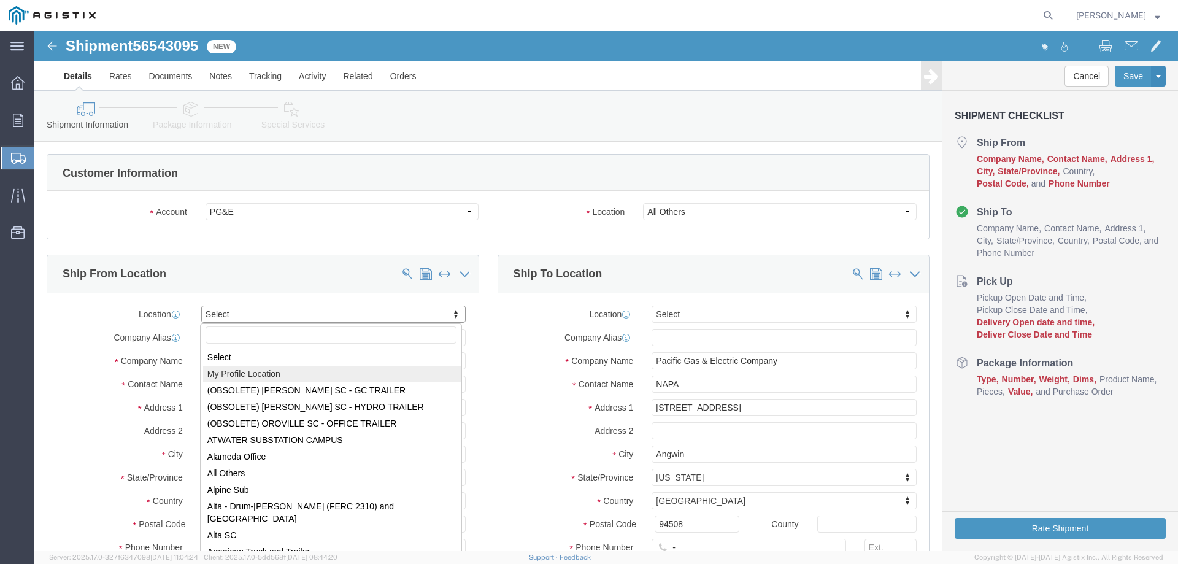
select select "MYPROFILE"
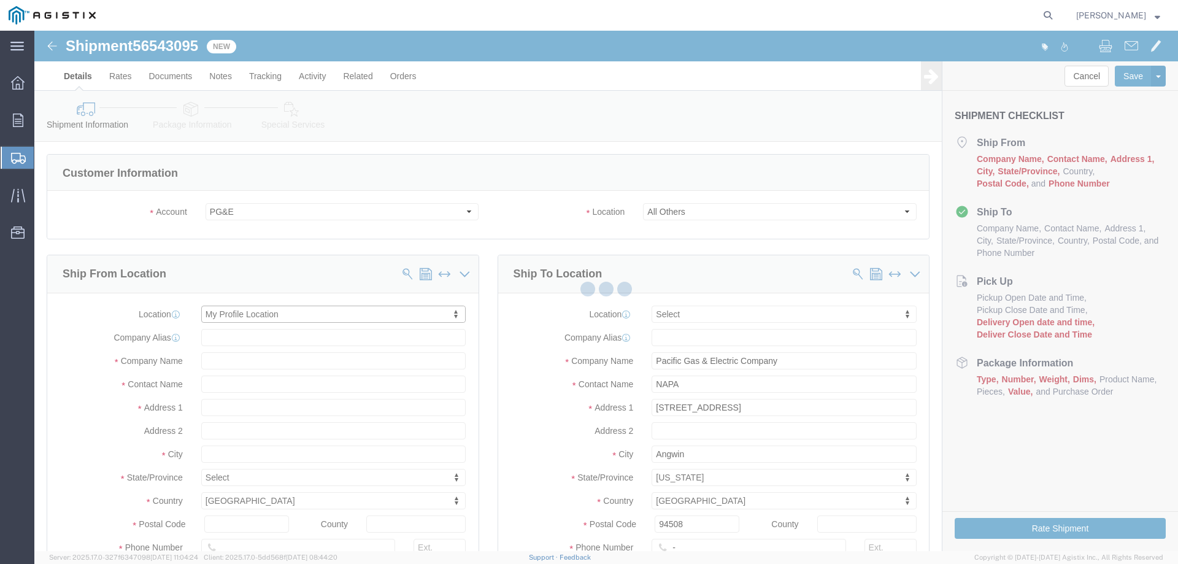
type input "Oldcastle Precast Inc"
type input "[PERSON_NAME]"
type input "[STREET_ADDRESS]"
type input "PLEASANTON"
type input "94566"
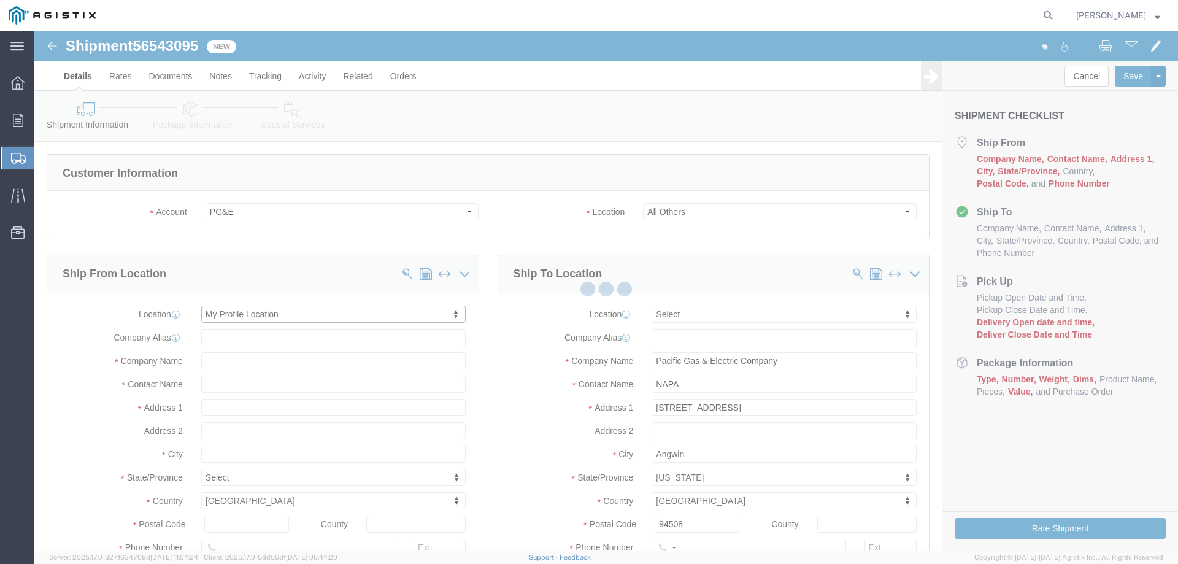
type input "[PHONE_NUMBER]"
type input "[PERSON_NAME][EMAIL_ADDRESS][PERSON_NAME][DOMAIN_NAME]"
checkbox input "true"
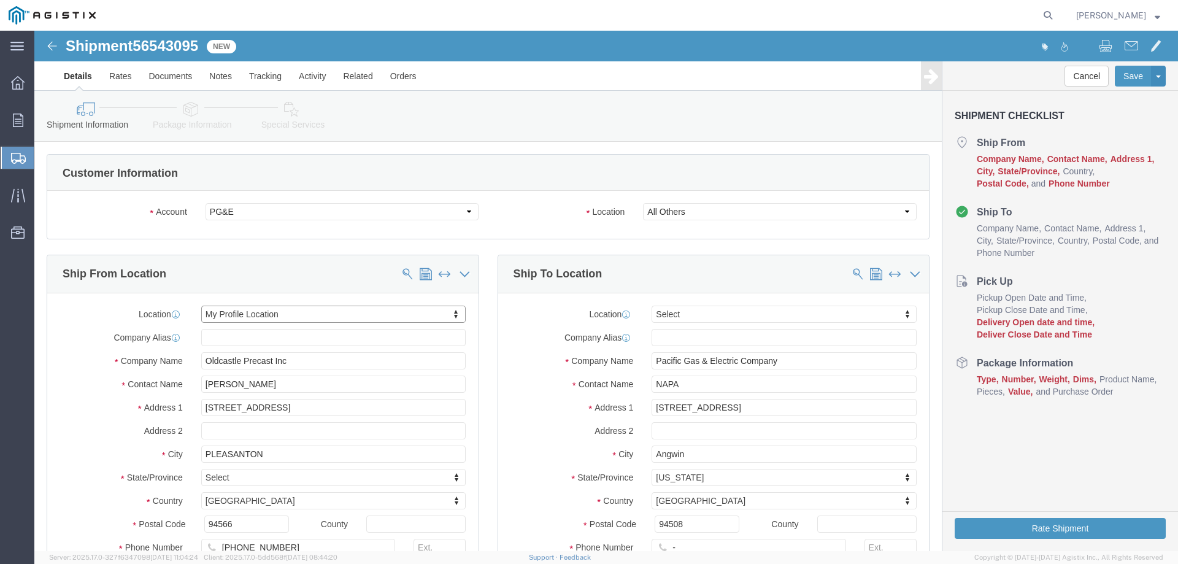
select select "CA"
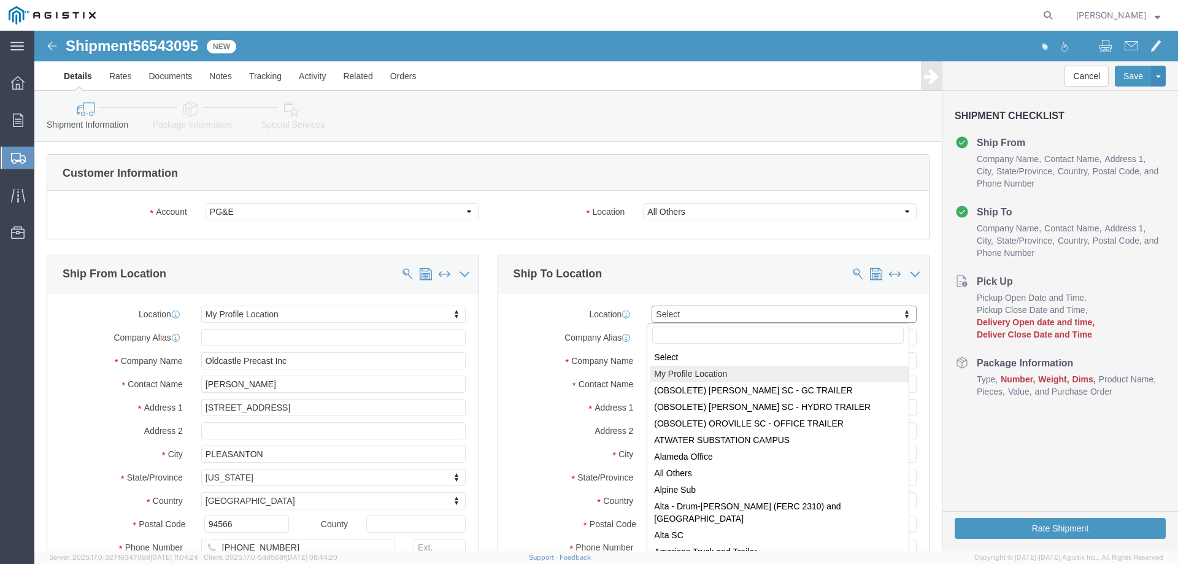
select select "MYPROFILE"
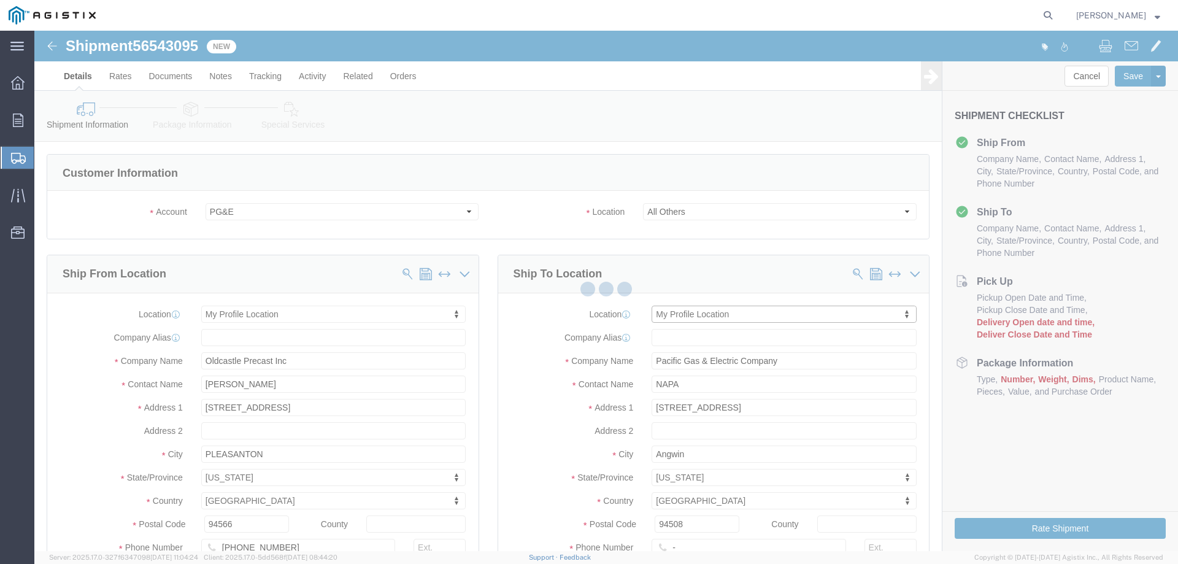
type input "Oldcastle Precast Inc"
type input "[PERSON_NAME]"
type input "[STREET_ADDRESS]"
type input "PLEASANTON"
type input "94566"
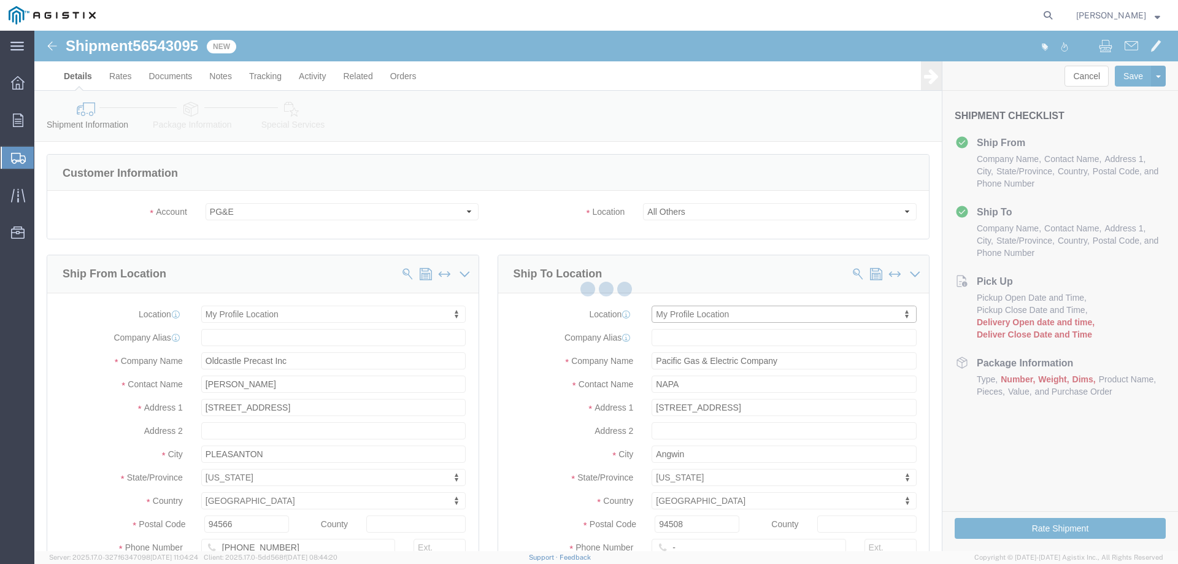
type input "[PHONE_NUMBER]"
type input "[PERSON_NAME][EMAIL_ADDRESS][PERSON_NAME][DOMAIN_NAME]"
checkbox input "true"
select select "CA"
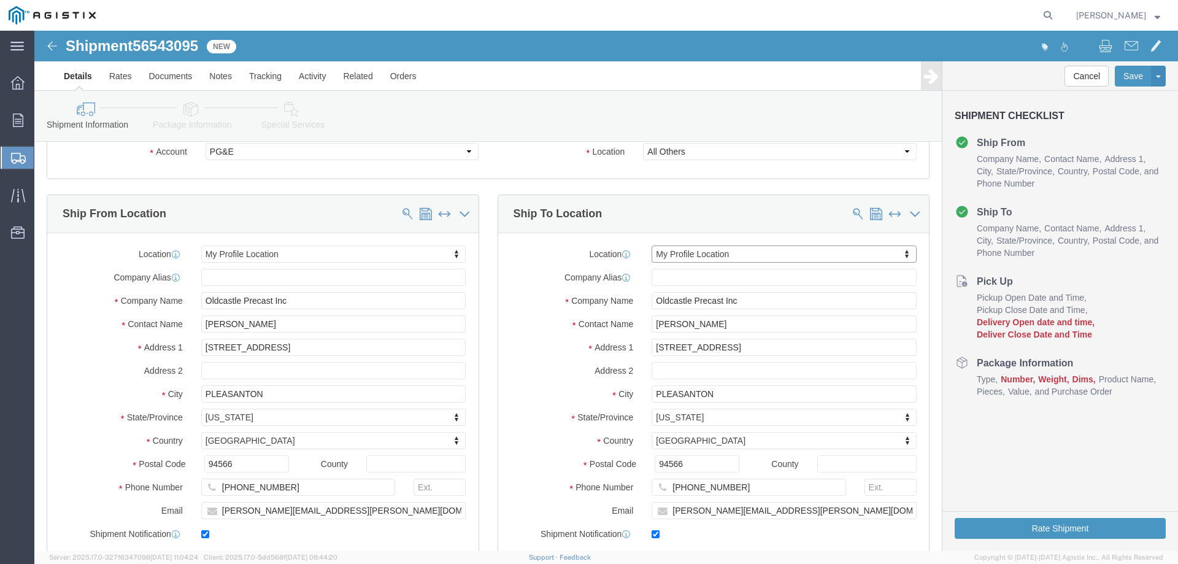
scroll to position [61, 0]
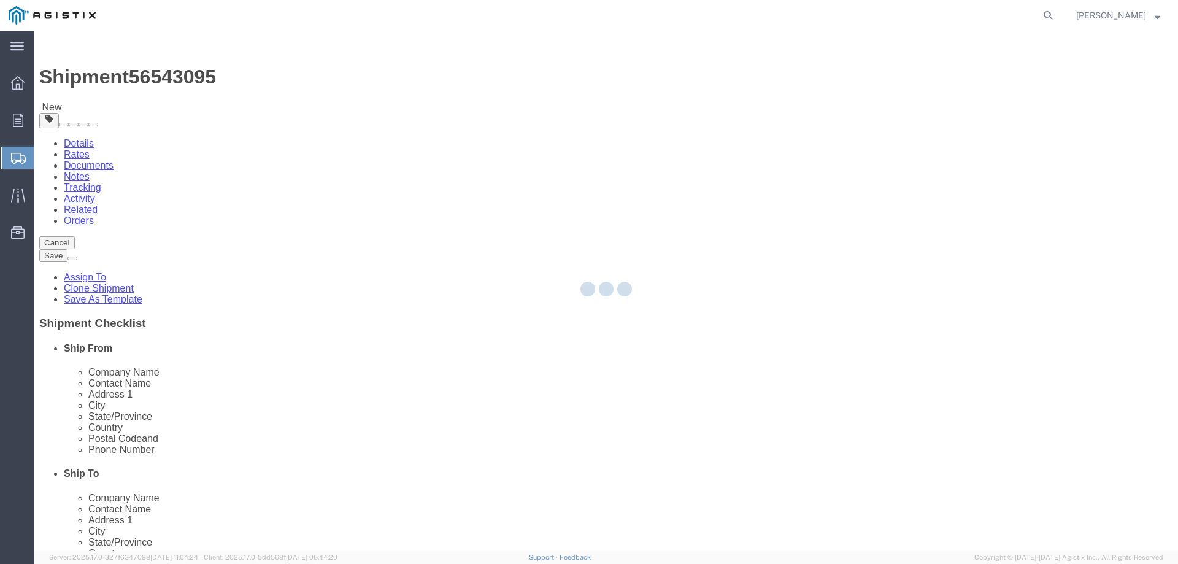
select select
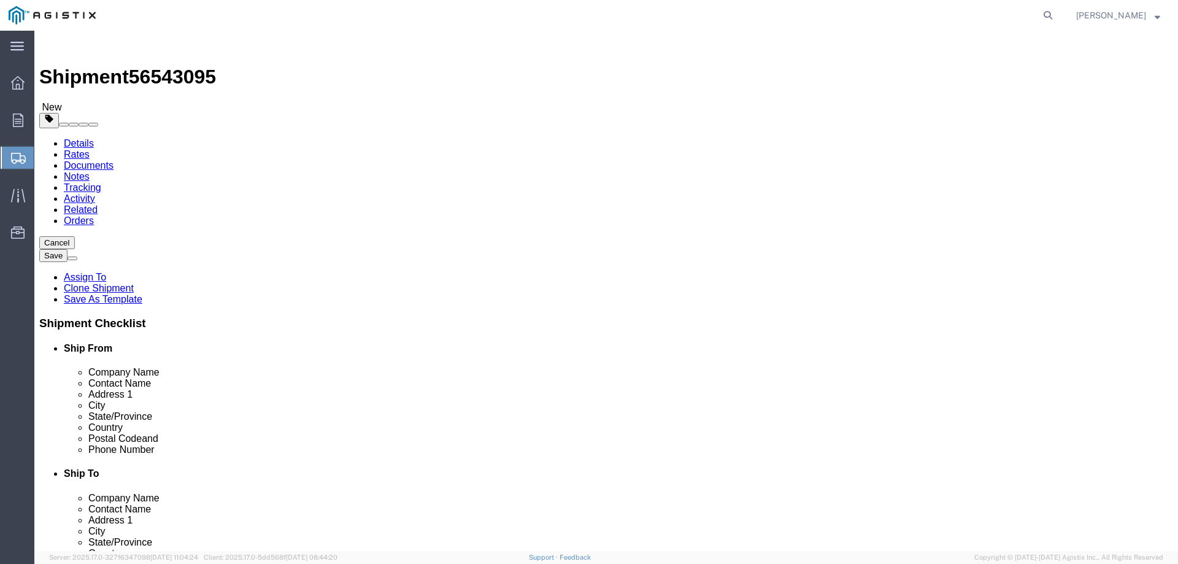
click select "Select All Others [GEOGRAPHIC_DATA] [GEOGRAPHIC_DATA] [GEOGRAPHIC_DATA] [GEOGRA…"
select select "23082"
click select "Select All Others [GEOGRAPHIC_DATA] [GEOGRAPHIC_DATA] [GEOGRAPHIC_DATA] [GEOGRA…"
select select "MYPROFILE"
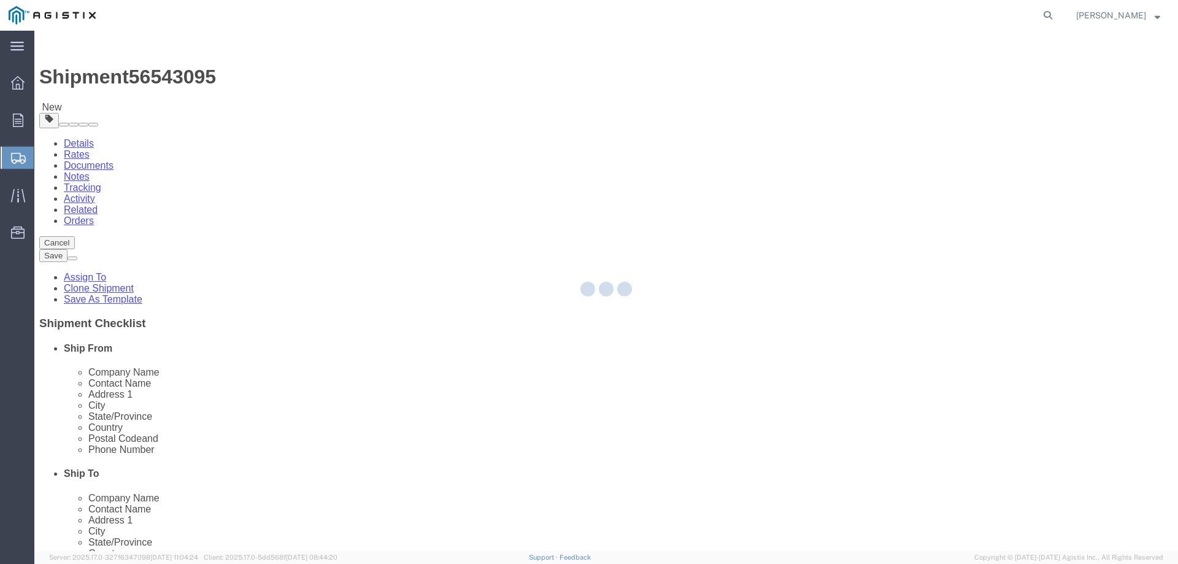
select select "CA"
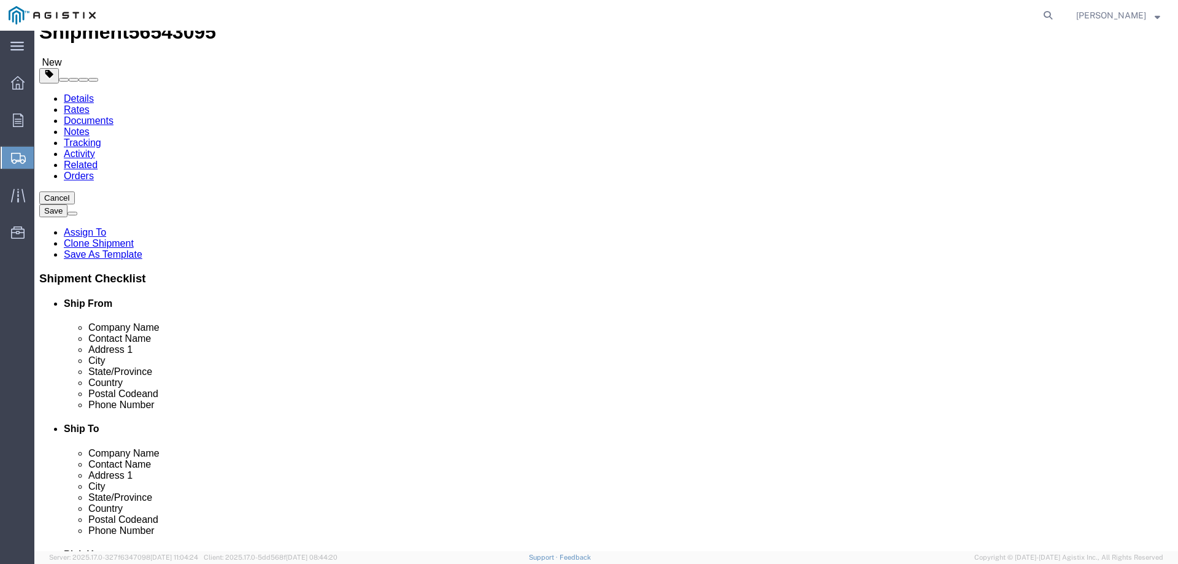
scroll to position [123, 0]
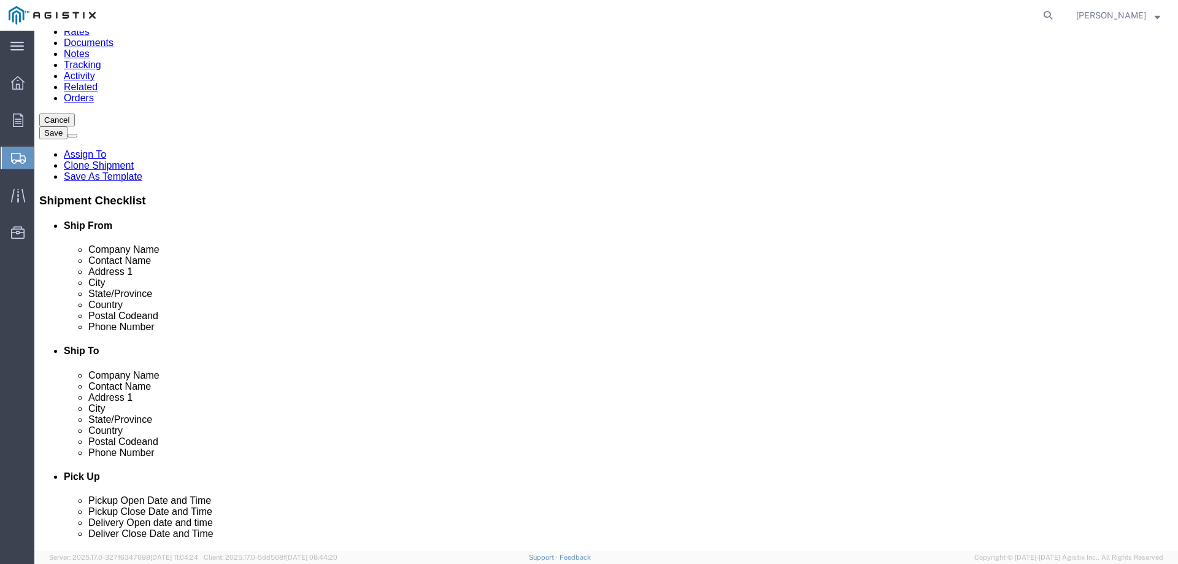
drag, startPoint x: 640, startPoint y: 228, endPoint x: 534, endPoint y: 215, distance: 107.0
click div "Location My Profile Location (OBSOLETE) [PERSON_NAME] SC - GC TRAILER (OBSOLETE…"
type input "Saint Helena Job"
type input "[STREET_ADDRESS]"
type input "s"
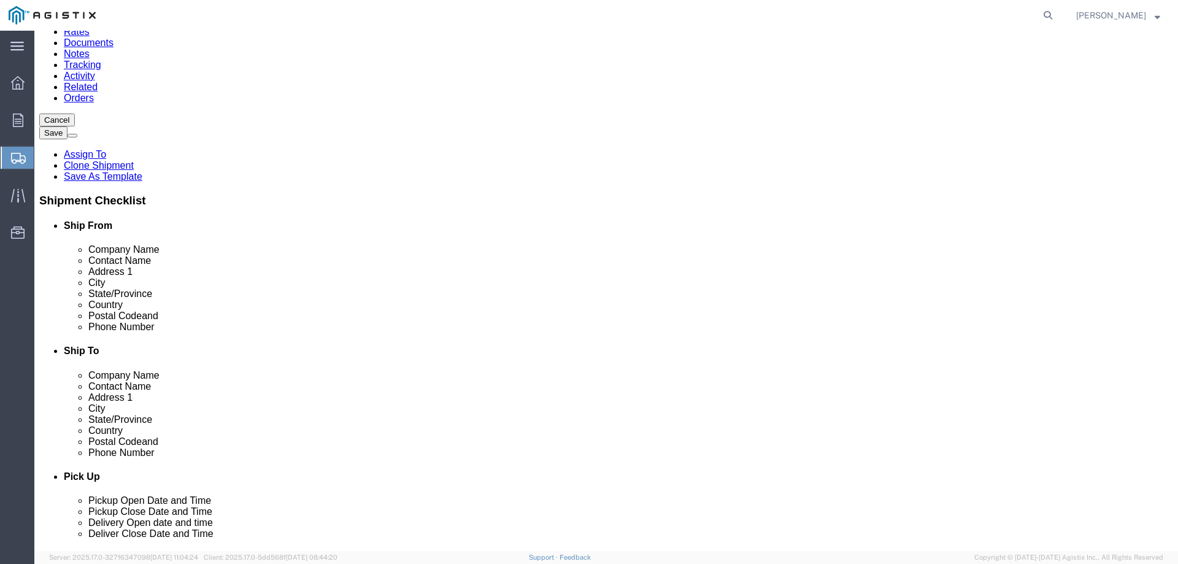
type input "Saint Helena"
type input "94574"
type input "123-456-7891"
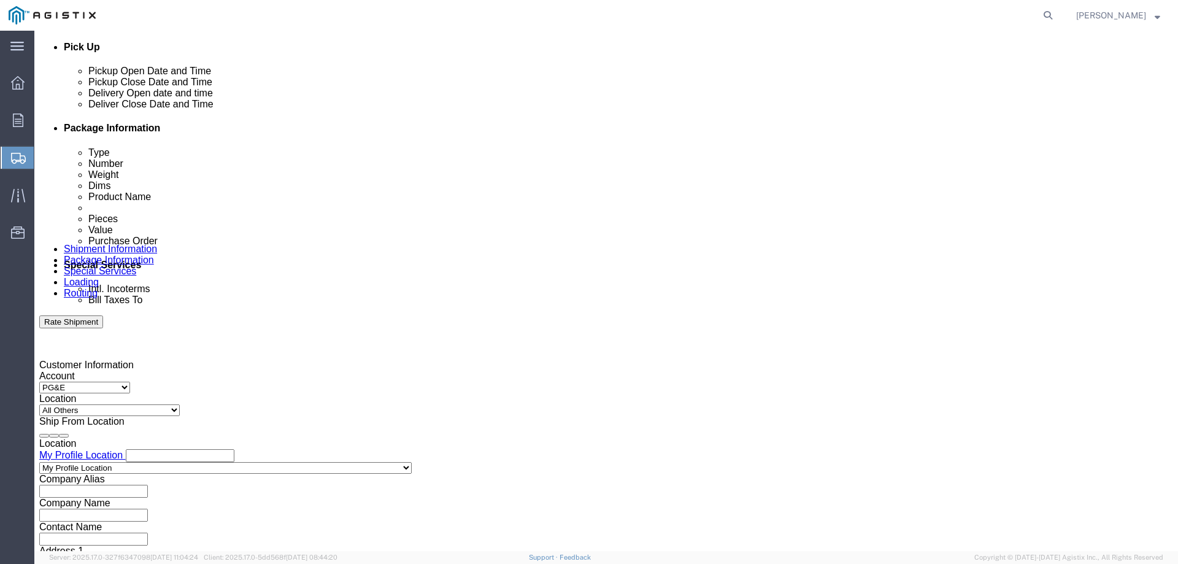
click div
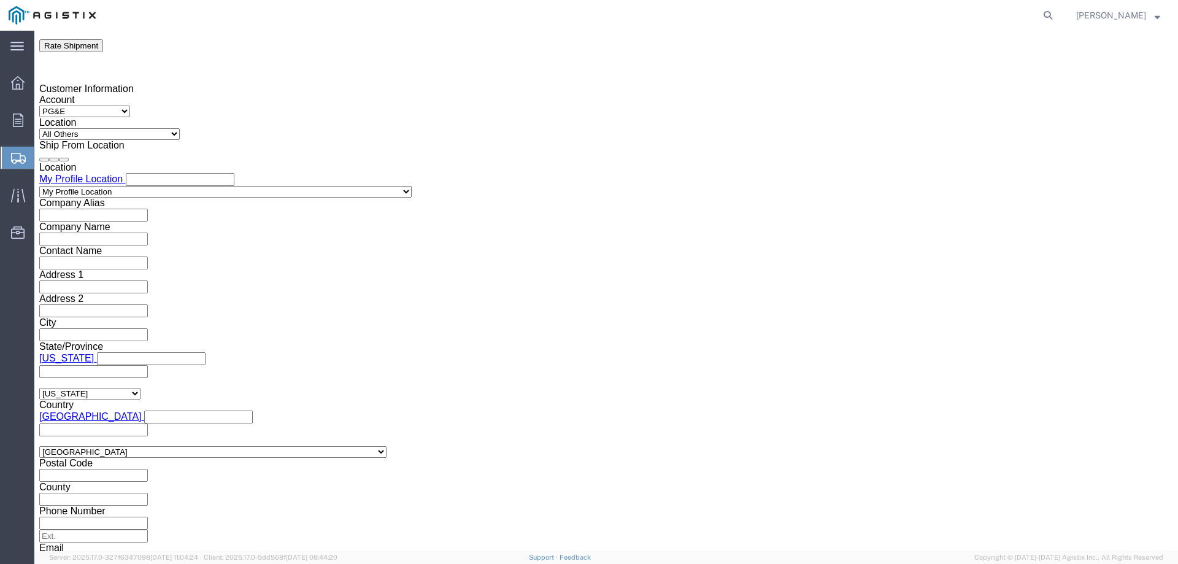
click button "Apply"
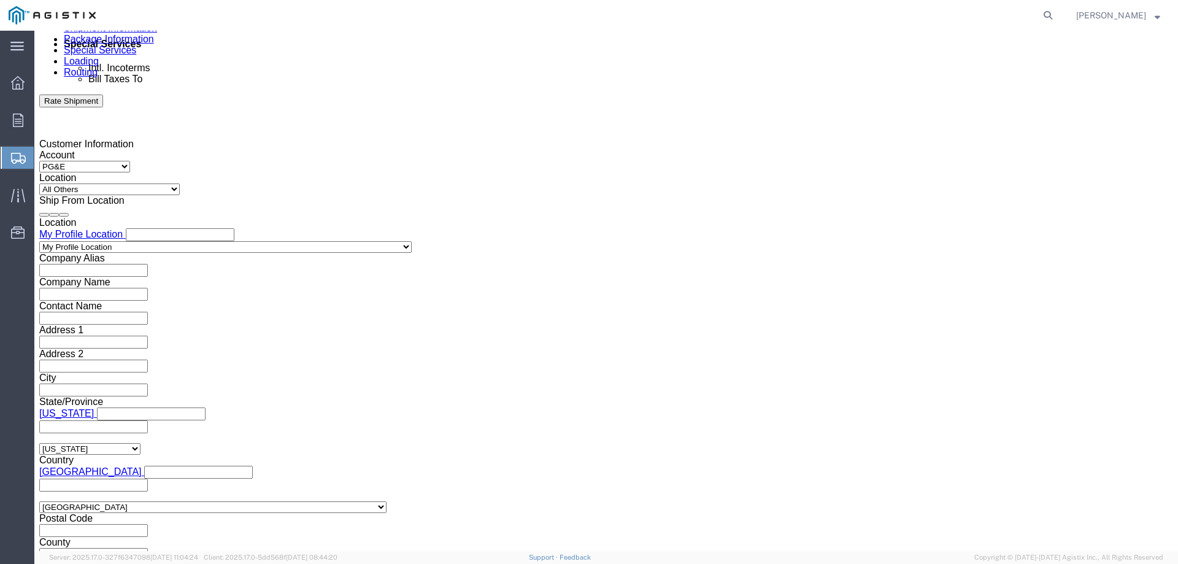
scroll to position [706, 0]
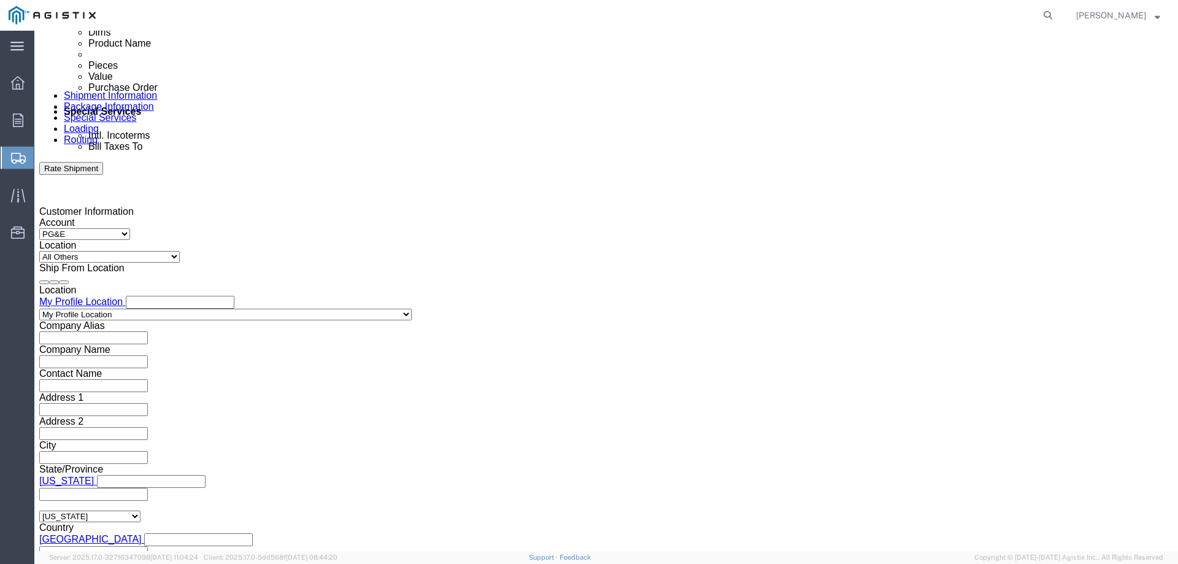
click div
click button "Apply"
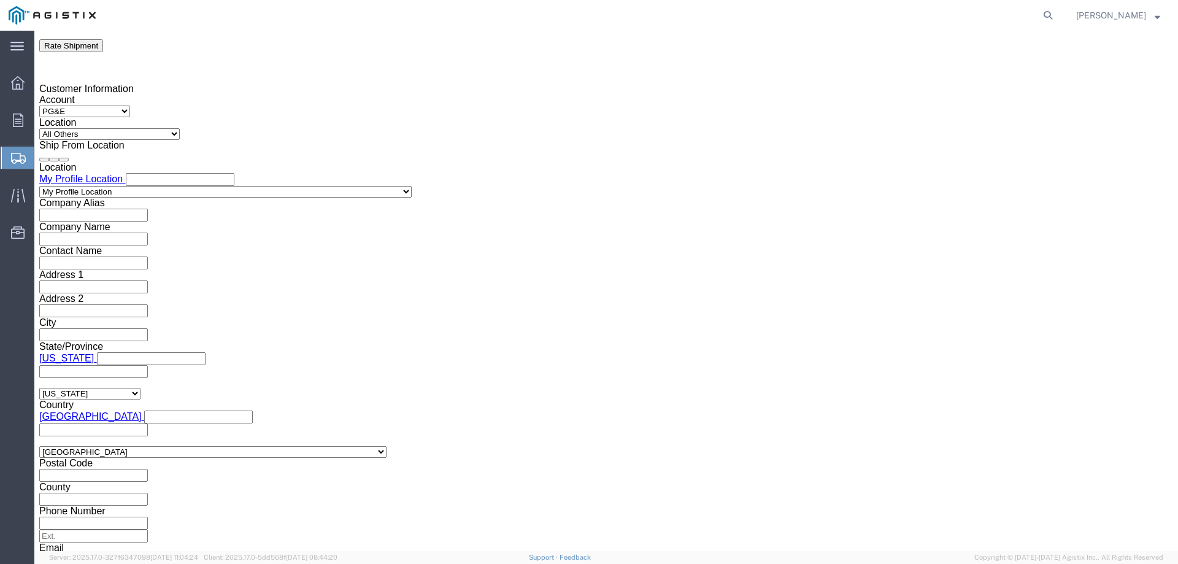
click button "Continue"
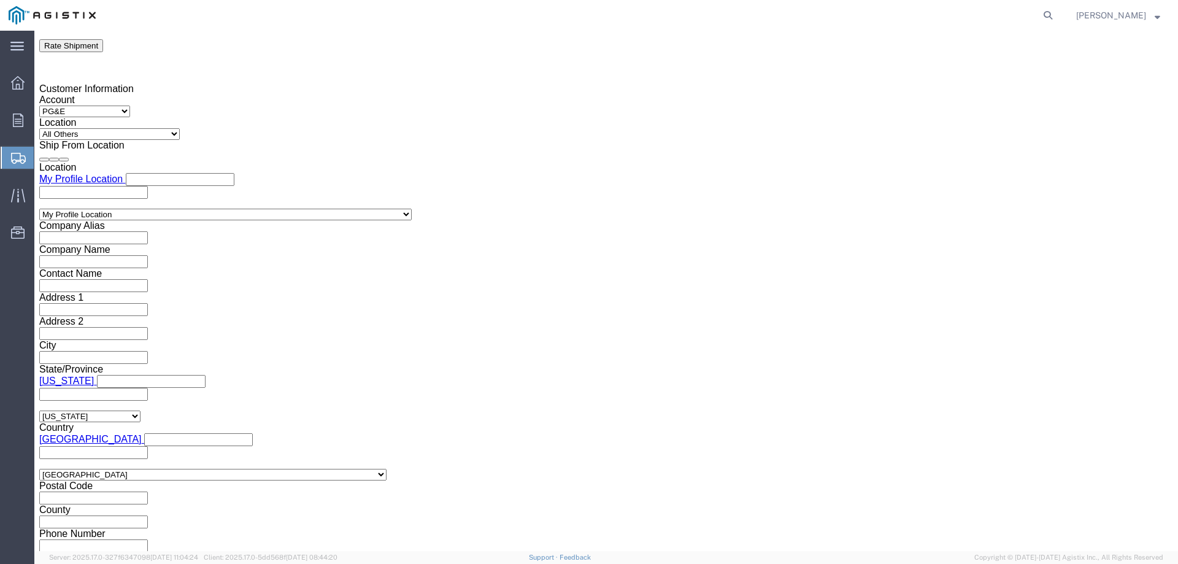
scroll to position [0, 0]
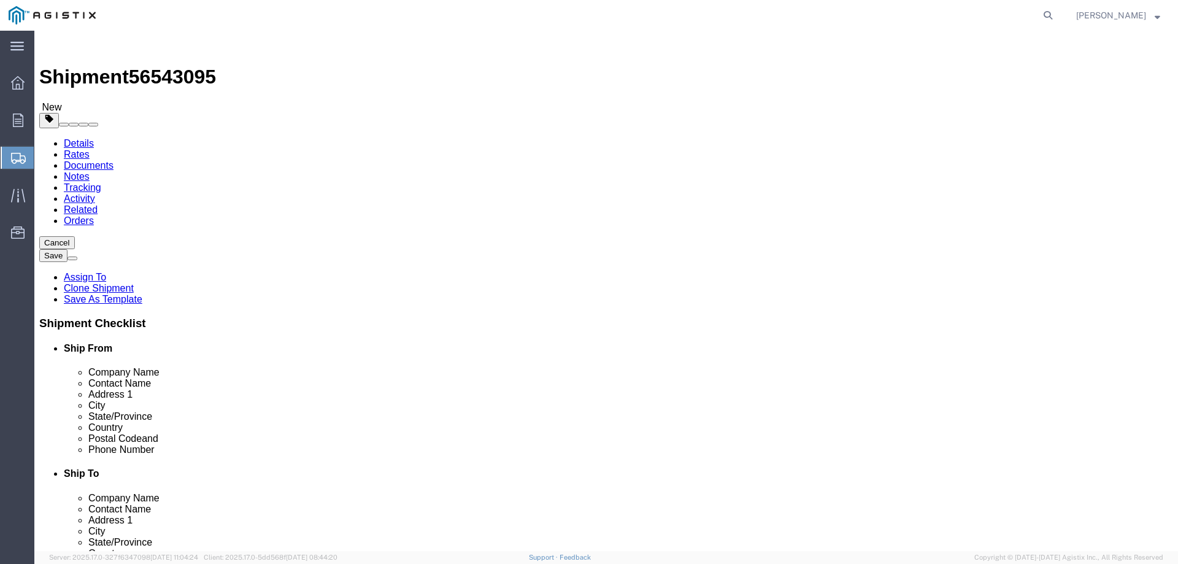
click select "Select Bulk Bundle(s) Cardboard Box(es) Carton(s) Crate(s) Drum(s) (Fiberboard)…"
select select "YRPK"
click select "Select Bulk Bundle(s) Cardboard Box(es) Carton(s) Crate(s) Drum(s) (Fiberboard)…"
drag, startPoint x: 188, startPoint y: 242, endPoint x: 135, endPoint y: 233, distance: 54.2
click div "Number 0"
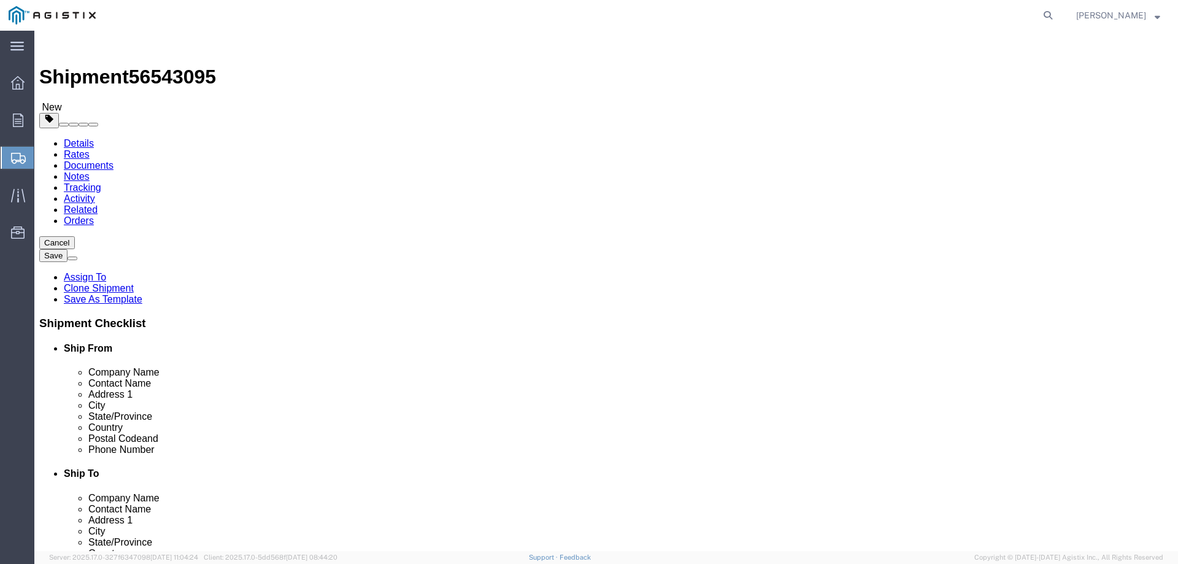
type input "2"
type input "54"
type input "102"
type input "72"
type input "37824"
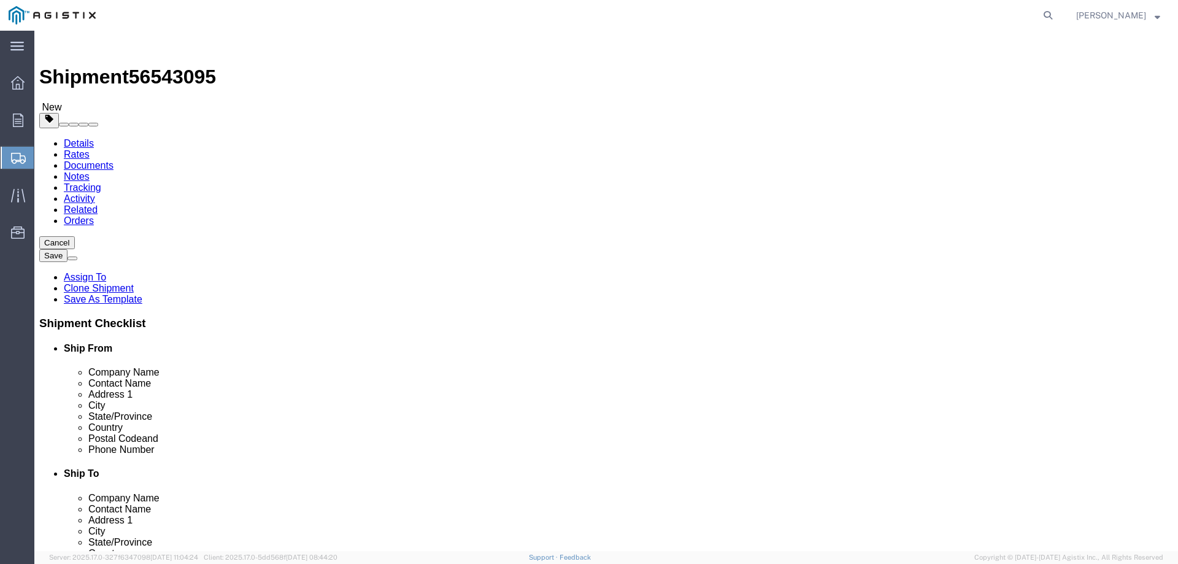
click dd "2.00 Each"
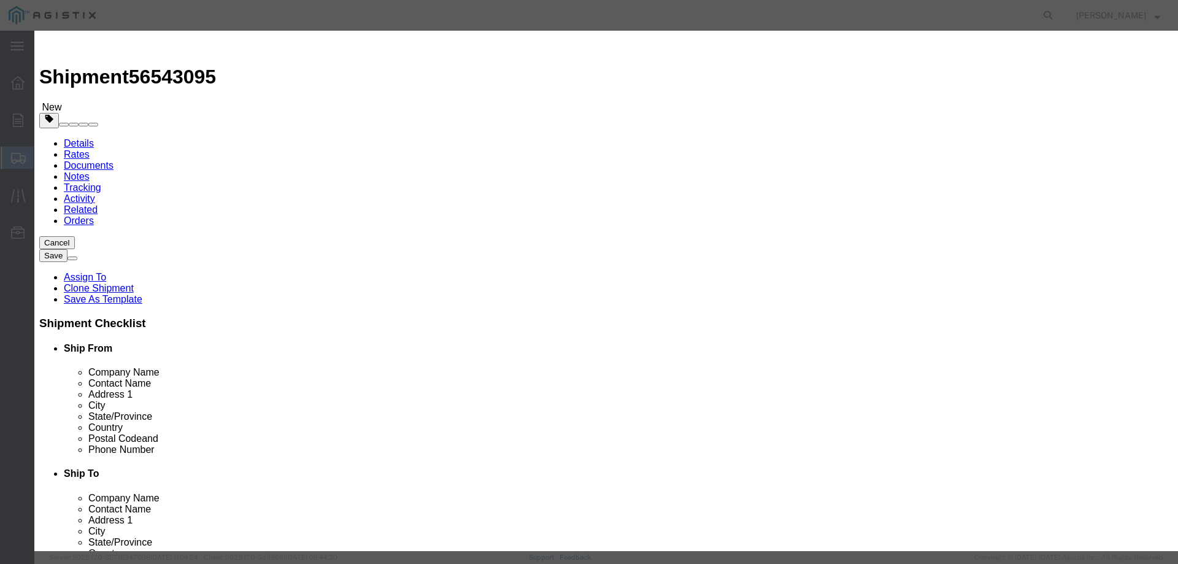
click input "text"
type input "1"
click select "Select 50 55 60 65 70 85 92.5 100 125 175 250 300 400"
select select "55"
click select "Select 50 55 60 65 70 85 92.5 100 125 175 250 300 400"
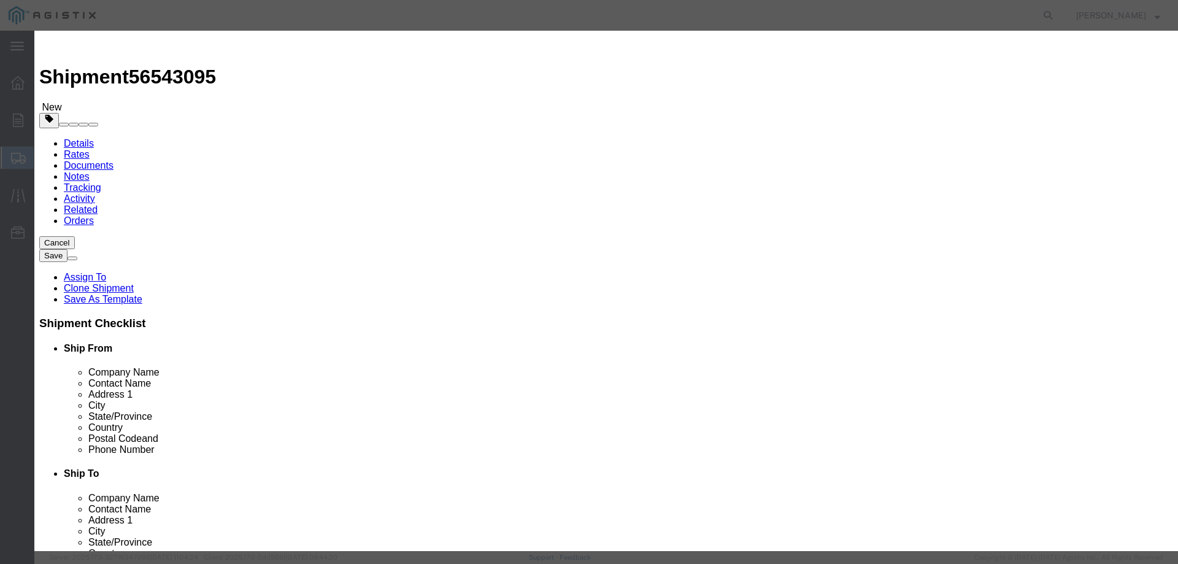
click button "Save & Close"
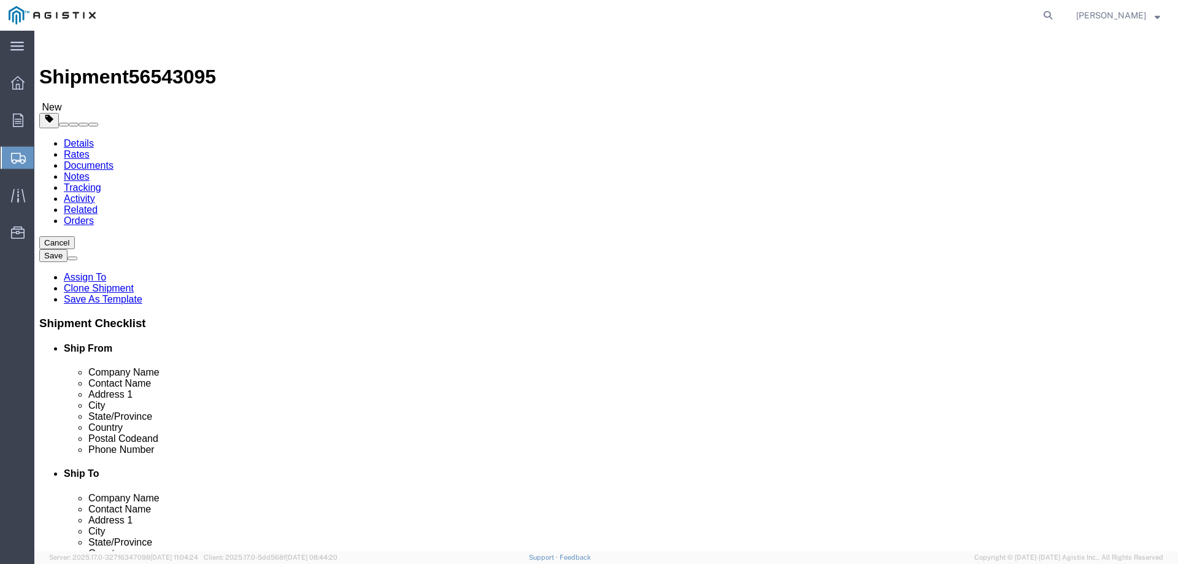
click button "Rate Shipment"
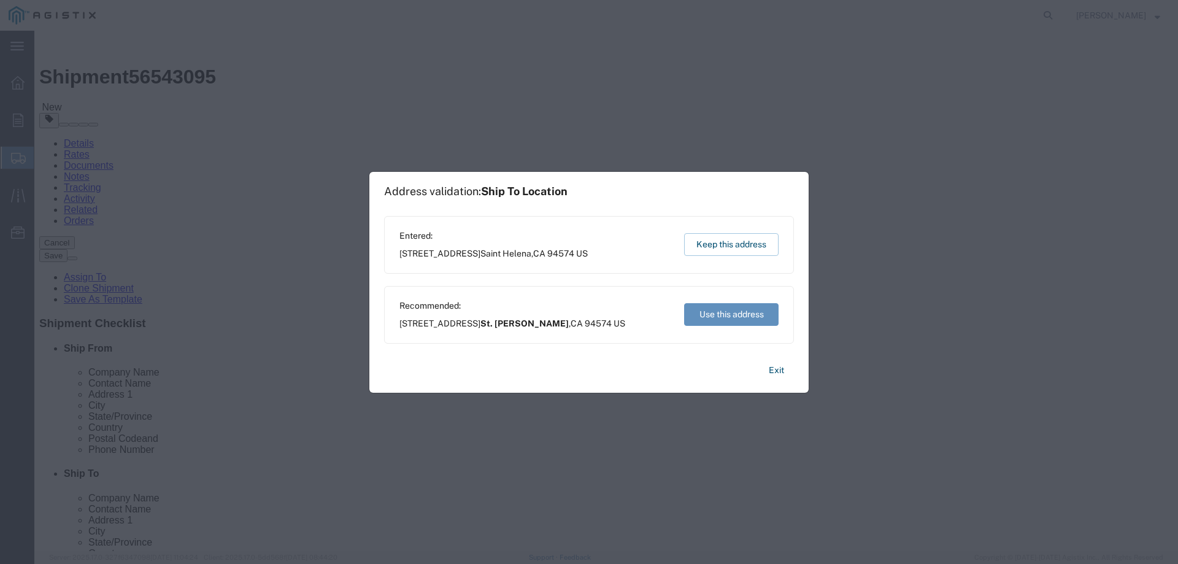
click at [690, 313] on button "Use this address" at bounding box center [731, 314] width 94 height 23
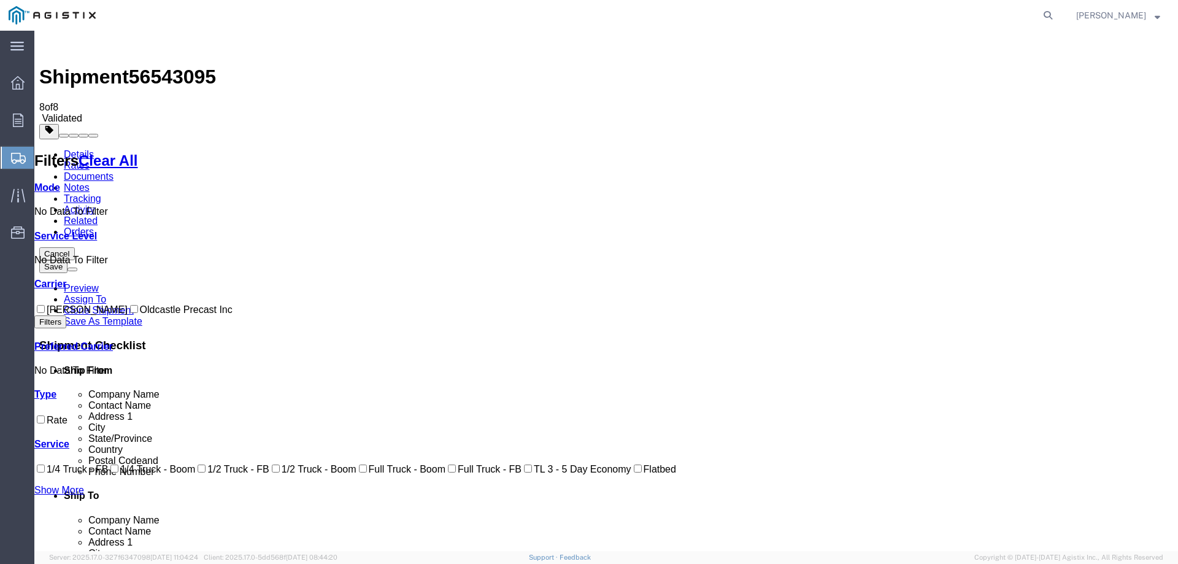
click at [128, 304] on label "Oldcastle Precast Inc" at bounding box center [180, 309] width 105 height 10
click at [130, 305] on input "Oldcastle Precast Inc" at bounding box center [134, 309] width 8 height 8
checkbox input "true"
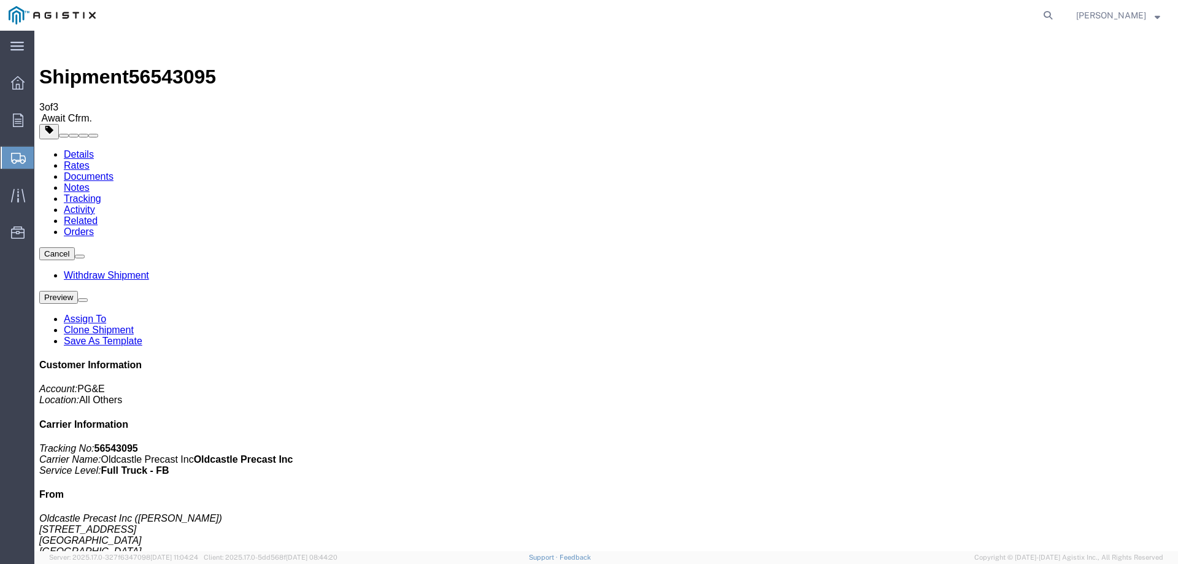
click at [101, 193] on link "Tracking" at bounding box center [82, 198] width 37 height 10
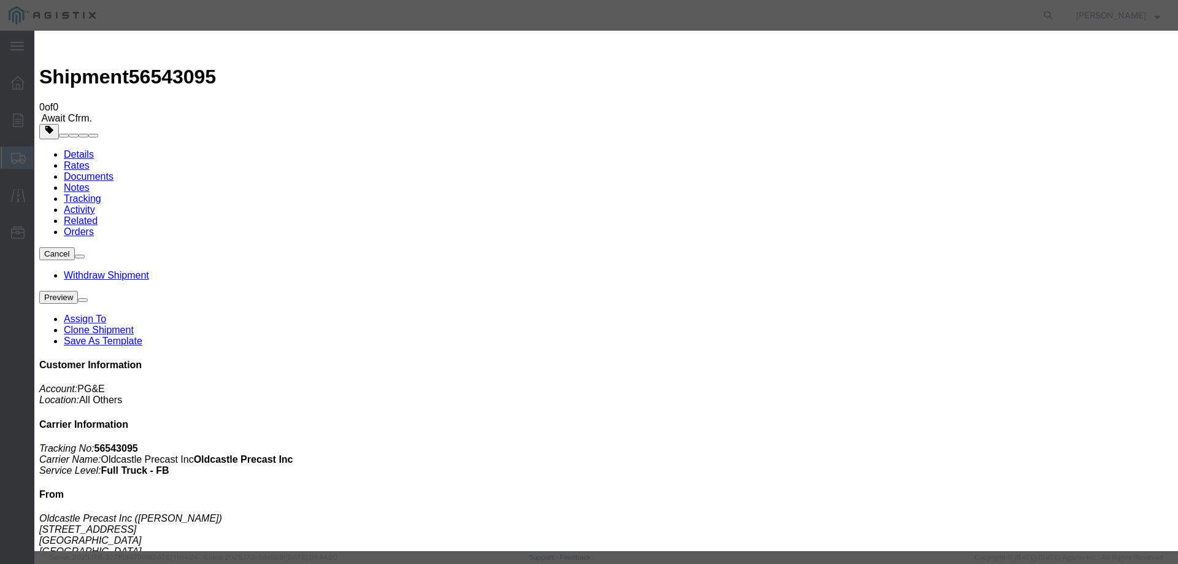
type input "[DATE]"
type input "2:00 PM"
select select "DELIVRED"
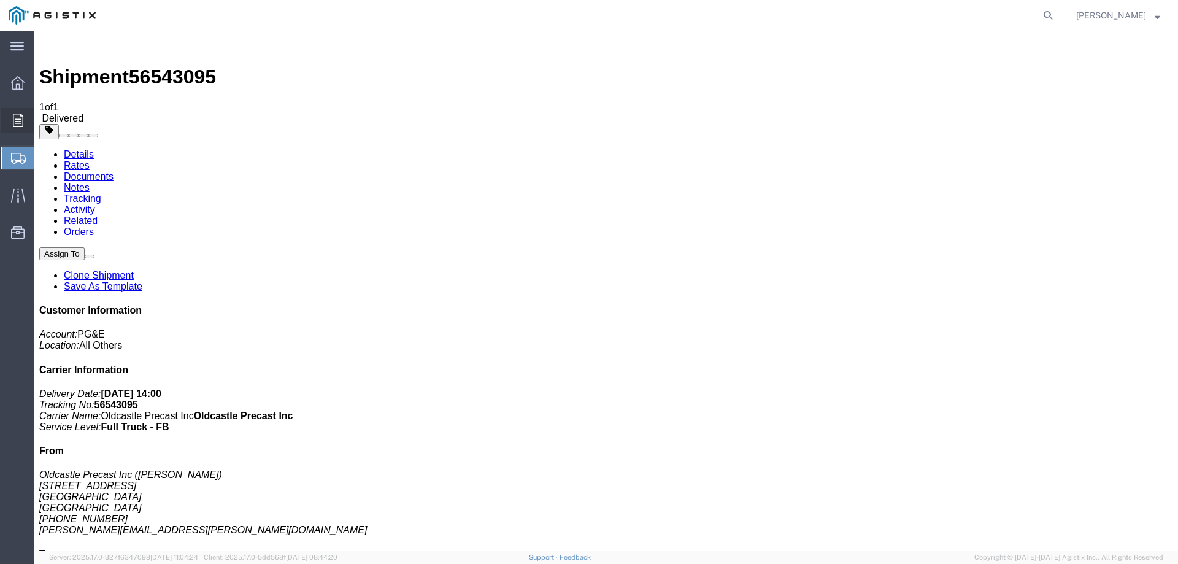
click at [13, 119] on icon at bounding box center [18, 119] width 10 height 13
